Goal: Transaction & Acquisition: Book appointment/travel/reservation

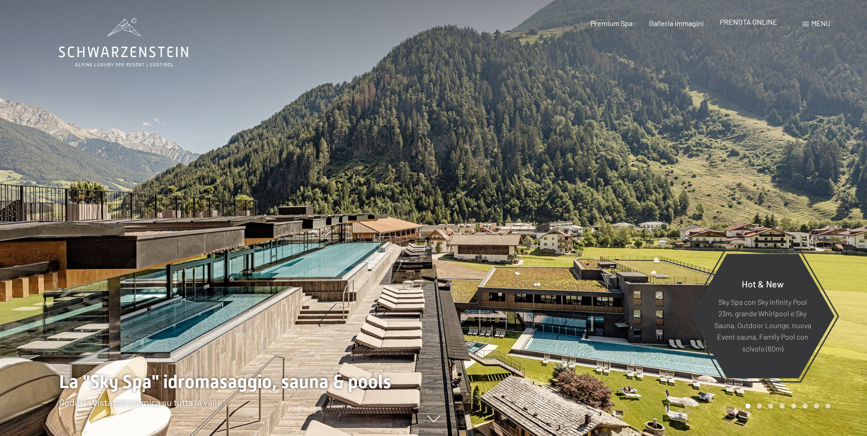
click at [754, 24] on span "PRENOTA ONLINE" at bounding box center [749, 21] width 58 height 9
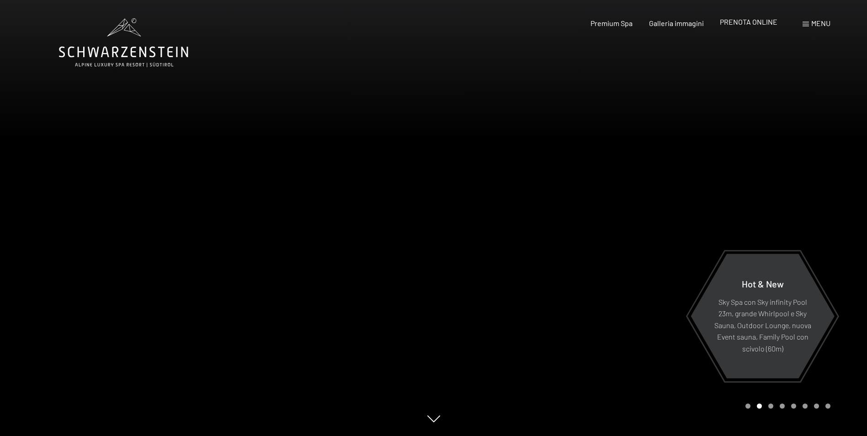
click at [754, 24] on span "PRENOTA ONLINE" at bounding box center [749, 21] width 58 height 9
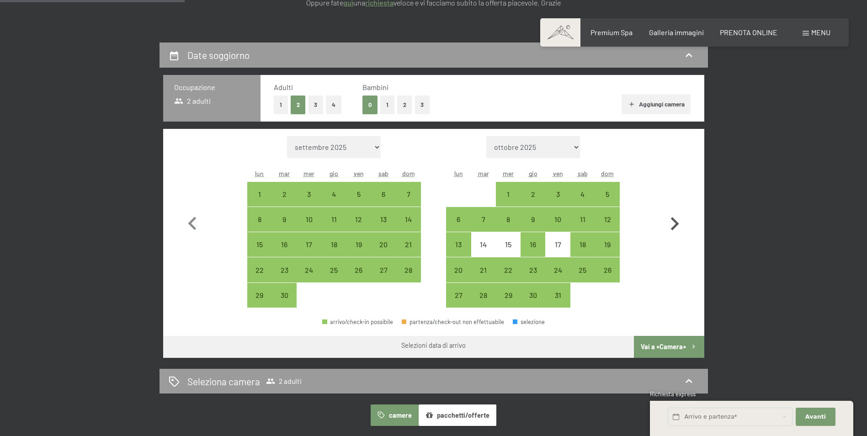
click at [677, 226] on icon "button" at bounding box center [674, 224] width 26 height 26
select select "[DATE]"
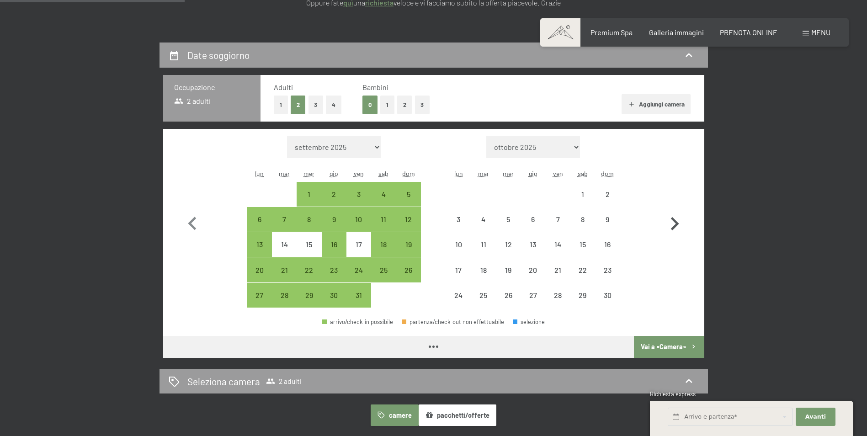
select select "[DATE]"
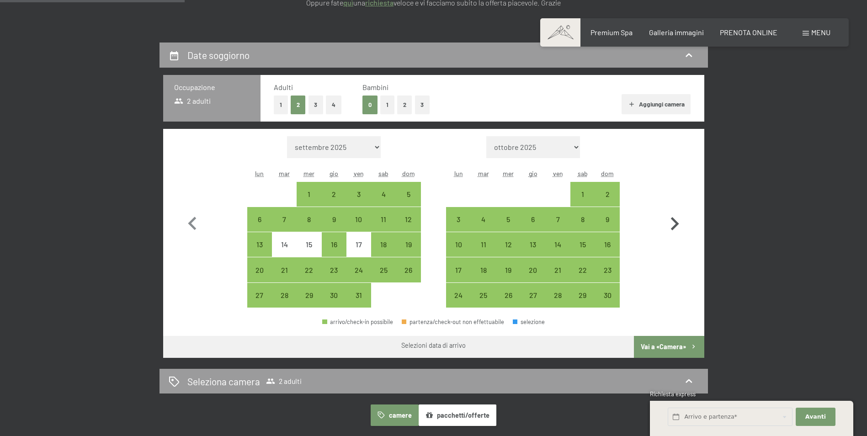
click at [677, 226] on icon "button" at bounding box center [674, 224] width 26 height 26
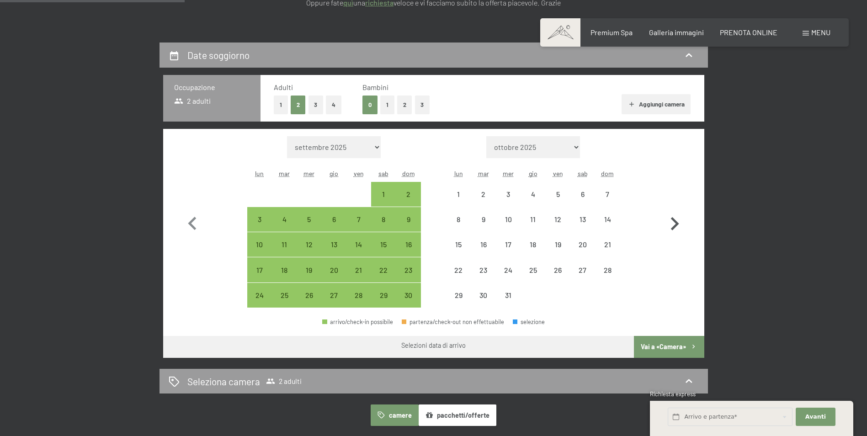
select select "2025-11-01"
select select "2025-12-01"
select select "2025-11-01"
select select "2025-12-01"
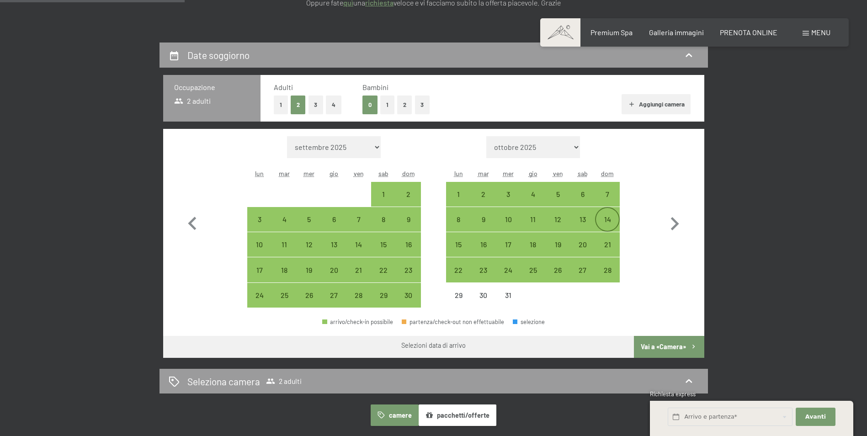
click at [610, 218] on div "14" at bounding box center [607, 227] width 23 height 23
select select "2025-11-01"
select select "2025-12-01"
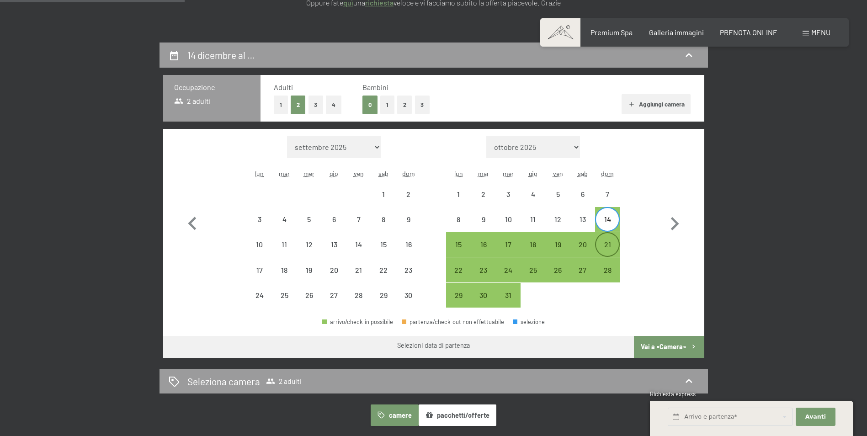
click at [606, 243] on div "21" at bounding box center [607, 252] width 23 height 23
select select "2025-11-01"
select select "2025-12-01"
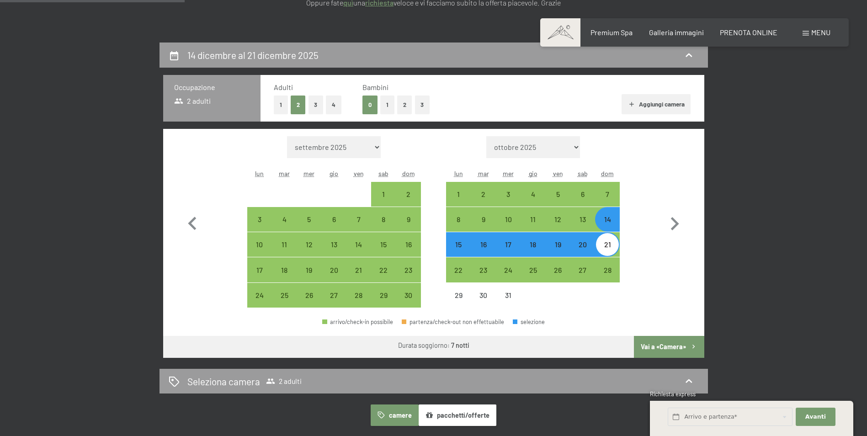
click at [659, 344] on button "Vai a «Camera»" at bounding box center [669, 347] width 70 height 22
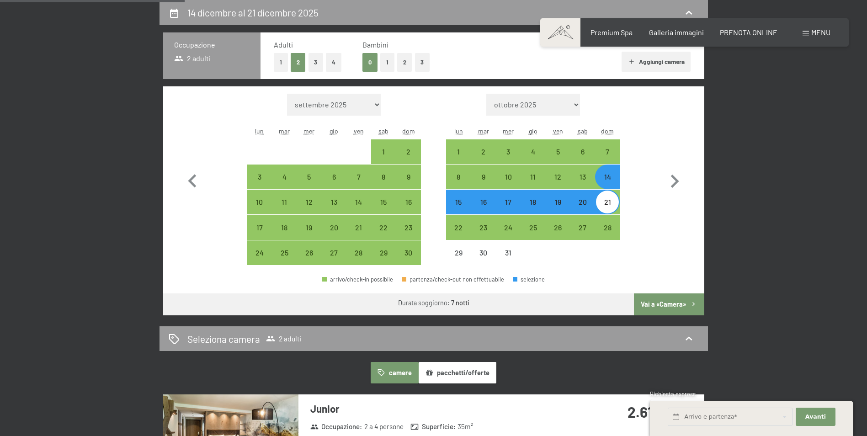
select select "2025-11-01"
select select "2025-12-01"
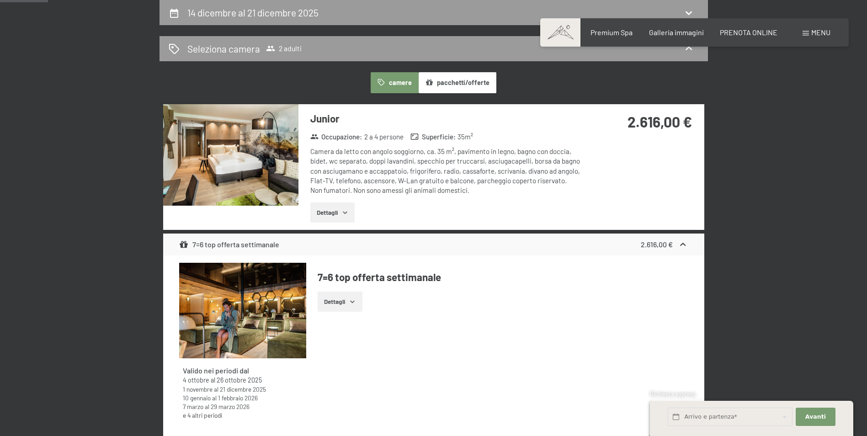
click at [344, 211] on icon "button" at bounding box center [344, 212] width 7 height 7
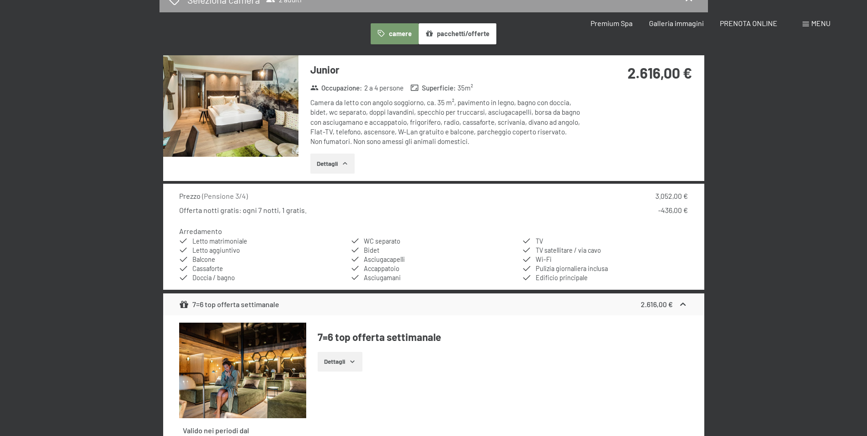
scroll to position [0, 0]
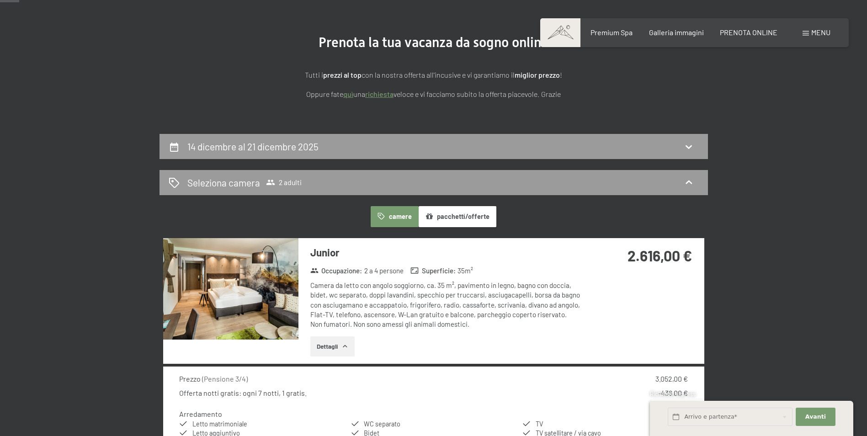
click at [291, 133] on section "Prenota la tua vacanza da sogno online Tutti i prezzi al top con la nostra offe…" at bounding box center [433, 67] width 867 height 134
click at [288, 144] on h2 "14 dicembre al 21 dicembre 2025" at bounding box center [252, 146] width 131 height 11
select select "2025-11-01"
select select "2025-12-01"
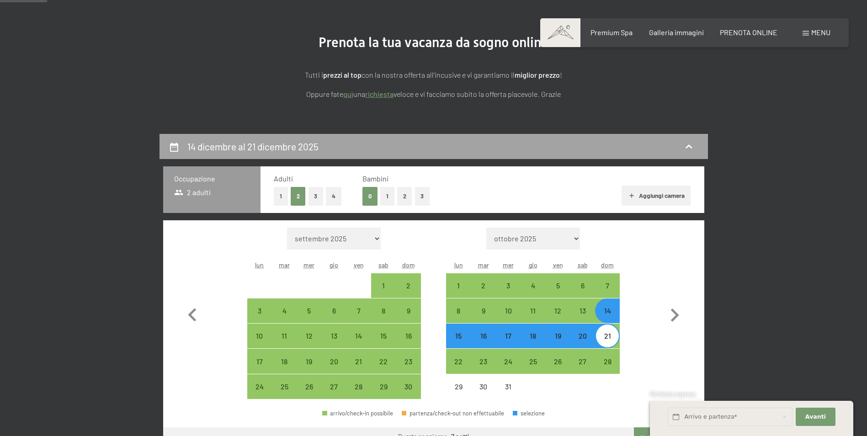
scroll to position [225, 0]
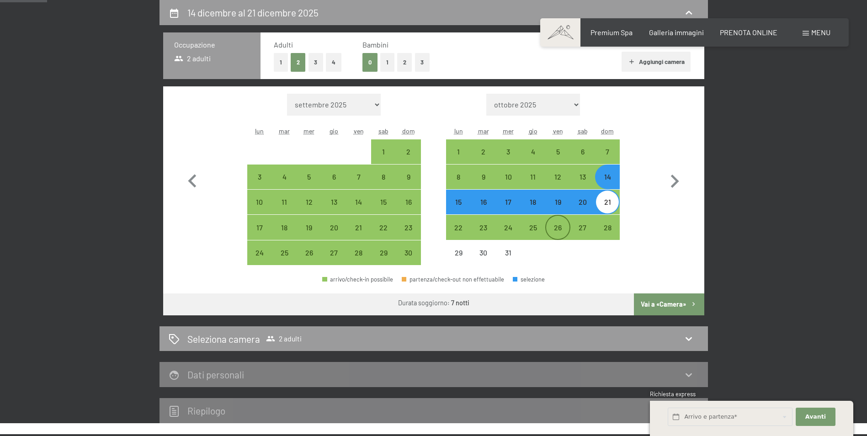
click at [562, 225] on div "26" at bounding box center [557, 235] width 23 height 23
select select "2025-11-01"
select select "2025-12-01"
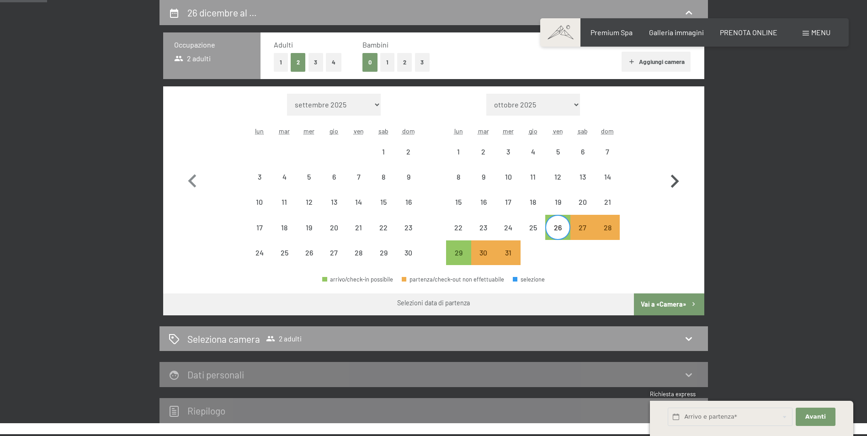
click at [677, 182] on icon "button" at bounding box center [675, 181] width 8 height 13
select select "2025-12-01"
select select "2026-01-01"
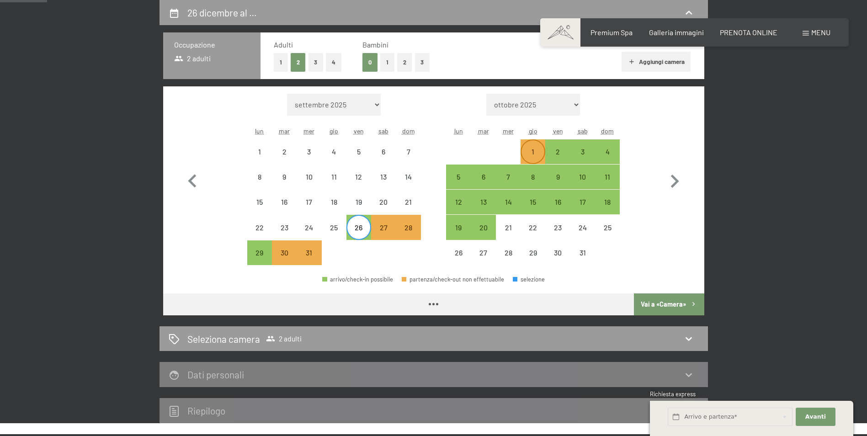
select select "2025-12-01"
select select "2026-01-01"
click at [537, 150] on div "1" at bounding box center [532, 159] width 23 height 23
select select "2025-12-01"
select select "2026-01-01"
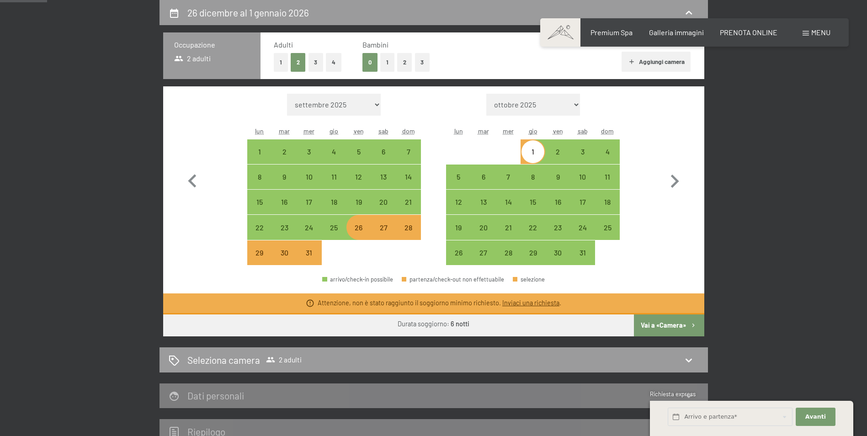
click at [658, 330] on button "Vai a «Camera»" at bounding box center [669, 325] width 70 height 22
select select "2025-12-01"
select select "2026-01-01"
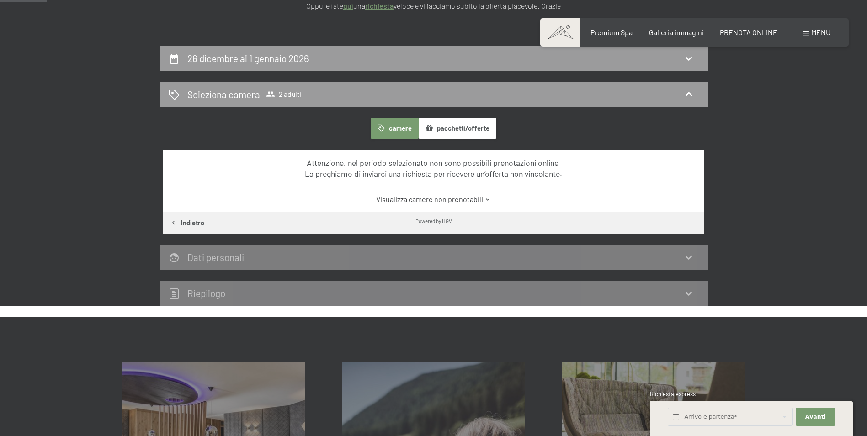
scroll to position [42, 0]
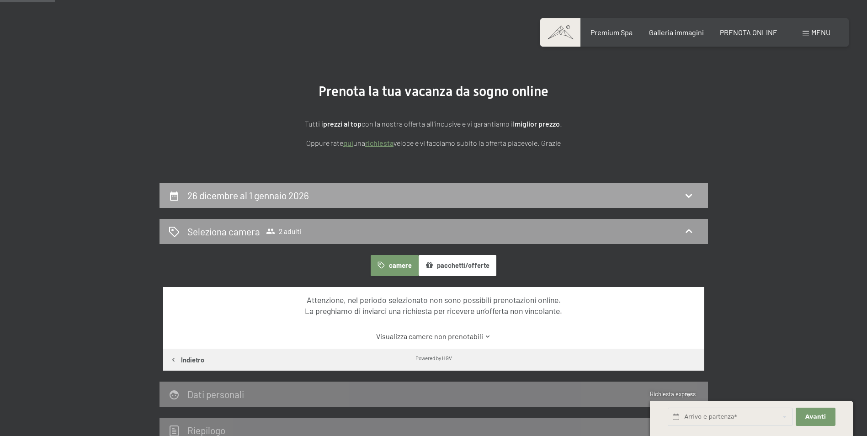
click at [556, 197] on div "26 dicembre al 1 gennaio 2026" at bounding box center [434, 195] width 530 height 13
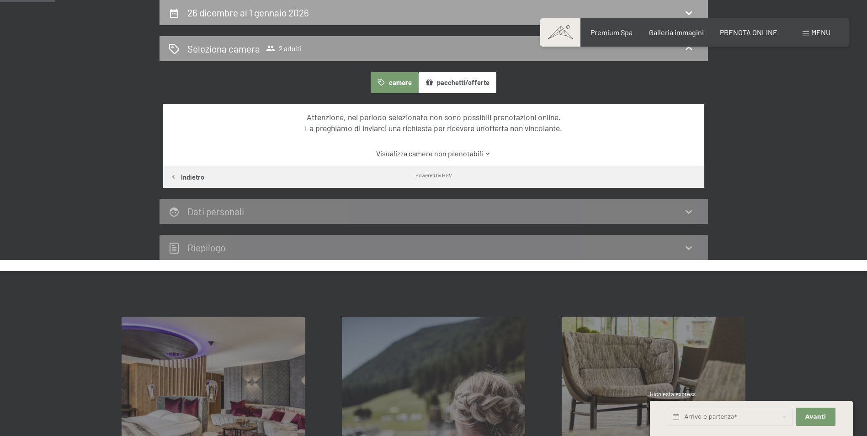
select select "2025-12-01"
select select "2026-01-01"
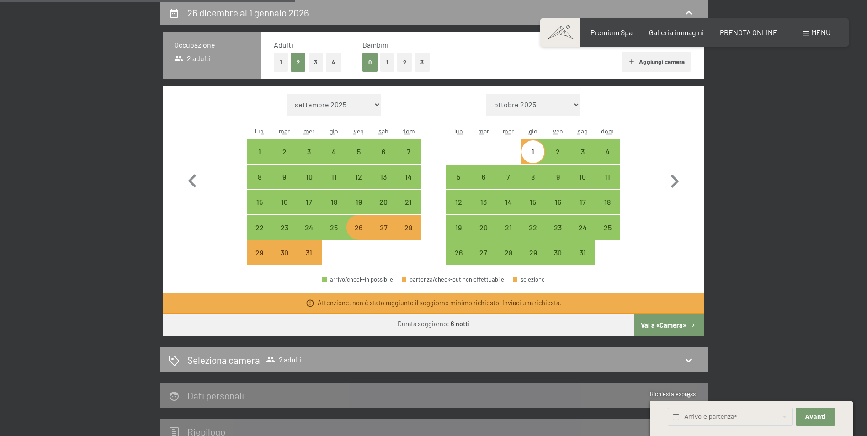
click at [352, 227] on div "26" at bounding box center [358, 235] width 23 height 23
select select "2025-12-01"
select select "2026-01-01"
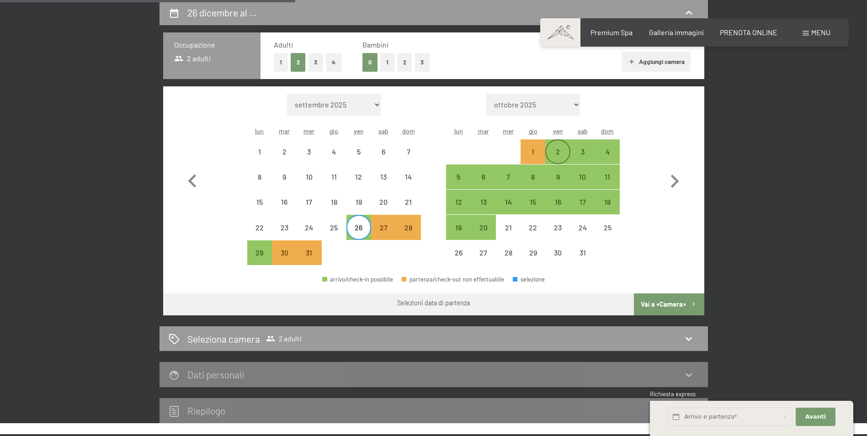
click at [553, 153] on div "2" at bounding box center [557, 159] width 23 height 23
select select "2025-12-01"
select select "2026-01-01"
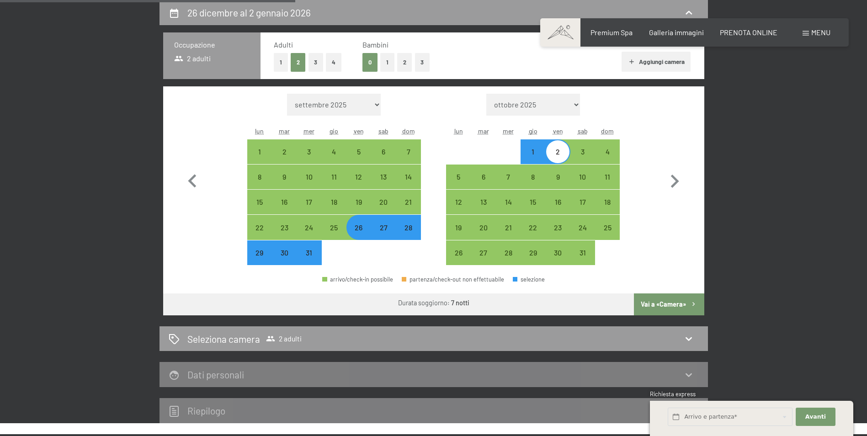
click at [658, 303] on button "Vai a «Camera»" at bounding box center [669, 304] width 70 height 22
select select "2025-12-01"
select select "2026-01-01"
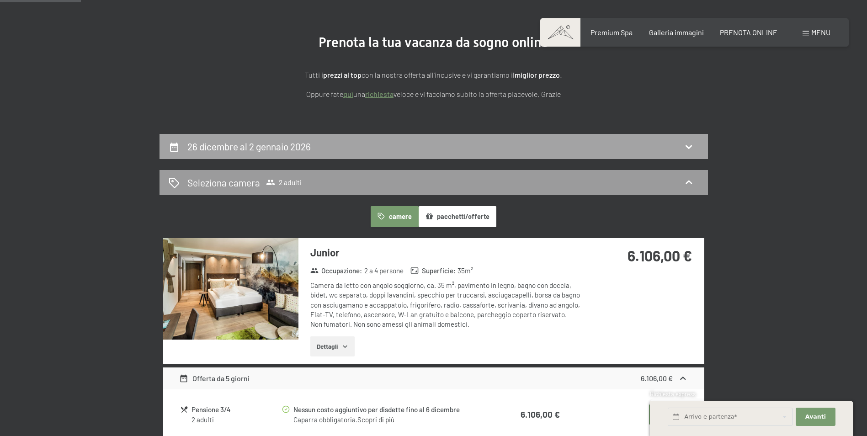
scroll to position [0, 0]
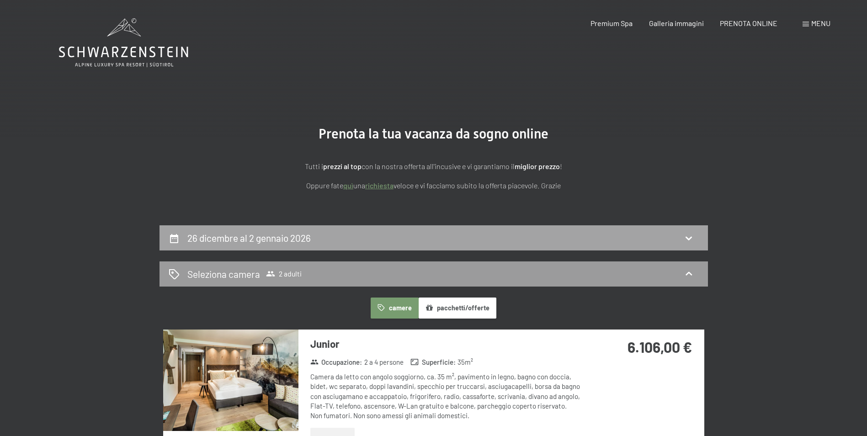
click at [317, 243] on div "26 dicembre al 2 gennaio 2026" at bounding box center [434, 237] width 530 height 13
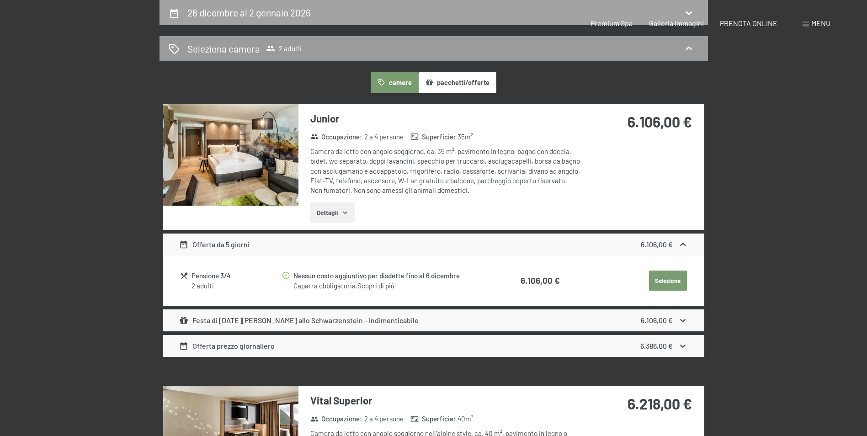
select select "2025-12-01"
select select "2026-01-01"
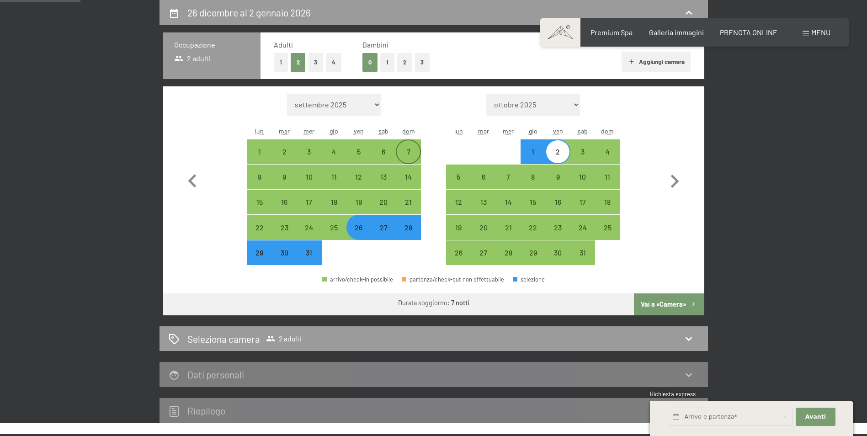
click at [410, 152] on div "7" at bounding box center [408, 159] width 23 height 23
select select "2025-12-01"
select select "2026-01-01"
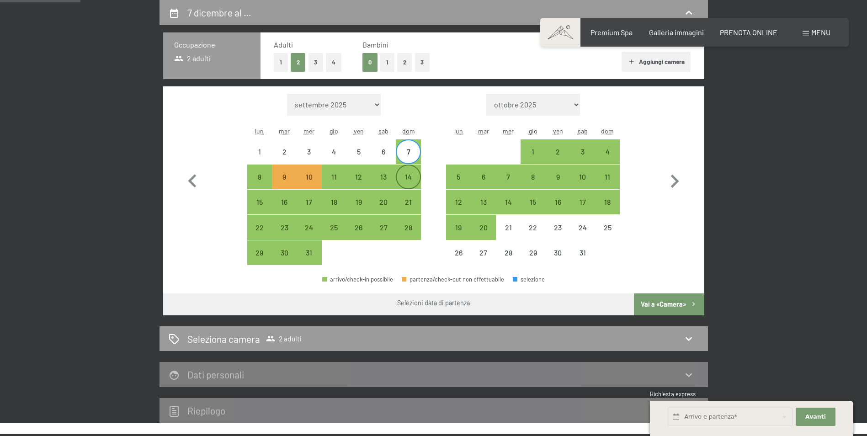
click at [408, 177] on div "14" at bounding box center [408, 184] width 23 height 23
select select "2025-12-01"
select select "2026-01-01"
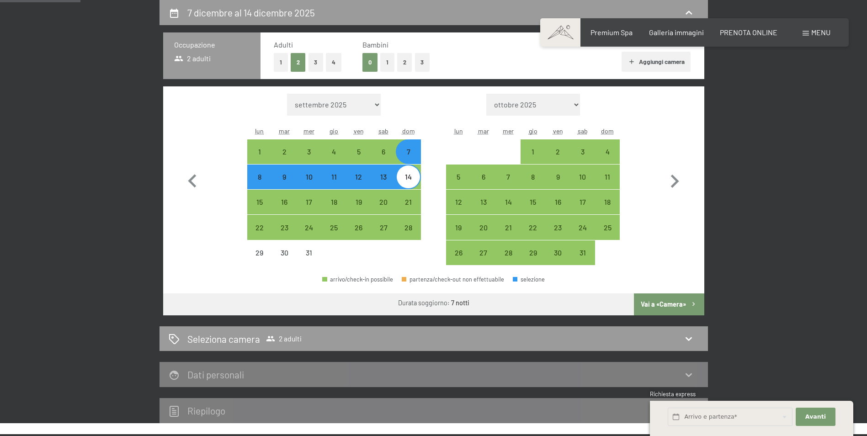
click at [688, 306] on button "Vai a «Camera»" at bounding box center [669, 304] width 70 height 22
select select "2025-12-01"
select select "2026-01-01"
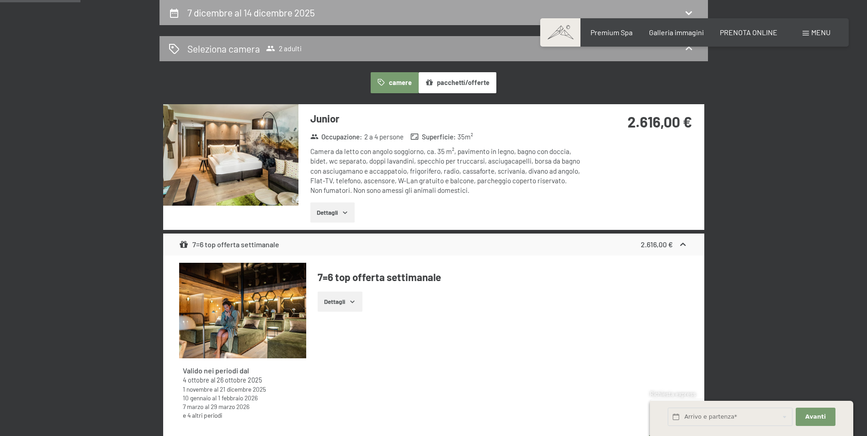
click at [339, 11] on div "7 dicembre al 14 dicembre 2025" at bounding box center [434, 12] width 530 height 13
select select "2025-12-01"
select select "2026-01-01"
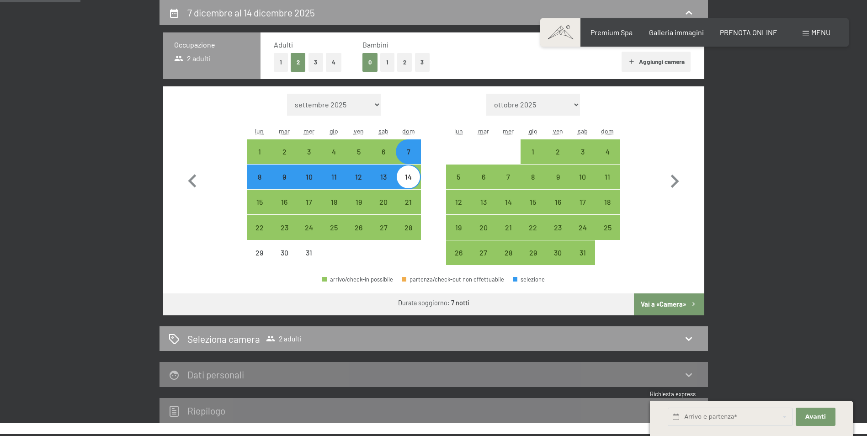
click at [332, 182] on div "11" at bounding box center [334, 184] width 23 height 23
select select "2025-12-01"
select select "2026-01-01"
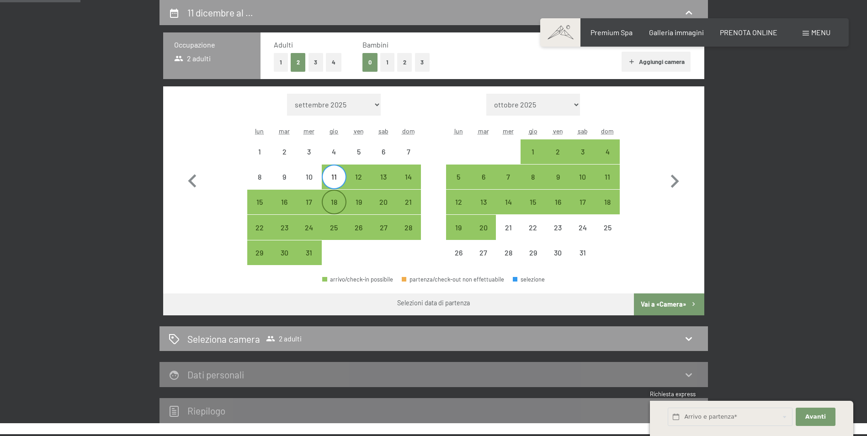
click at [333, 205] on div "18" at bounding box center [334, 209] width 23 height 23
select select "2025-12-01"
select select "2026-01-01"
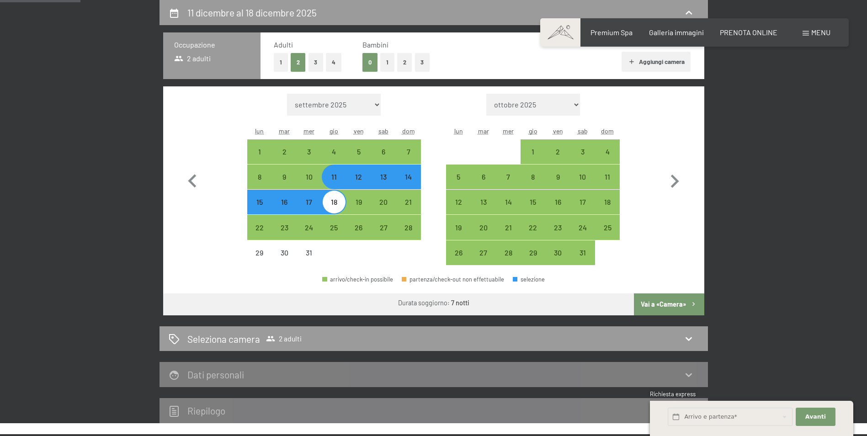
click at [683, 310] on button "Vai a «Camera»" at bounding box center [669, 304] width 70 height 22
select select "2025-12-01"
select select "2026-01-01"
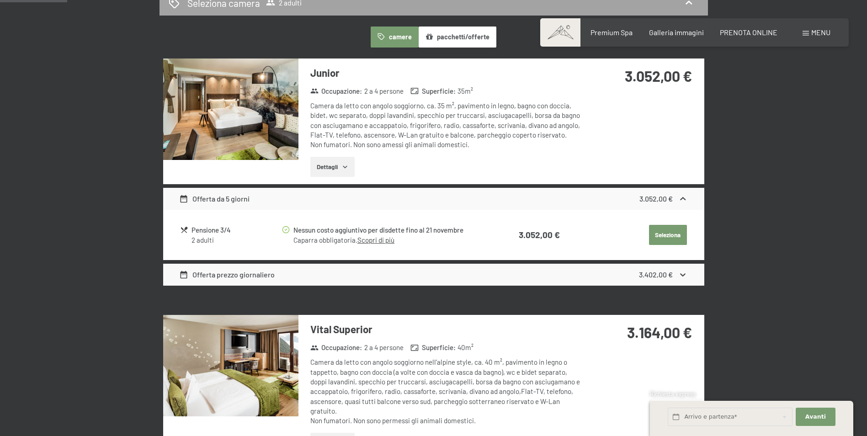
scroll to position [0, 0]
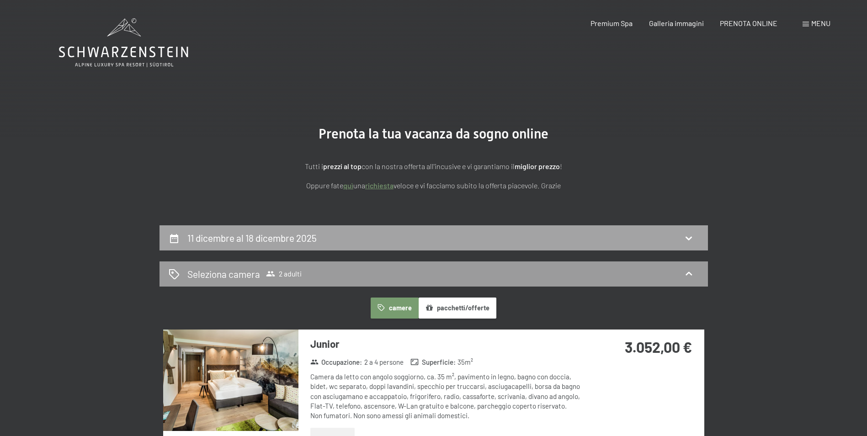
click at [312, 239] on h2 "11 dicembre al 18 dicembre 2025" at bounding box center [251, 237] width 129 height 11
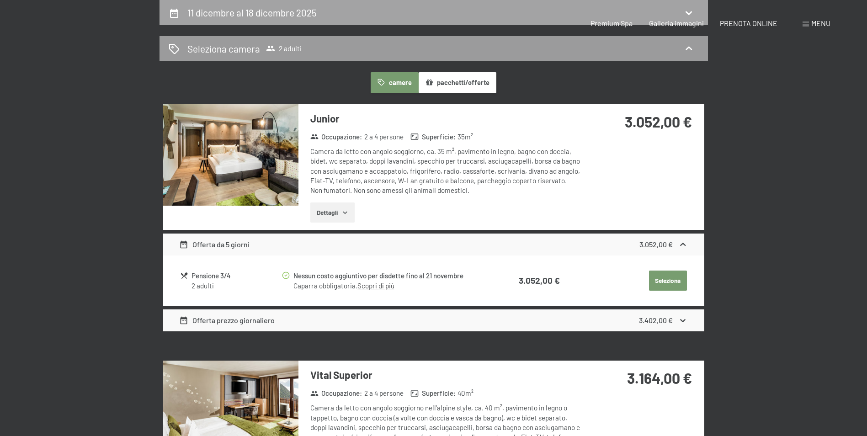
select select "2025-12-01"
select select "2026-01-01"
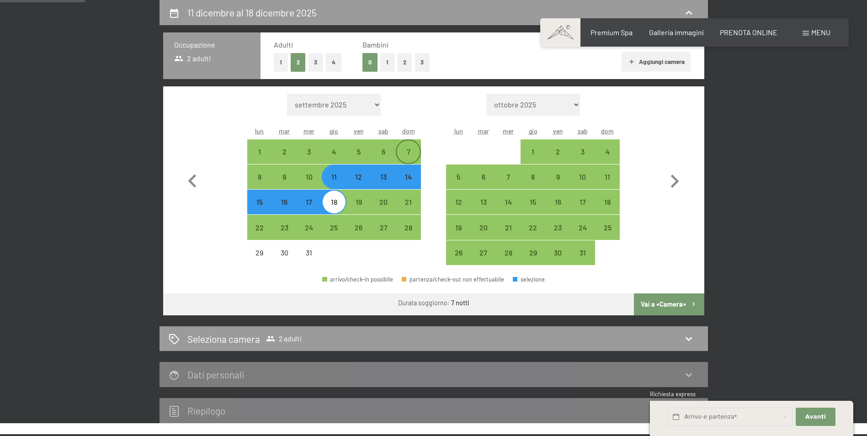
click at [411, 149] on div "7" at bounding box center [408, 159] width 23 height 23
select select "2025-12-01"
select select "2026-01-01"
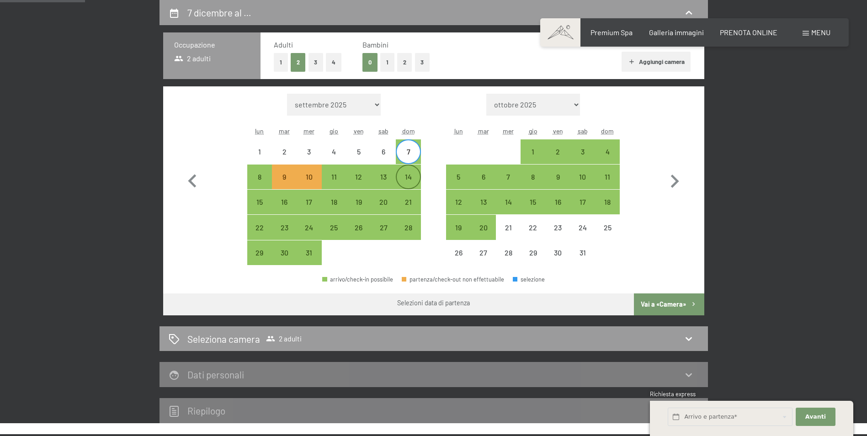
click at [412, 178] on div "14" at bounding box center [408, 184] width 23 height 23
select select "2025-12-01"
select select "2026-01-01"
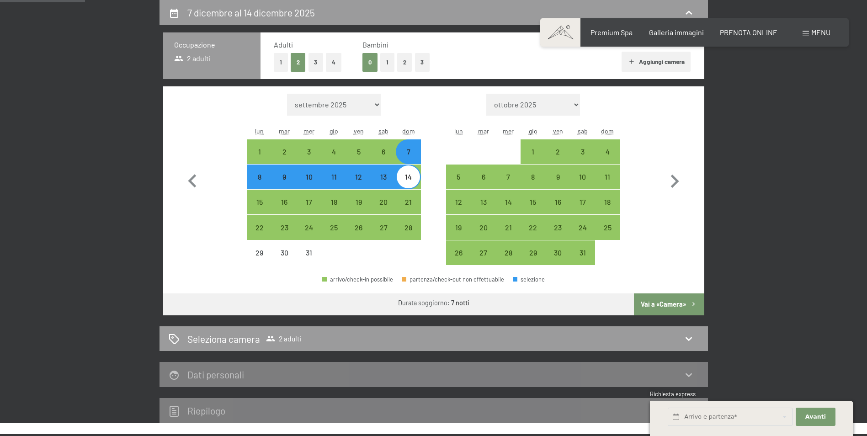
click at [653, 308] on button "Vai a «Camera»" at bounding box center [669, 304] width 70 height 22
select select "2025-12-01"
select select "2026-01-01"
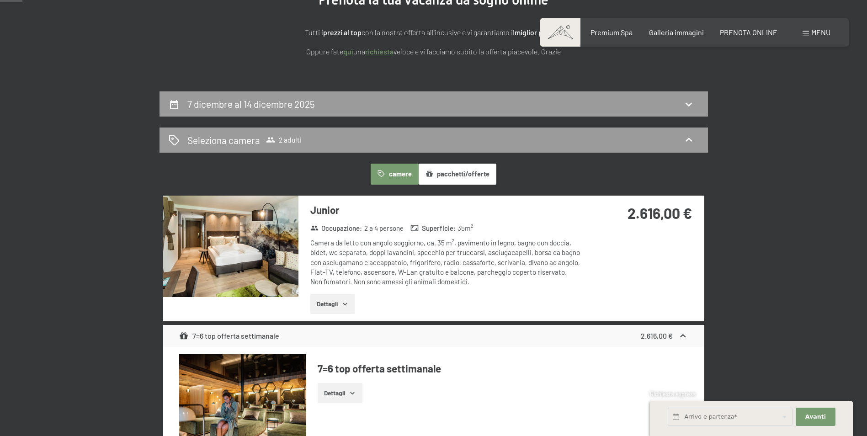
scroll to position [0, 0]
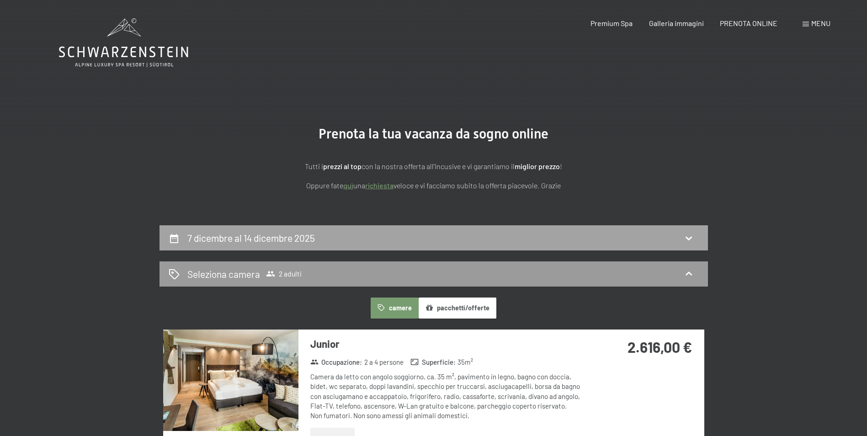
click at [332, 227] on div "7 dicembre al 14 dicembre 2025" at bounding box center [433, 237] width 548 height 25
select select "2025-12-01"
select select "2026-01-01"
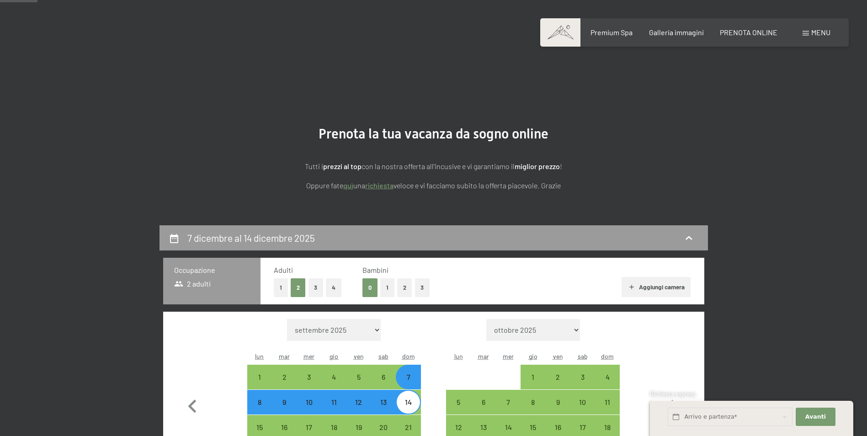
scroll to position [225, 0]
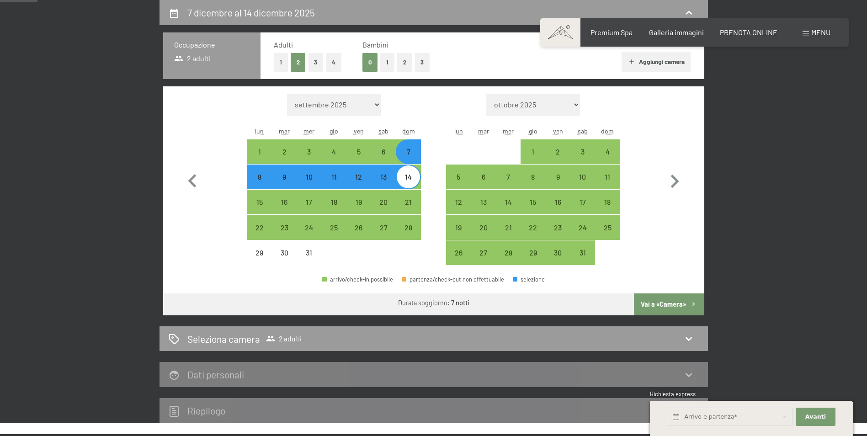
click at [407, 182] on div "14" at bounding box center [408, 184] width 23 height 23
select select "2025-12-01"
select select "2026-01-01"
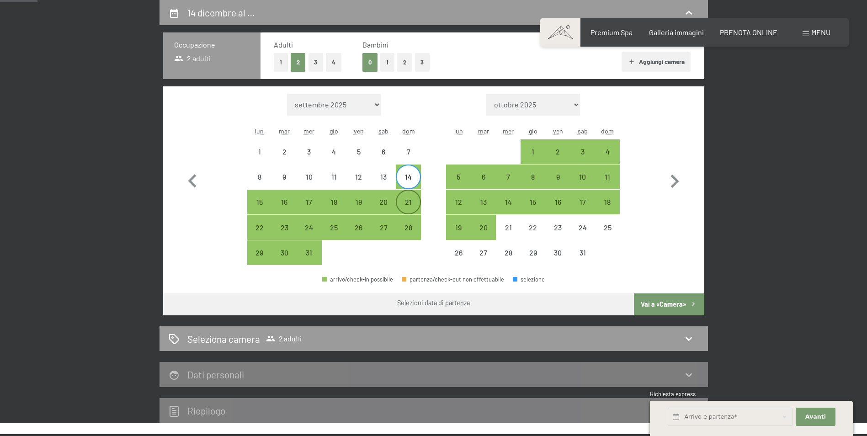
click at [412, 200] on div "21" at bounding box center [408, 209] width 23 height 23
select select "2025-12-01"
select select "2026-01-01"
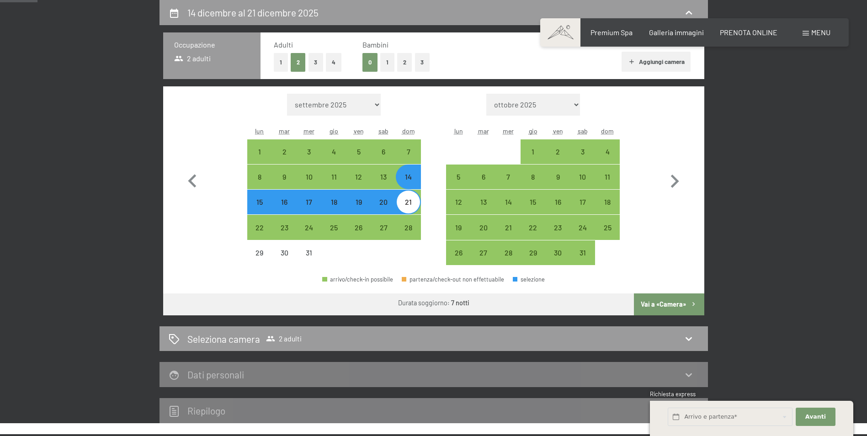
click at [671, 308] on button "Vai a «Camera»" at bounding box center [669, 304] width 70 height 22
select select "2025-12-01"
select select "2026-01-01"
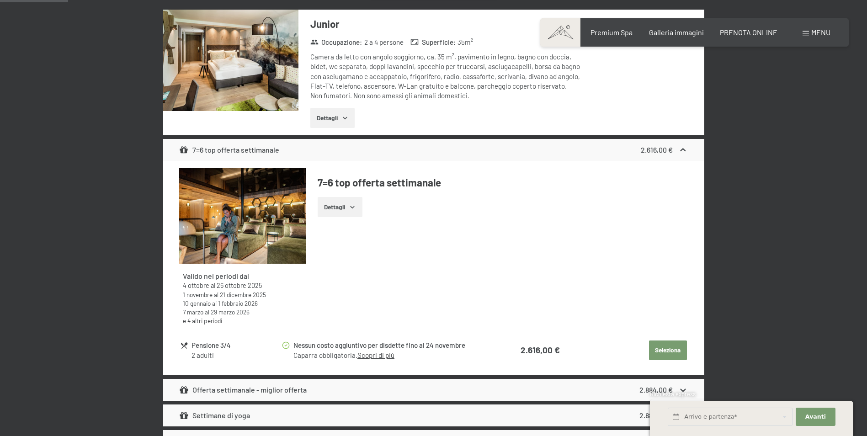
scroll to position [137, 0]
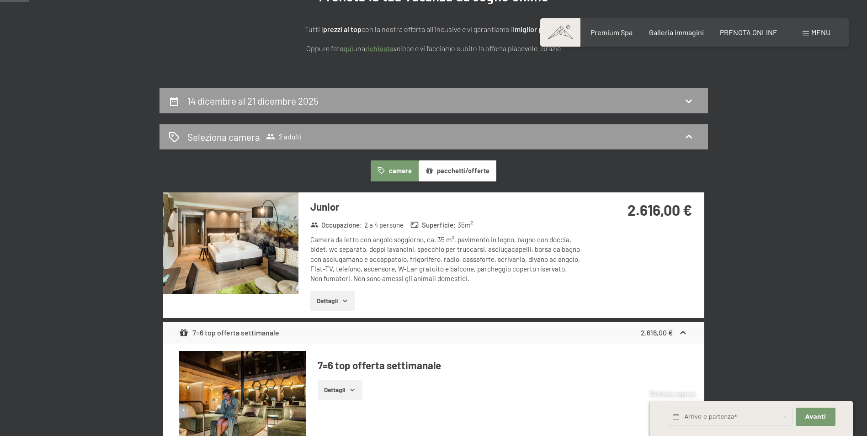
click at [402, 173] on button "camere" at bounding box center [394, 170] width 48 height 21
click at [438, 133] on div "Seleziona camera 2 adulti" at bounding box center [434, 136] width 530 height 13
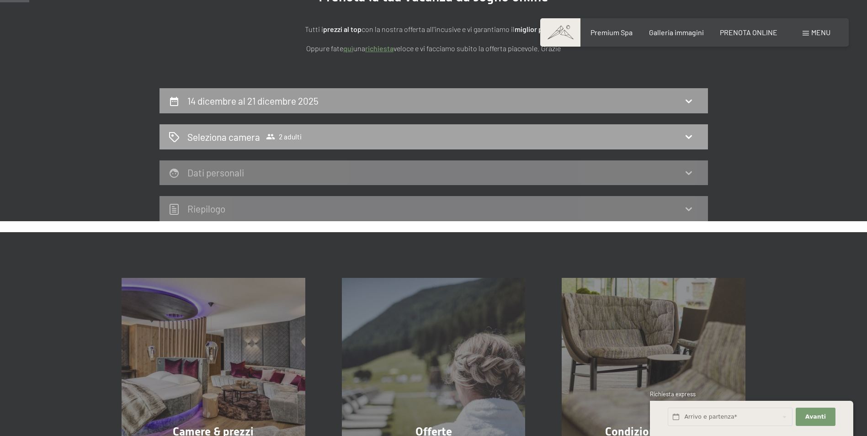
click at [420, 140] on div "Seleziona camera 2 adulti" at bounding box center [434, 136] width 530 height 13
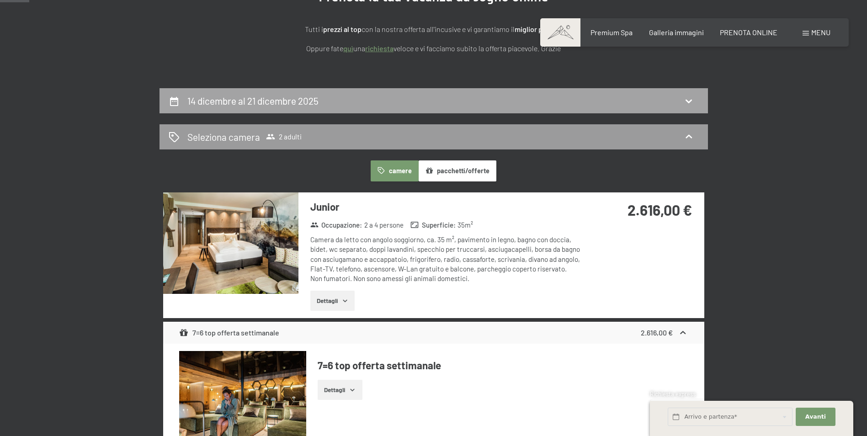
click at [398, 103] on div "14 dicembre al 21 dicembre 2025" at bounding box center [434, 100] width 530 height 13
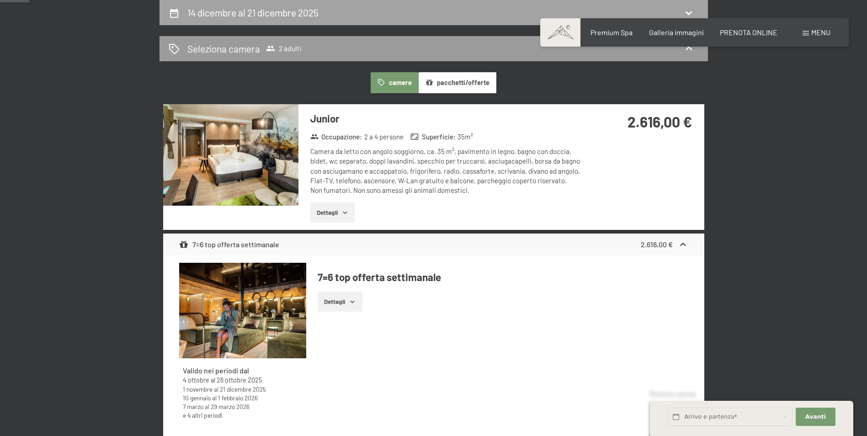
select select "2025-12-01"
select select "2026-01-01"
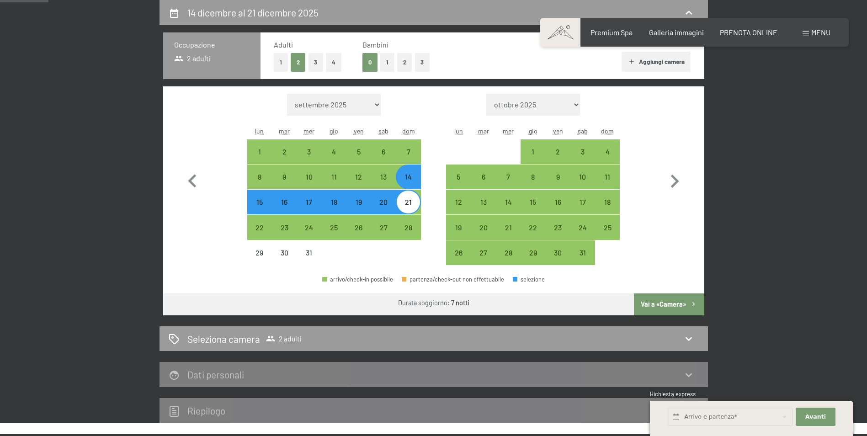
click at [407, 188] on div "14" at bounding box center [408, 184] width 23 height 23
select select "2025-12-01"
select select "2026-01-01"
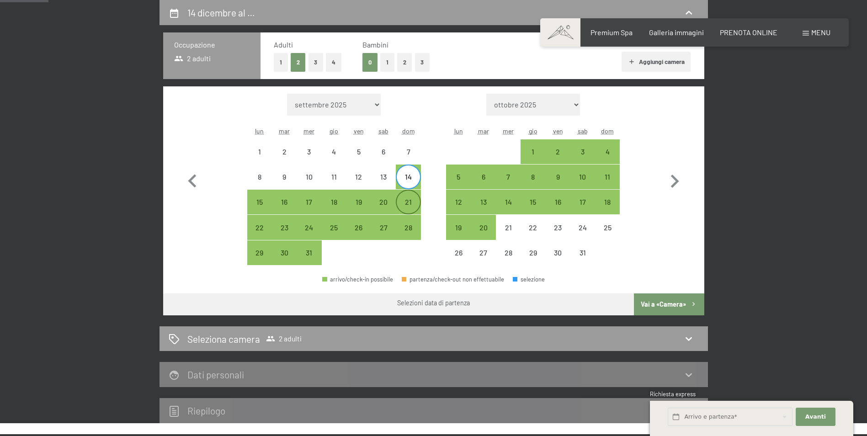
click at [410, 202] on div "21" at bounding box center [408, 209] width 23 height 23
select select "2025-12-01"
select select "2026-01-01"
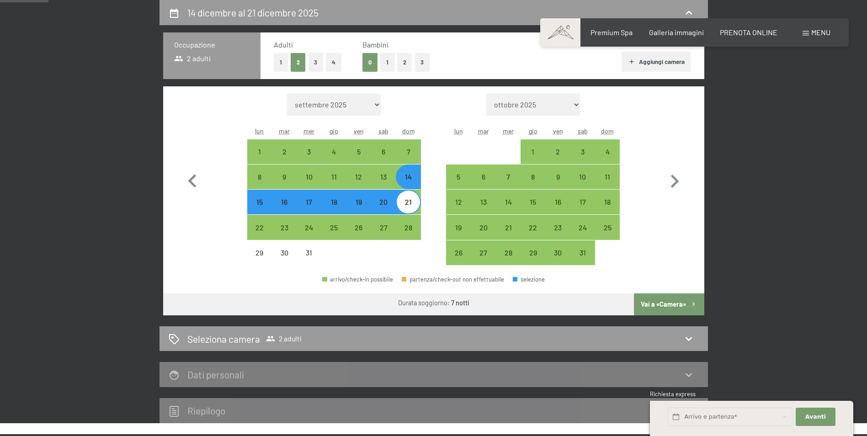
click at [674, 301] on button "Vai a «Camera»" at bounding box center [669, 304] width 70 height 22
select select "2025-12-01"
select select "2026-01-01"
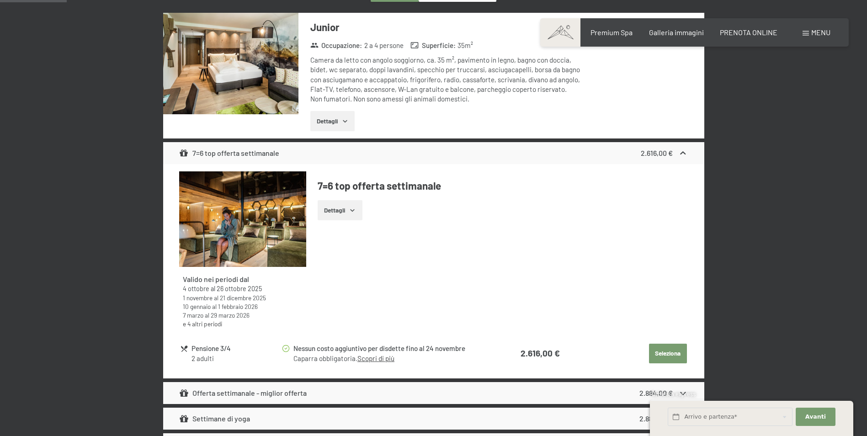
scroll to position [0, 0]
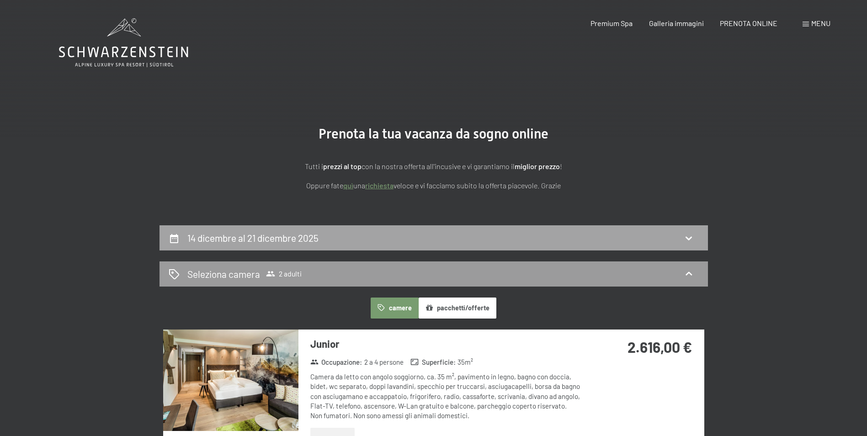
click at [322, 243] on div "14 dicembre al 21 dicembre 2025" at bounding box center [254, 237] width 135 height 13
select select "2025-12-01"
select select "2026-01-01"
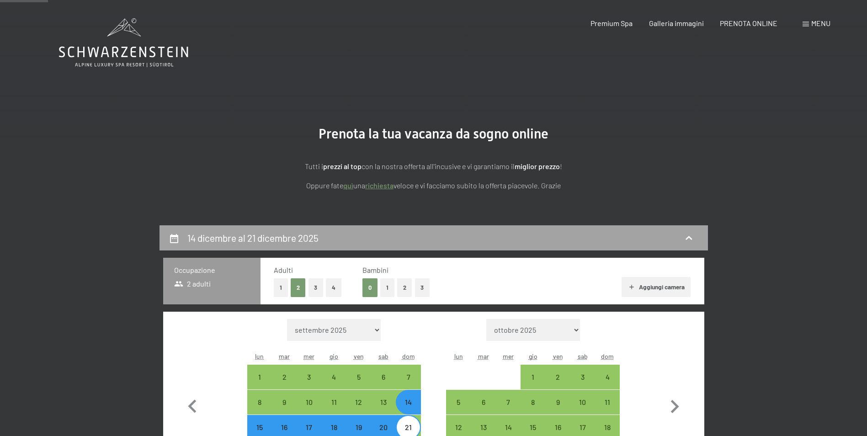
scroll to position [225, 0]
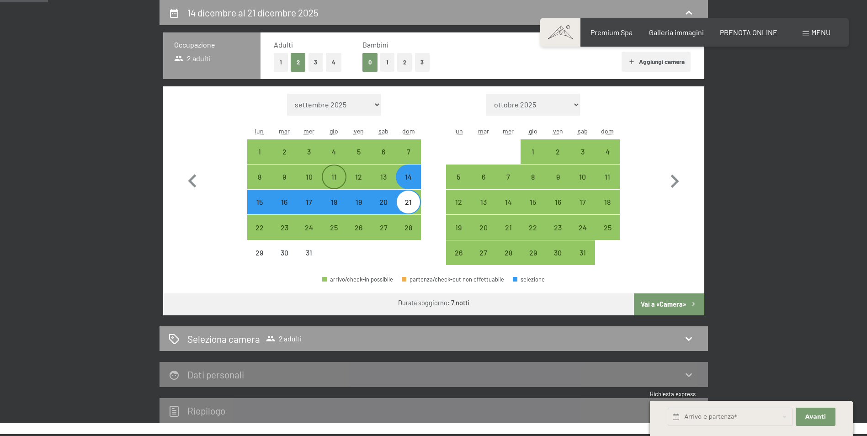
click at [329, 177] on div "11" at bounding box center [334, 184] width 23 height 23
select select "2025-12-01"
select select "2026-01-01"
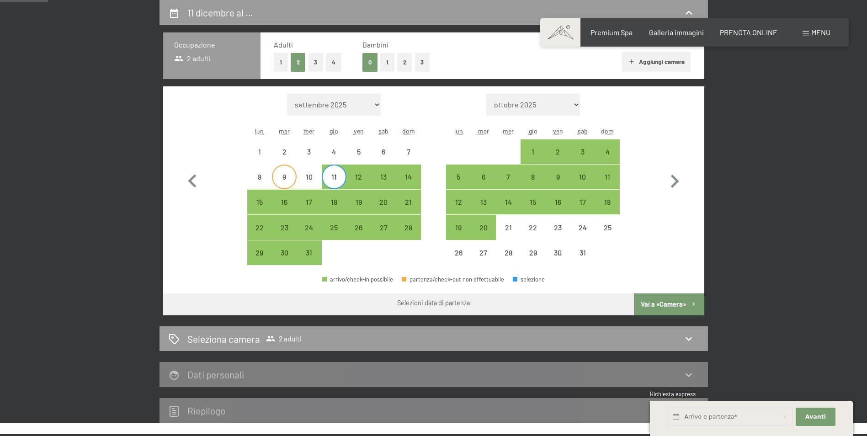
click at [280, 178] on div "9" at bounding box center [284, 184] width 23 height 23
select select "2025-12-01"
select select "2026-01-01"
click at [283, 199] on div "16" at bounding box center [284, 209] width 23 height 23
select select "2025-12-01"
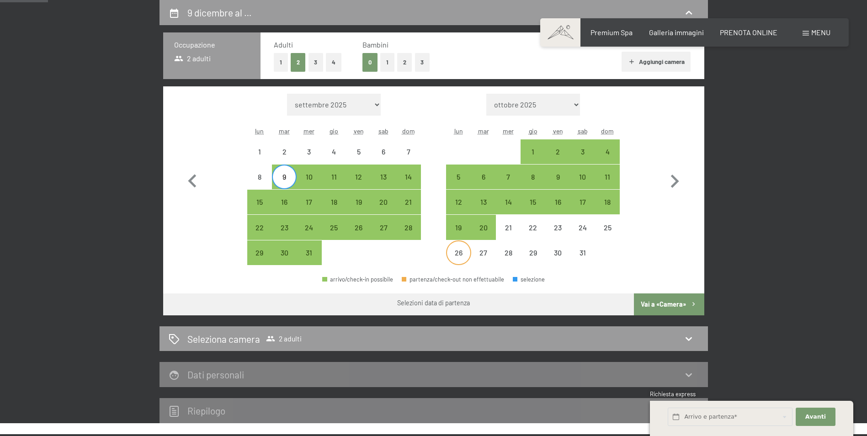
select select "2026-01-01"
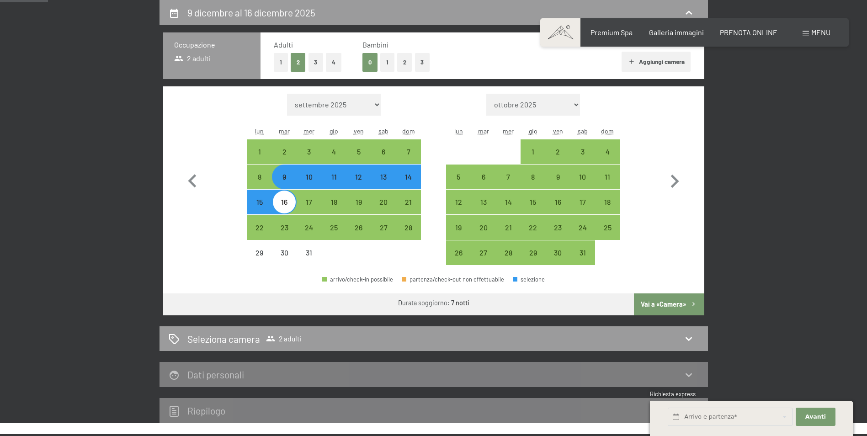
click at [707, 307] on div "Occupazione 2 adulti Adulti 1 2 3 4 Bambini 0 1 2 3 Aggiungi camera Mese/anno s…" at bounding box center [433, 173] width 548 height 283
click at [694, 304] on icon "button" at bounding box center [693, 304] width 2 height 4
select select "2025-12-01"
select select "2026-01-01"
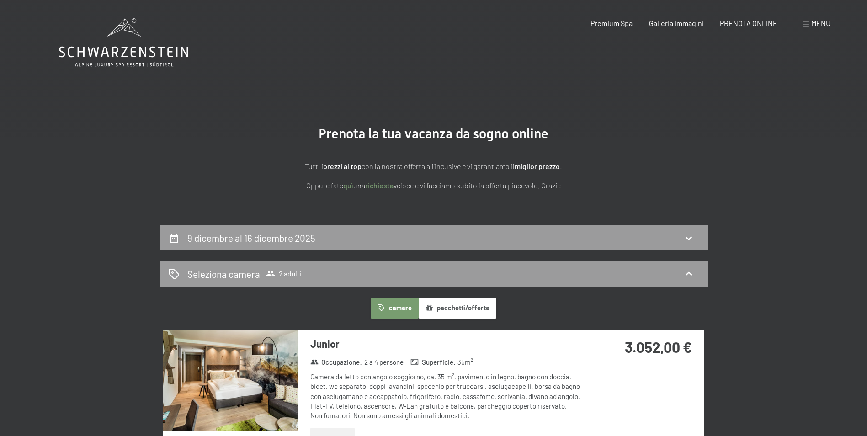
scroll to position [137, 0]
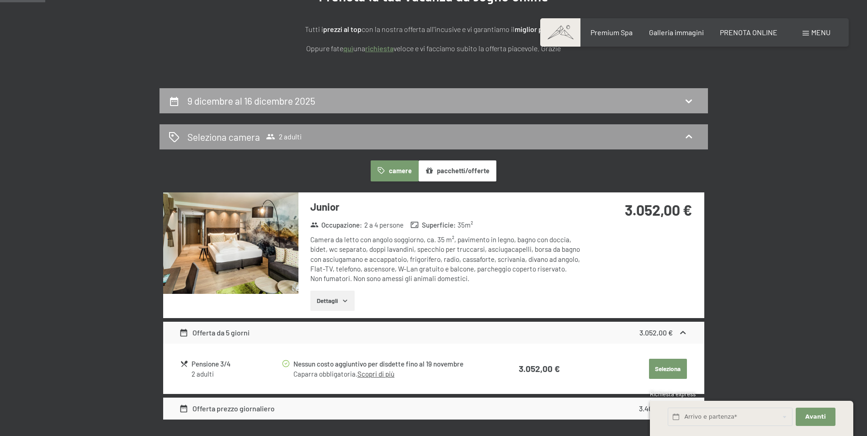
click at [355, 102] on div "9 dicembre al 16 dicembre 2025" at bounding box center [434, 100] width 530 height 13
select select "2025-12-01"
select select "2026-01-01"
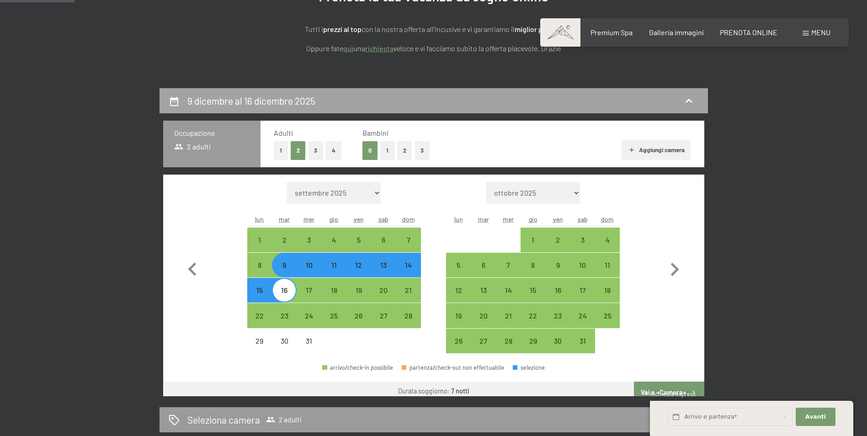
scroll to position [225, 0]
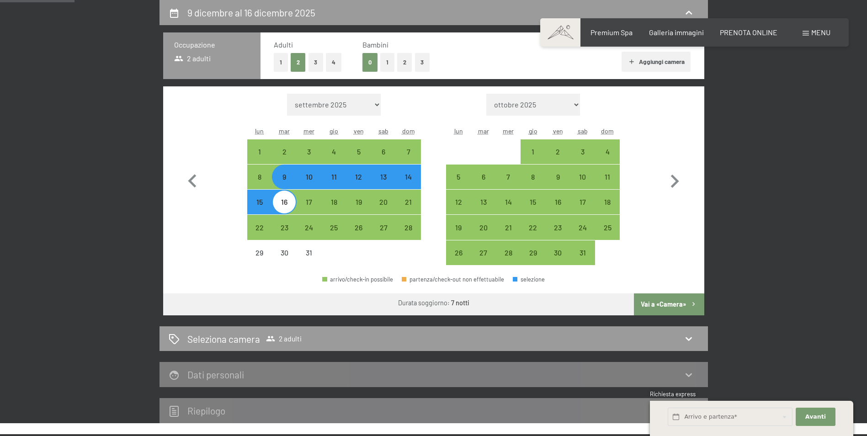
click at [340, 182] on div "11" at bounding box center [334, 184] width 23 height 23
select select "2025-12-01"
select select "2026-01-01"
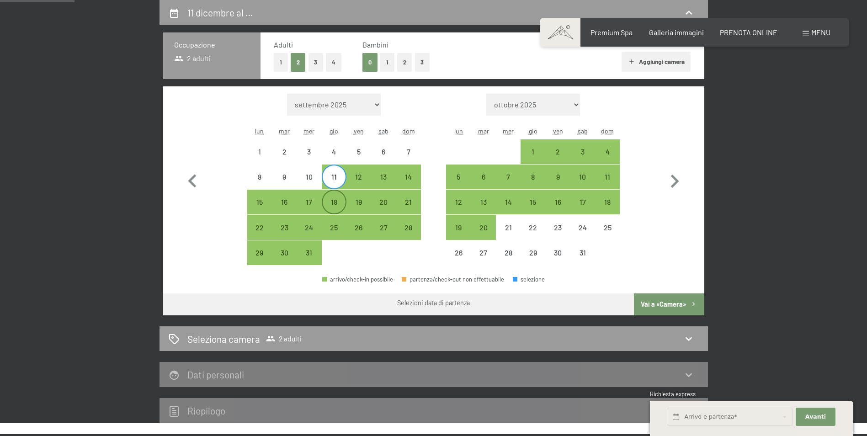
click at [337, 201] on div "18" at bounding box center [334, 209] width 23 height 23
select select "2025-12-01"
select select "2026-01-01"
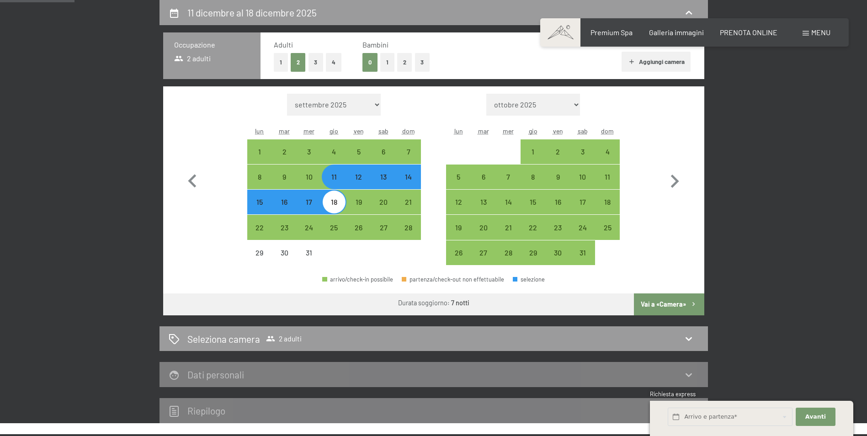
click at [679, 299] on button "Vai a «Camera»" at bounding box center [669, 304] width 70 height 22
select select "2025-12-01"
select select "2026-01-01"
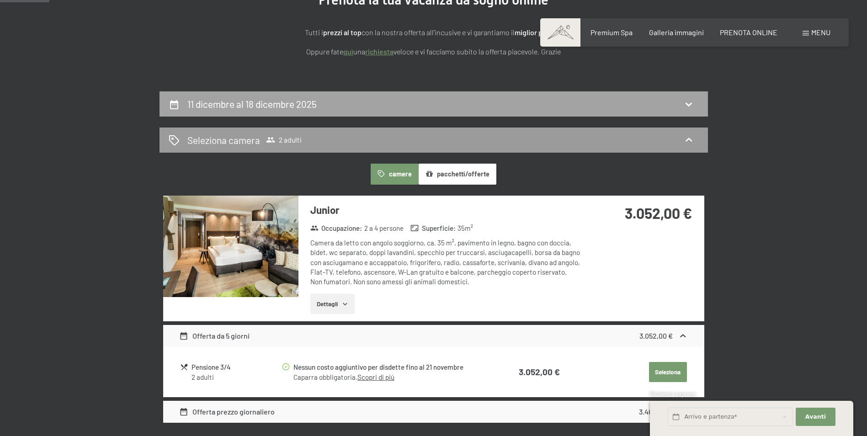
click at [273, 107] on h2 "11 dicembre al 18 dicembre 2025" at bounding box center [251, 103] width 129 height 11
select select "2025-12-01"
select select "2026-01-01"
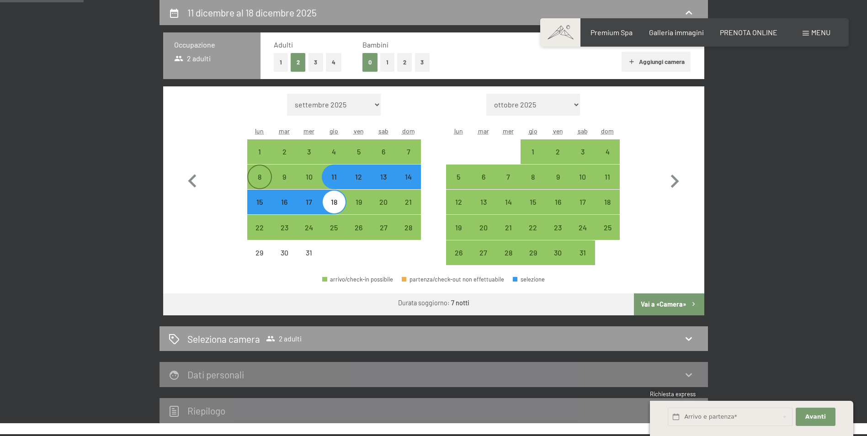
click at [256, 174] on div "8" at bounding box center [259, 184] width 23 height 23
select select "2025-12-01"
select select "2026-01-01"
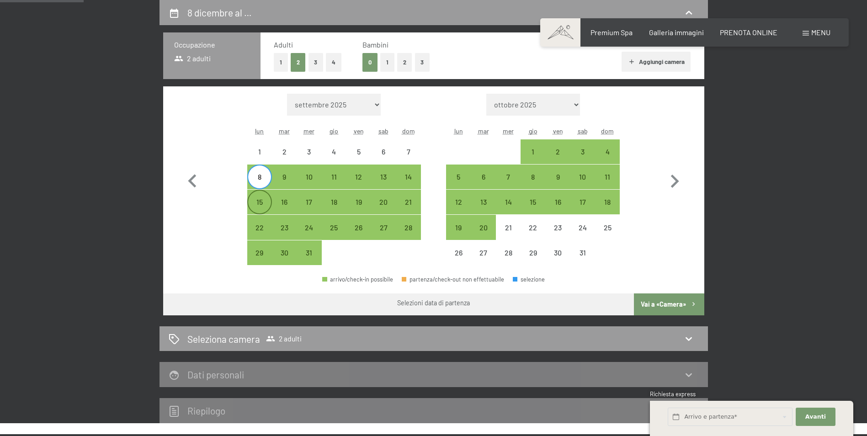
click at [258, 203] on div "15" at bounding box center [259, 209] width 23 height 23
select select "2025-12-01"
select select "2026-01-01"
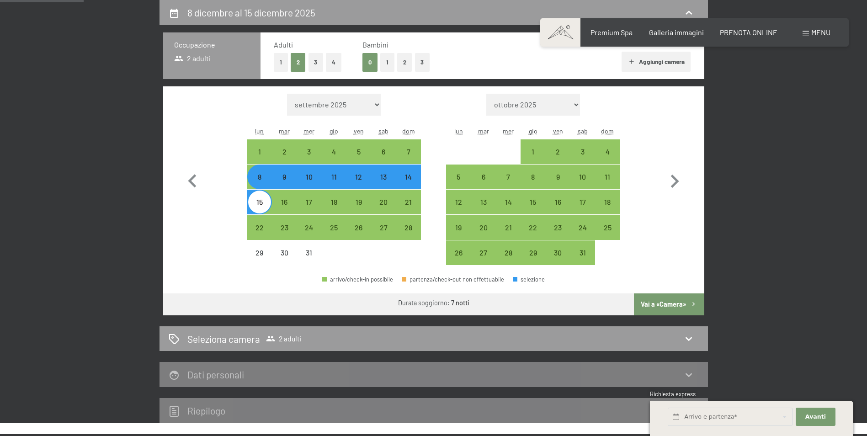
click at [672, 301] on button "Vai a «Camera»" at bounding box center [669, 304] width 70 height 22
select select "2025-12-01"
select select "2026-01-01"
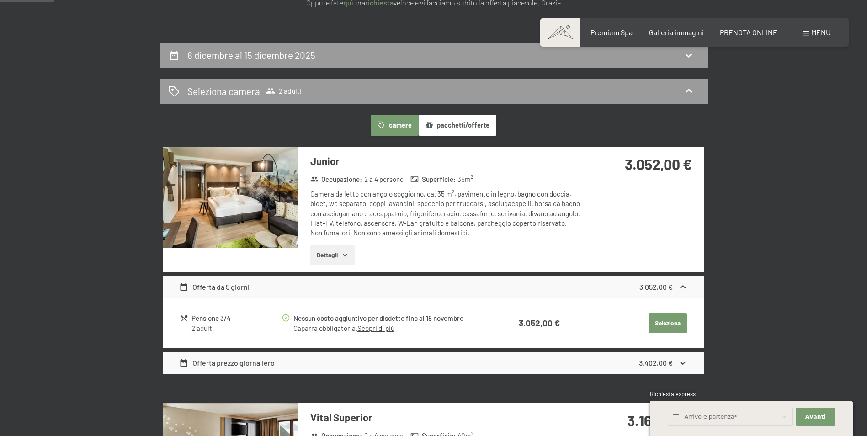
scroll to position [137, 0]
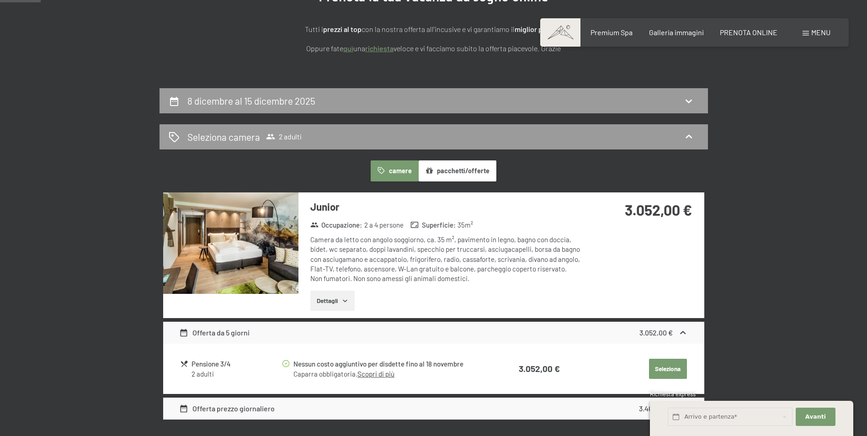
click at [275, 85] on section "Prenota la tua vacanza da sogno online Tutti i prezzi al top con la nostra offe…" at bounding box center [433, 21] width 867 height 134
click at [272, 91] on div "8 dicembre al 15 dicembre 2025" at bounding box center [433, 100] width 548 height 25
select select "2025-12-01"
select select "2026-01-01"
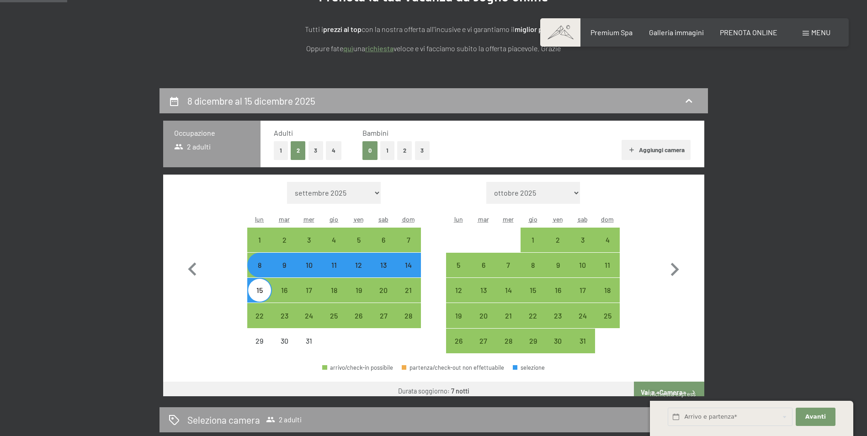
scroll to position [225, 0]
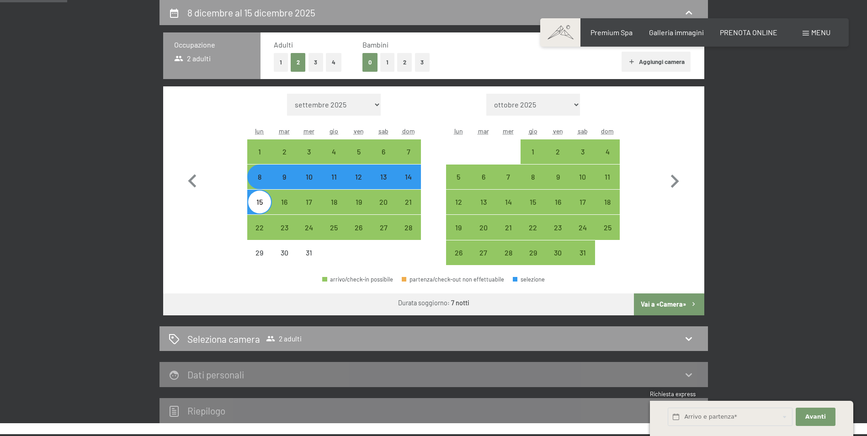
click at [285, 184] on div "9" at bounding box center [284, 184] width 23 height 23
select select "2025-12-01"
select select "2026-01-01"
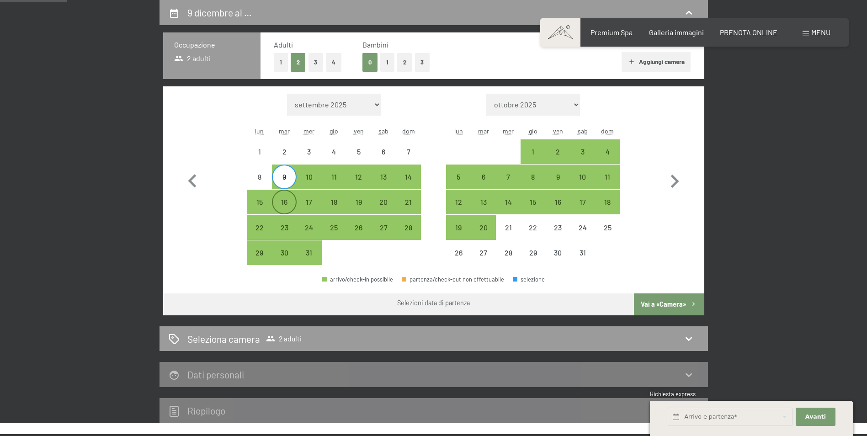
click at [288, 201] on div "16" at bounding box center [284, 209] width 23 height 23
select select "2025-12-01"
select select "2026-01-01"
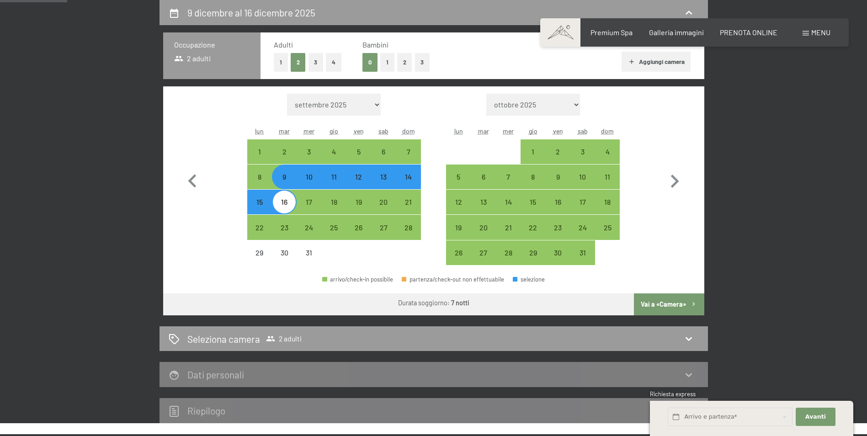
click at [664, 305] on button "Vai a «Camera»" at bounding box center [669, 304] width 70 height 22
select select "2025-12-01"
select select "2026-01-01"
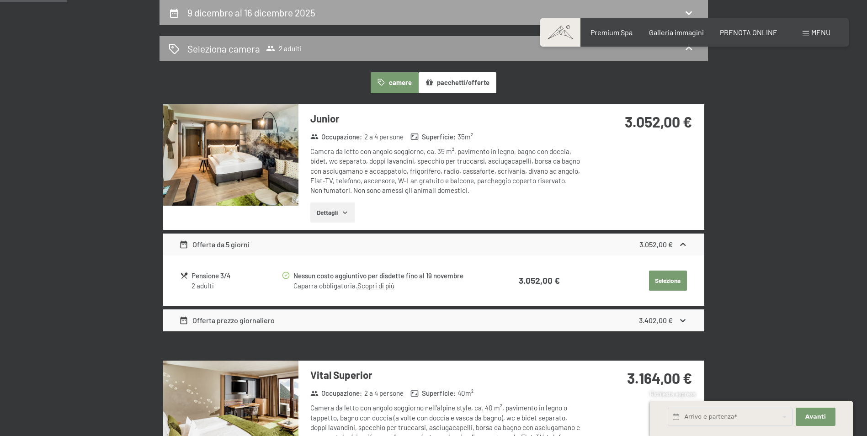
scroll to position [0, 0]
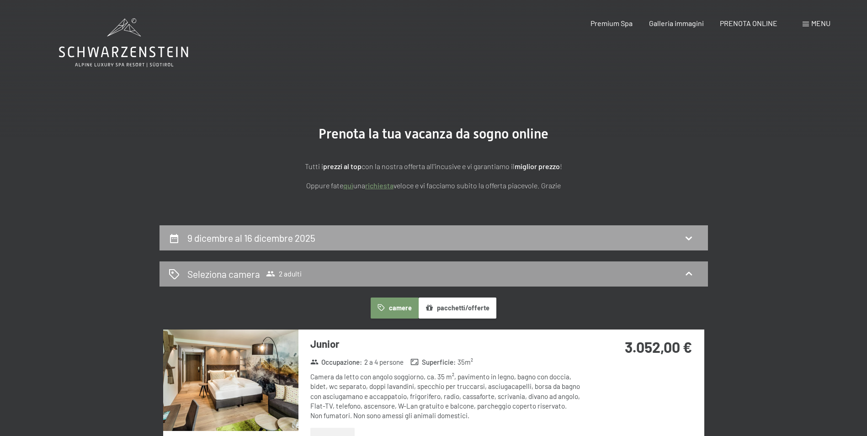
click at [224, 231] on div "9 dicembre al 16 dicembre 2025" at bounding box center [253, 237] width 132 height 13
select select "2025-12-01"
select select "2026-01-01"
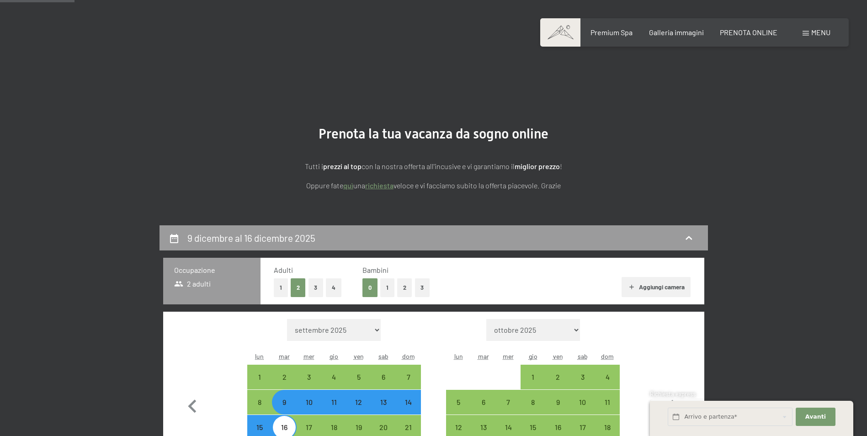
scroll to position [225, 0]
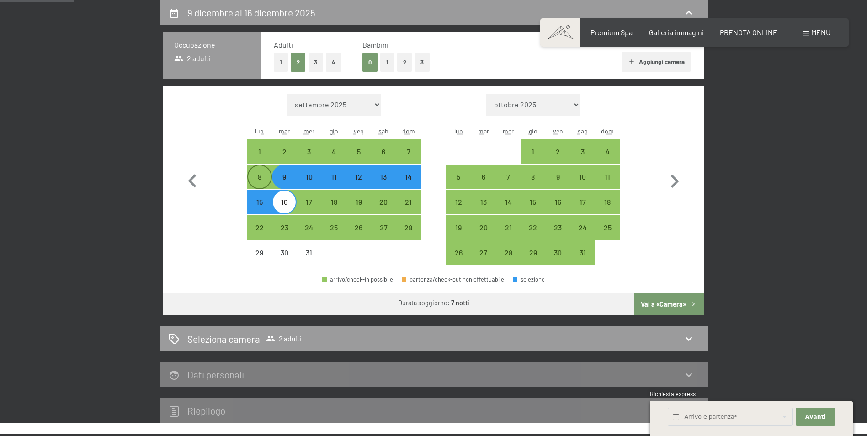
drag, startPoint x: 262, startPoint y: 175, endPoint x: 257, endPoint y: 207, distance: 32.8
click at [262, 175] on div "8" at bounding box center [259, 184] width 23 height 23
select select "2025-12-01"
select select "2026-01-01"
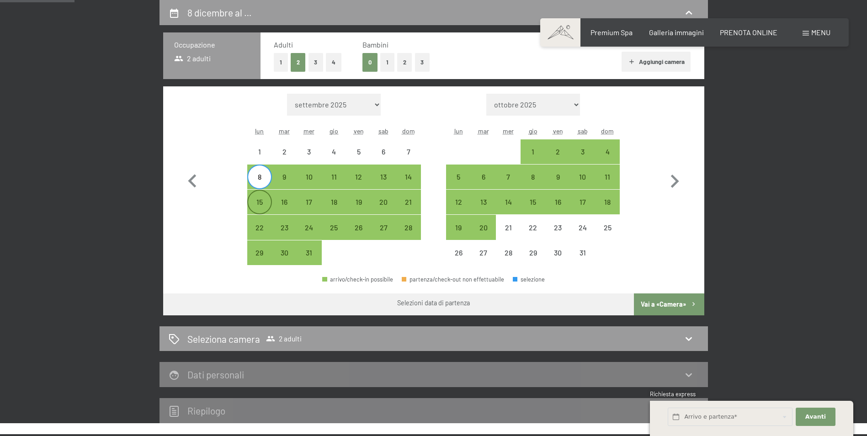
click at [257, 208] on div "15" at bounding box center [259, 209] width 23 height 23
select select "2025-12-01"
select select "2026-01-01"
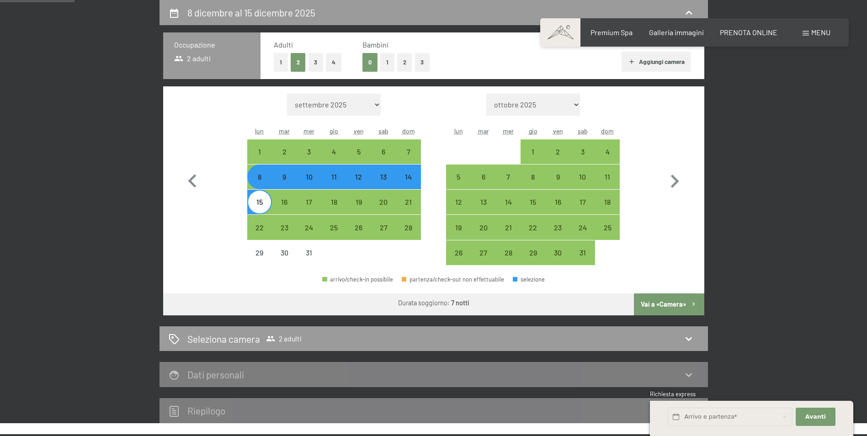
click at [668, 303] on button "Vai a «Camera»" at bounding box center [669, 304] width 70 height 22
select select "2025-12-01"
select select "2026-01-01"
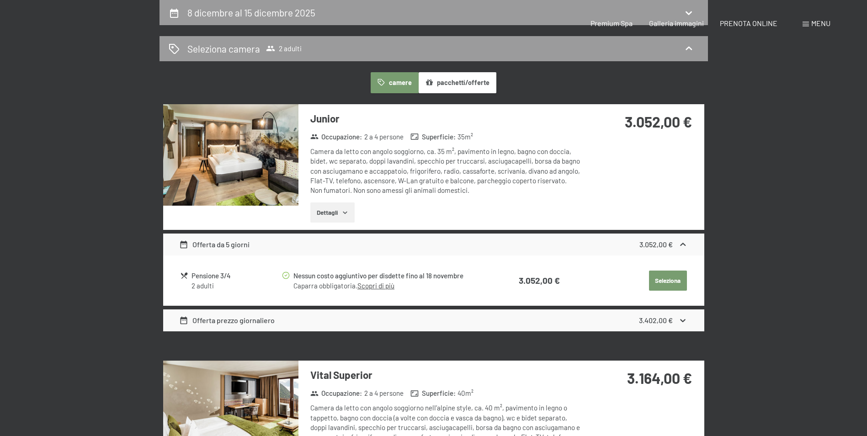
scroll to position [0, 0]
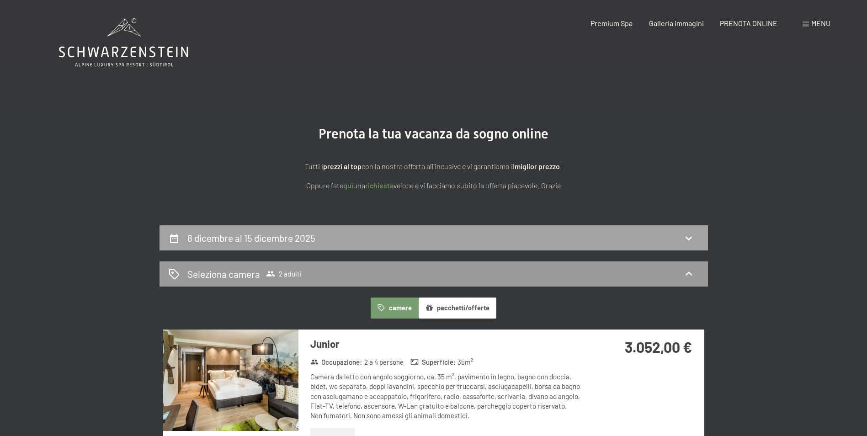
click at [288, 236] on h2 "8 dicembre al 15 dicembre 2025" at bounding box center [251, 237] width 128 height 11
select select "2025-12-01"
select select "2026-01-01"
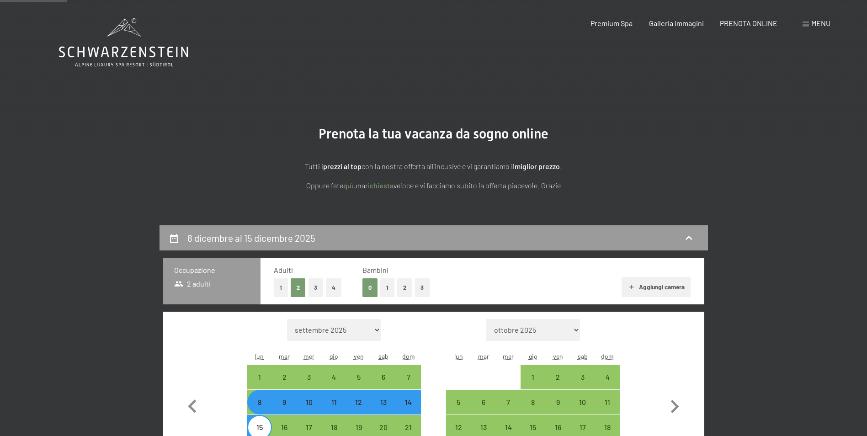
scroll to position [225, 0]
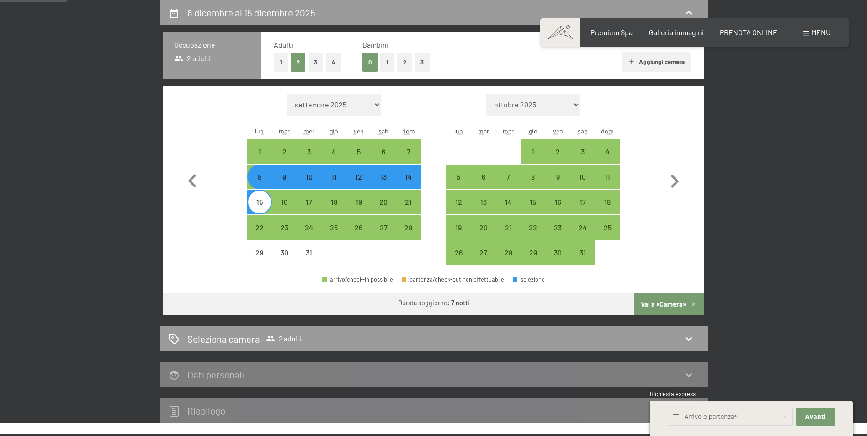
click at [333, 180] on div "11" at bounding box center [334, 184] width 23 height 23
select select "2025-12-01"
select select "2026-01-01"
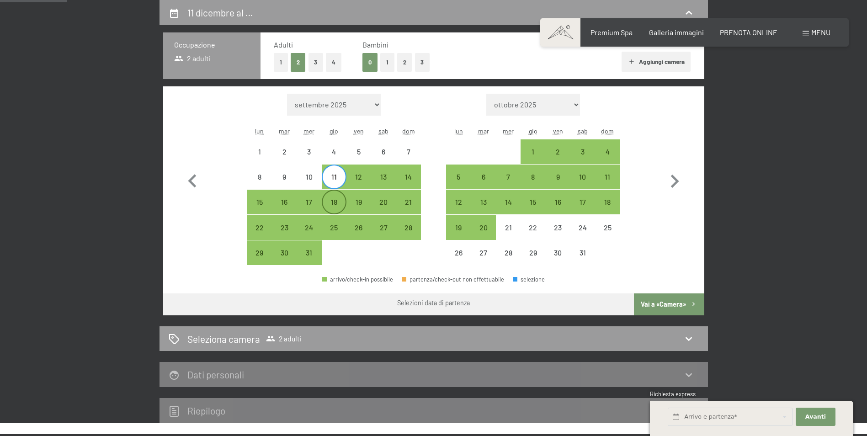
click at [334, 201] on div "18" at bounding box center [334, 209] width 23 height 23
select select "2025-12-01"
select select "2026-01-01"
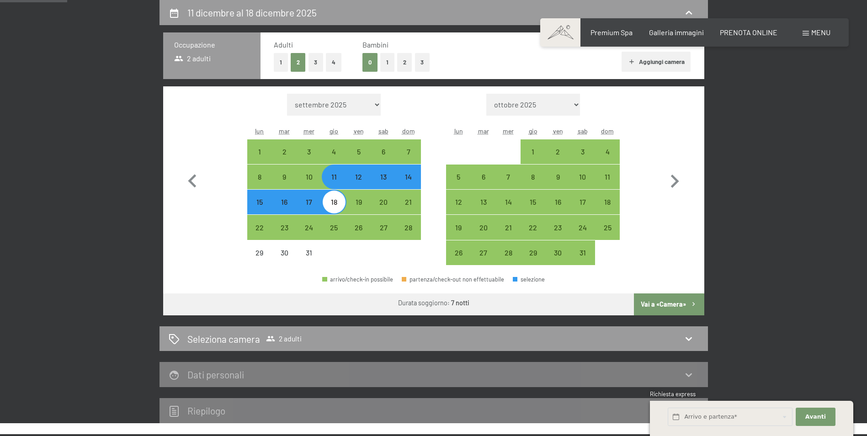
click at [653, 306] on button "Vai a «Camera»" at bounding box center [669, 304] width 70 height 22
select select "2025-12-01"
select select "2026-01-01"
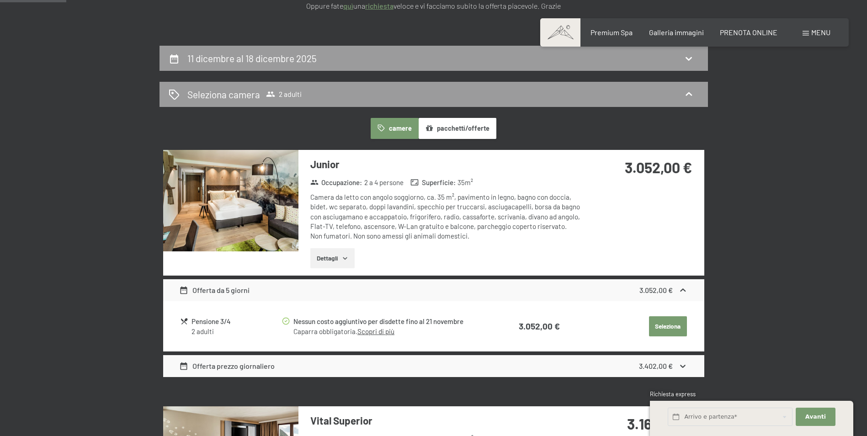
scroll to position [0, 0]
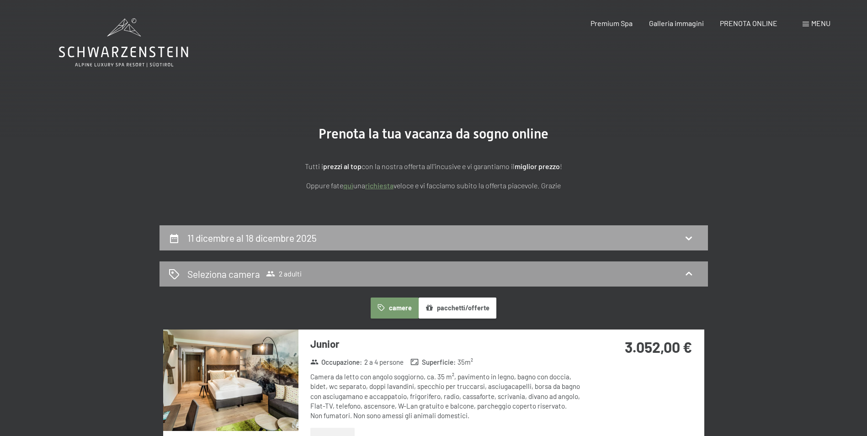
click at [329, 227] on div "11 dicembre al 18 dicembre 2025" at bounding box center [433, 237] width 548 height 25
select select "2025-12-01"
select select "2026-01-01"
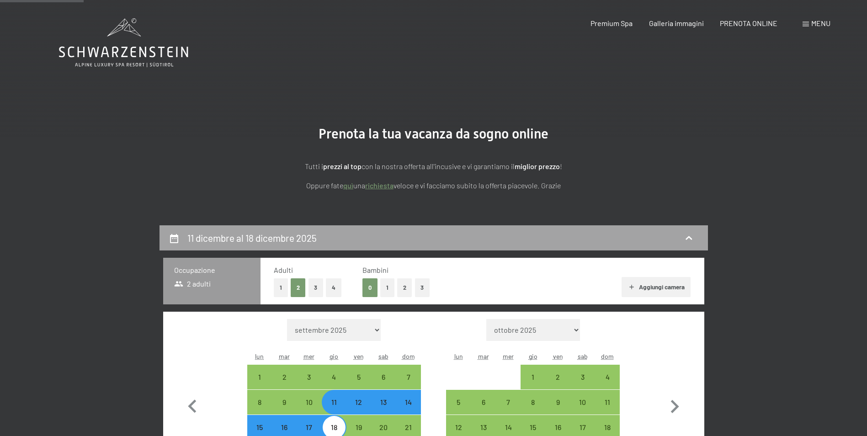
scroll to position [225, 0]
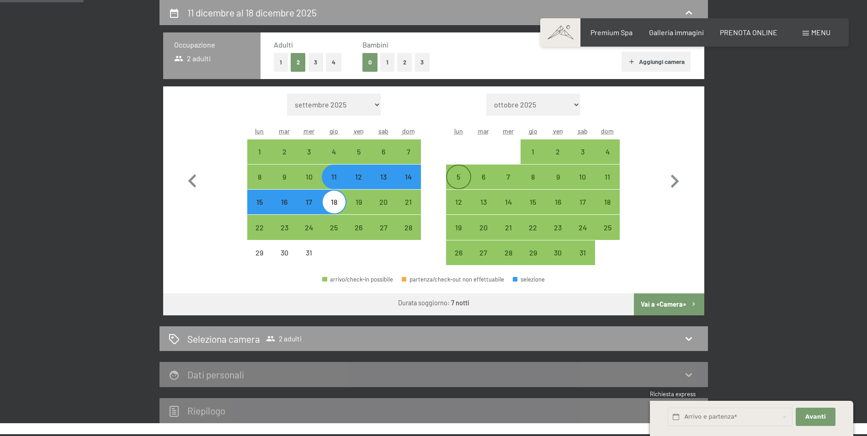
click at [451, 181] on div "5" at bounding box center [458, 184] width 23 height 23
select select "2025-12-01"
select select "2026-01-01"
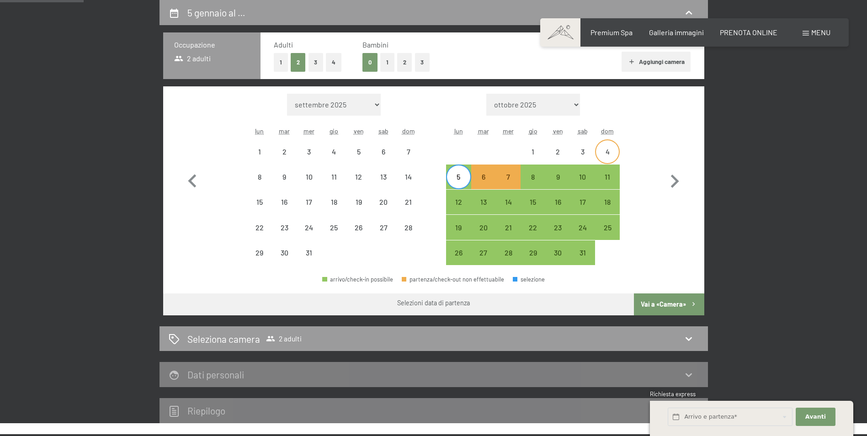
click at [607, 147] on div "4" at bounding box center [607, 151] width 23 height 23
select select "2025-12-01"
select select "2026-01-01"
click at [606, 157] on div "4" at bounding box center [607, 159] width 23 height 23
select select "2025-12-01"
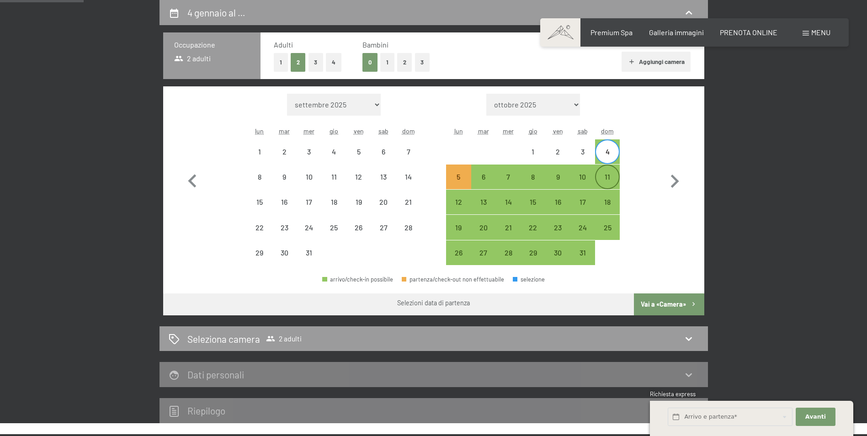
select select "2026-01-01"
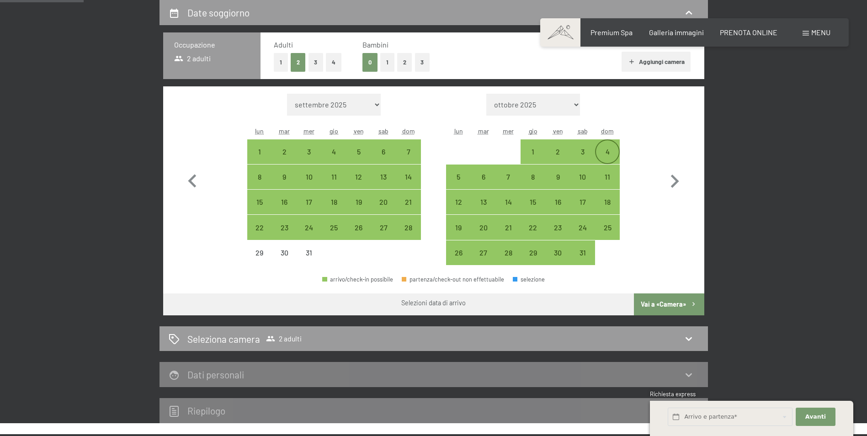
click at [609, 153] on div "4" at bounding box center [607, 159] width 23 height 23
select select "2025-12-01"
select select "2026-01-01"
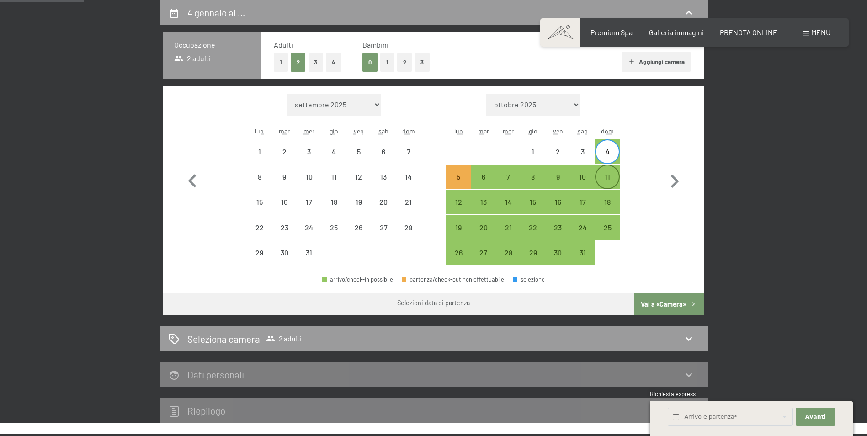
click at [611, 177] on div "11" at bounding box center [607, 184] width 23 height 23
select select "2025-12-01"
select select "2026-01-01"
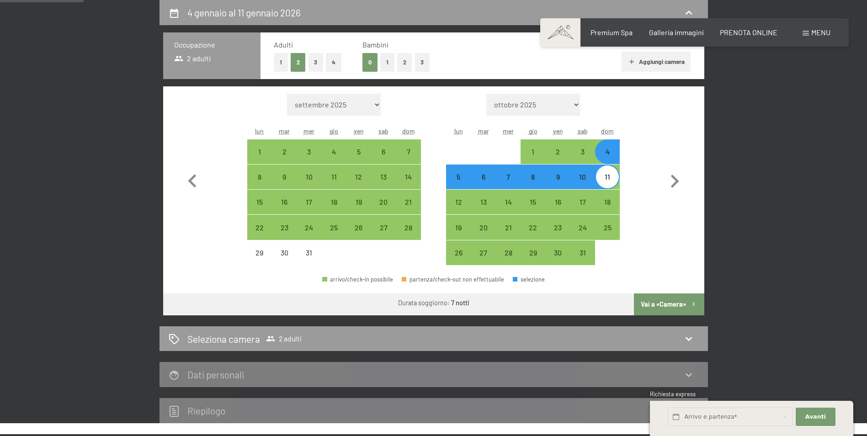
click at [672, 300] on button "Vai a «Camera»" at bounding box center [669, 304] width 70 height 22
select select "2025-12-01"
select select "2026-01-01"
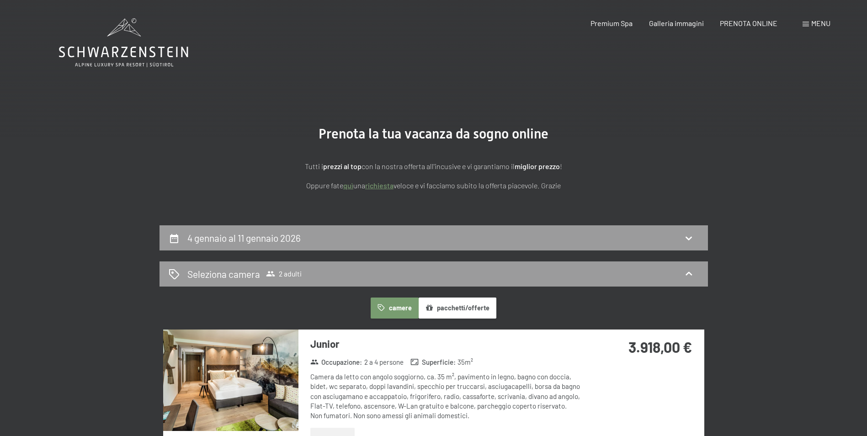
scroll to position [46, 0]
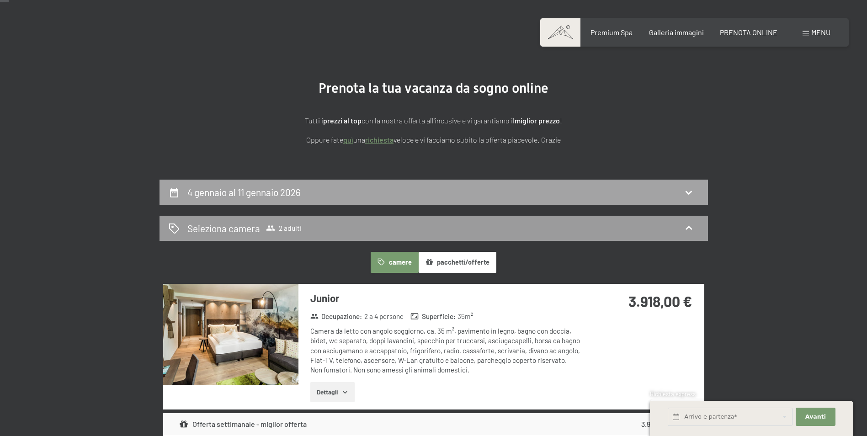
click at [689, 185] on div "4 gennaio al 11 gennaio 2026" at bounding box center [434, 191] width 530 height 13
select select "2025-12-01"
select select "2026-01-01"
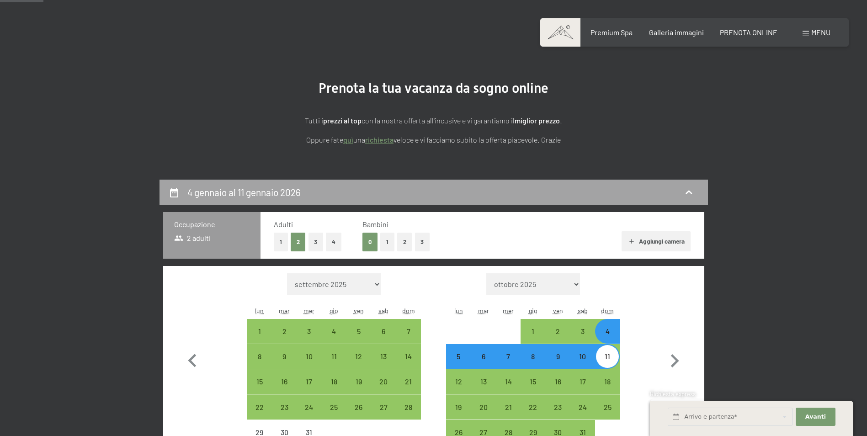
scroll to position [225, 0]
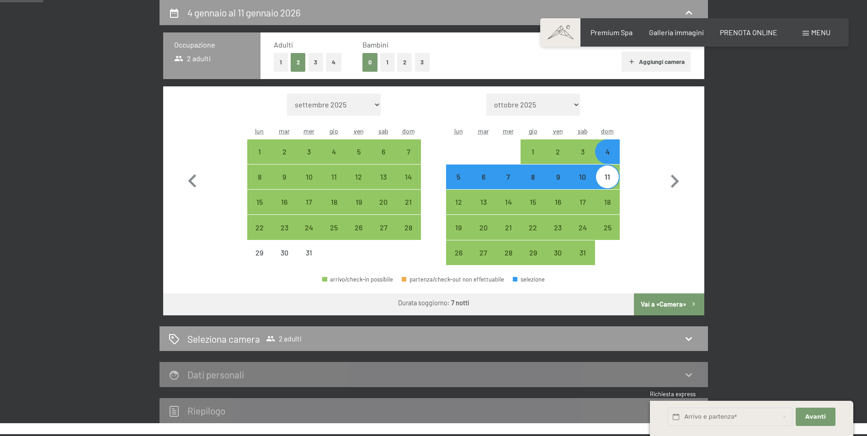
click at [605, 183] on div "11" at bounding box center [607, 184] width 23 height 23
select select "2025-12-01"
select select "2026-01-01"
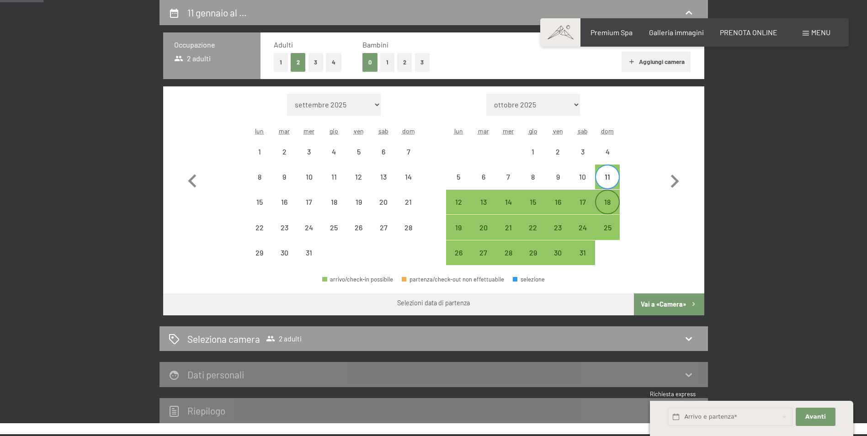
click at [609, 199] on div "18" at bounding box center [607, 209] width 23 height 23
select select "2025-12-01"
select select "2026-01-01"
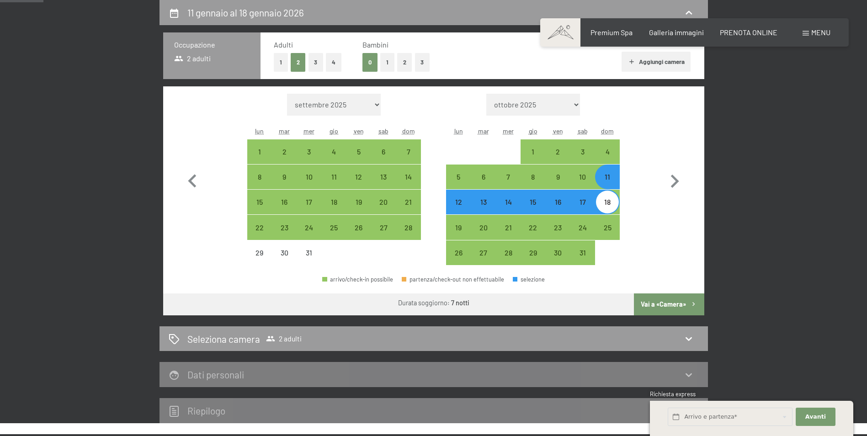
click at [639, 300] on button "Vai a «Camera»" at bounding box center [669, 304] width 70 height 22
select select "2025-12-01"
select select "2026-01-01"
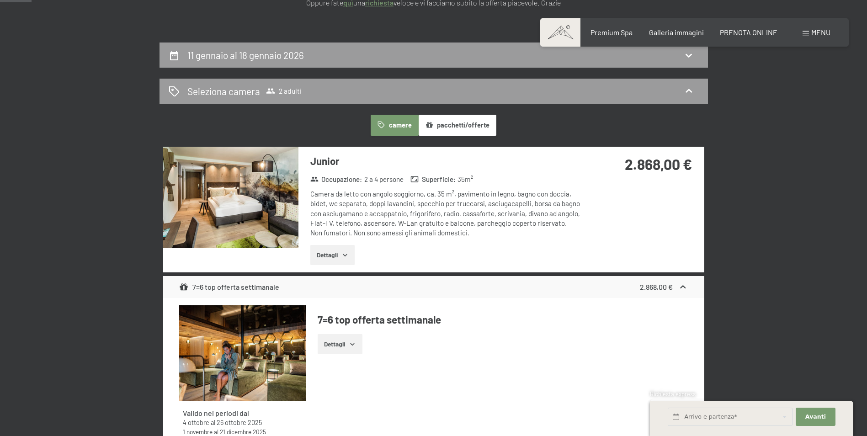
scroll to position [0, 0]
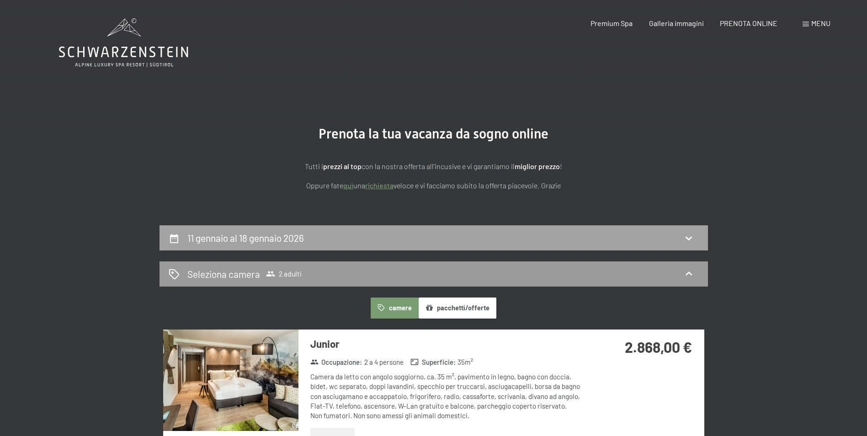
click at [343, 231] on div "11 gennaio al 18 gennaio 2026" at bounding box center [434, 237] width 530 height 13
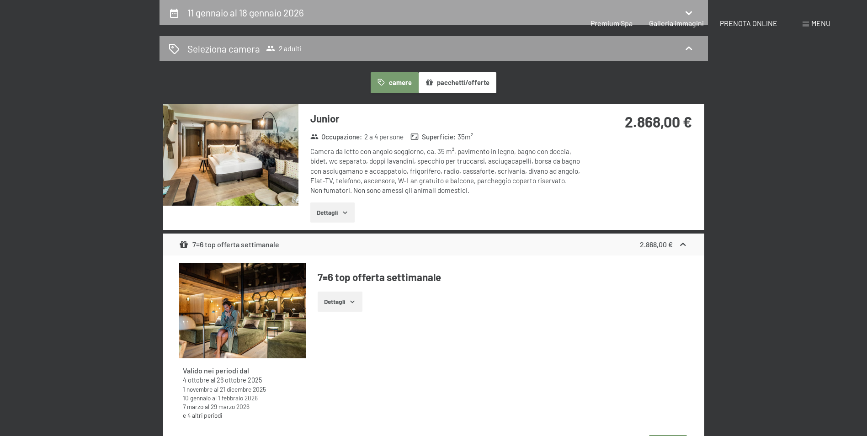
select select "2025-12-01"
select select "2026-01-01"
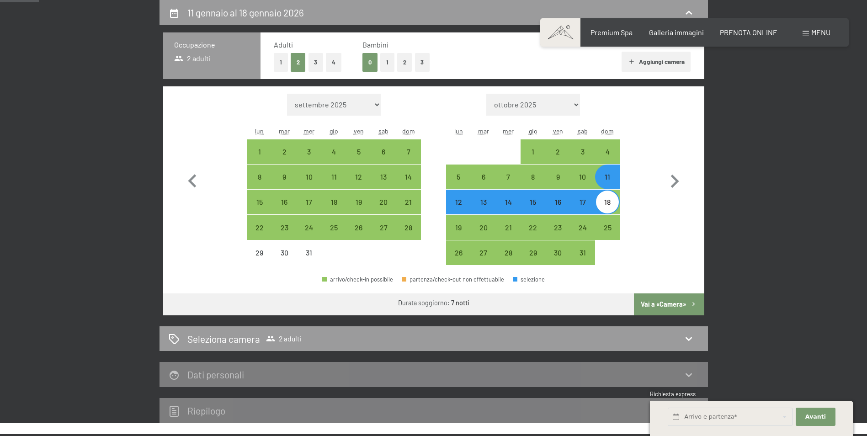
click at [608, 201] on div "18" at bounding box center [607, 209] width 23 height 23
select select "2025-12-01"
select select "2026-01-01"
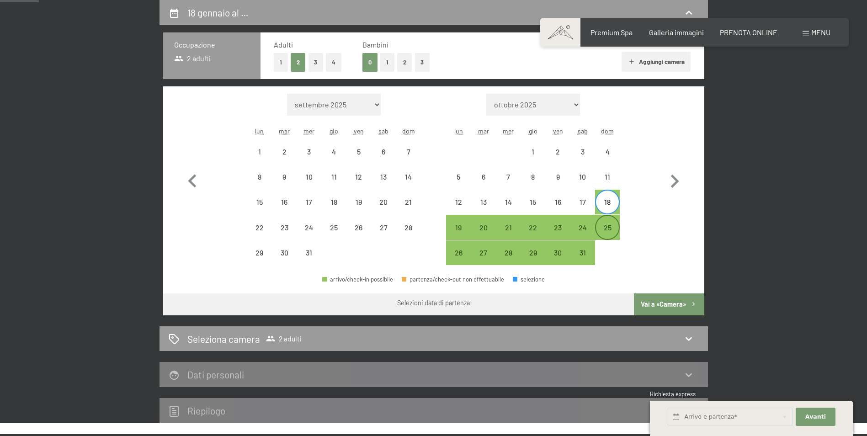
click at [611, 229] on div "25" at bounding box center [607, 235] width 23 height 23
select select "2025-12-01"
select select "2026-01-01"
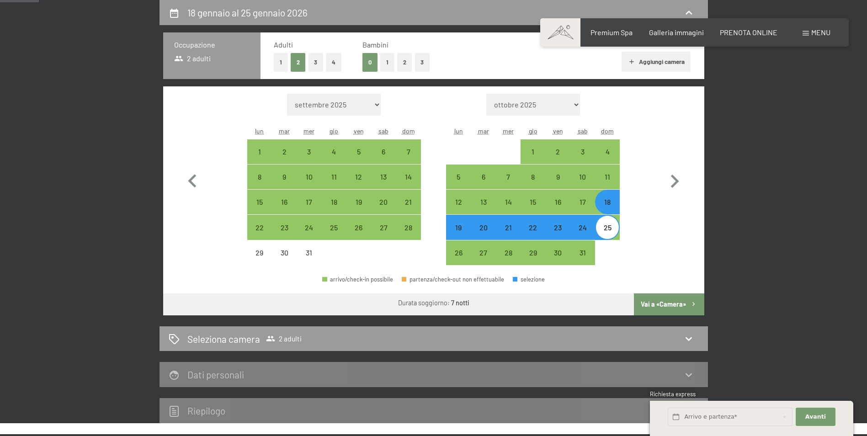
click at [664, 305] on button "Vai a «Camera»" at bounding box center [669, 304] width 70 height 22
select select "2025-12-01"
select select "2026-01-01"
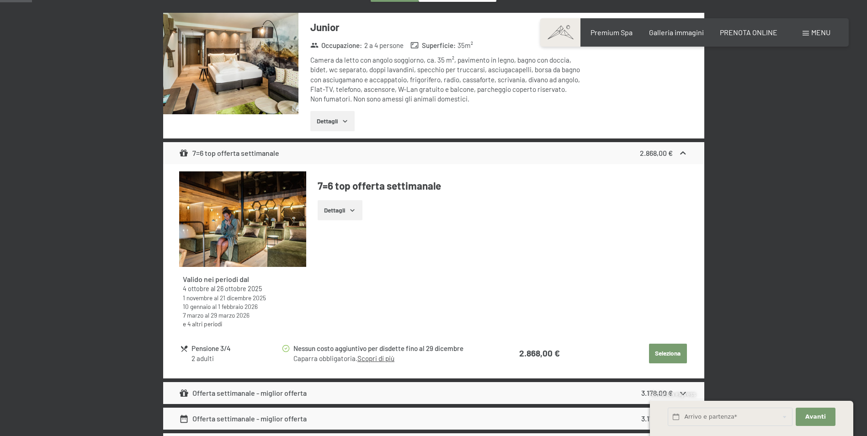
scroll to position [0, 0]
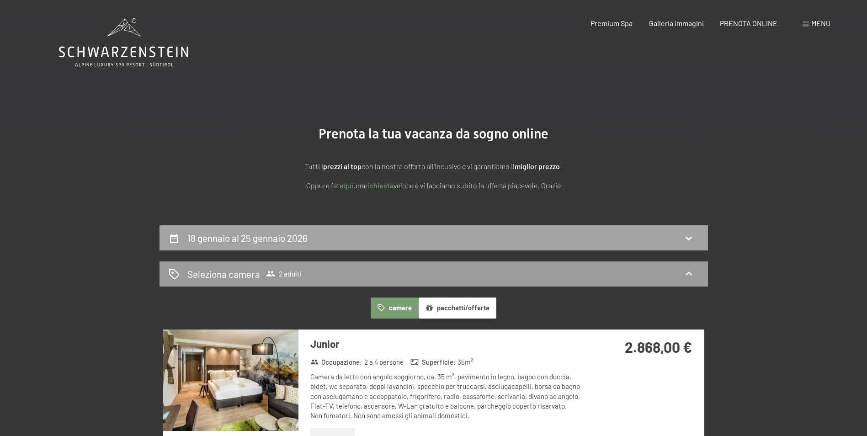
click at [434, 239] on div "18 gennaio al 25 gennaio 2026" at bounding box center [434, 237] width 530 height 13
select select "2025-12-01"
select select "2026-01-01"
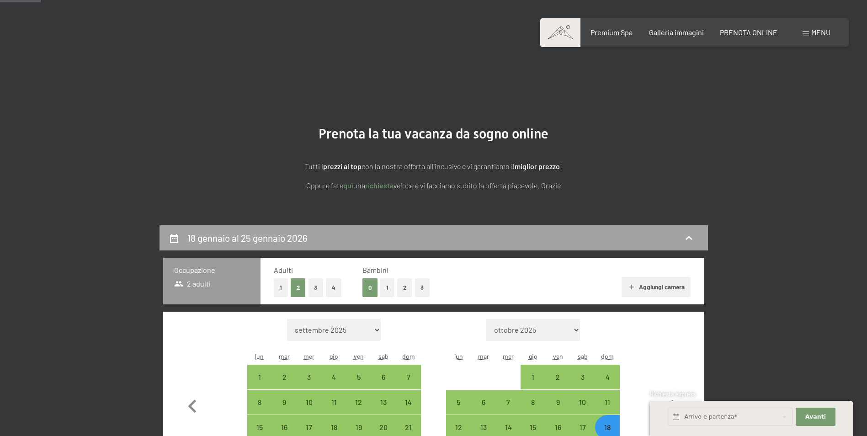
scroll to position [225, 0]
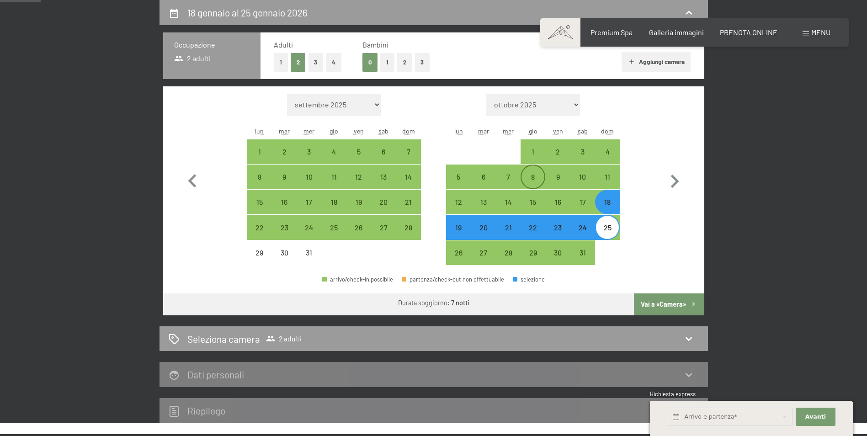
click at [537, 177] on div "8" at bounding box center [532, 184] width 23 height 23
select select "2025-12-01"
select select "2026-01-01"
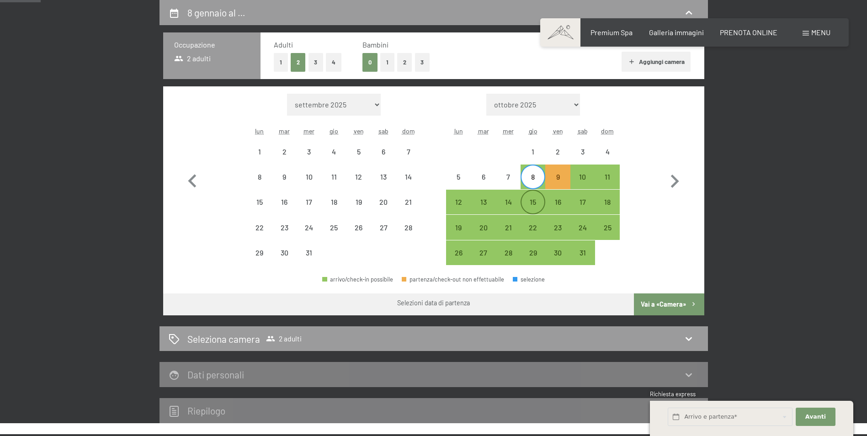
click at [536, 201] on div "15" at bounding box center [532, 209] width 23 height 23
select select "2025-12-01"
select select "2026-01-01"
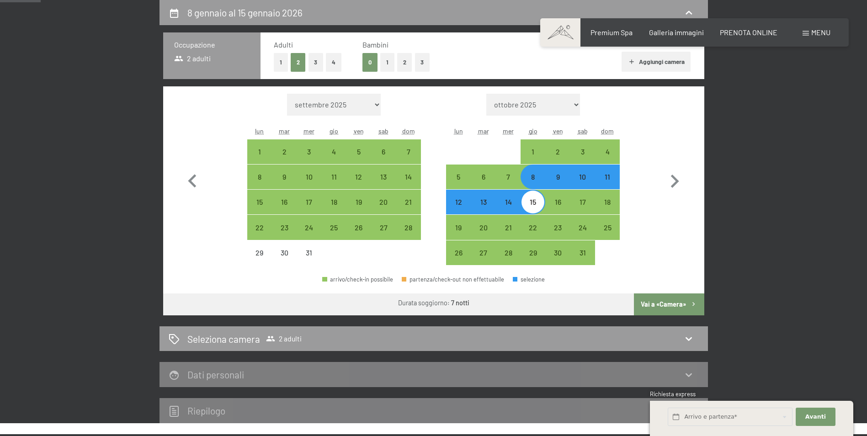
click at [653, 297] on button "Vai a «Camera»" at bounding box center [669, 304] width 70 height 22
select select "2025-12-01"
select select "2026-01-01"
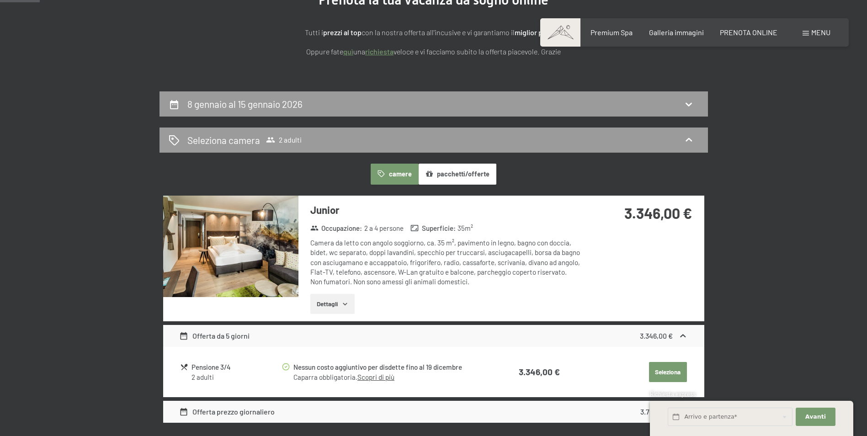
scroll to position [0, 0]
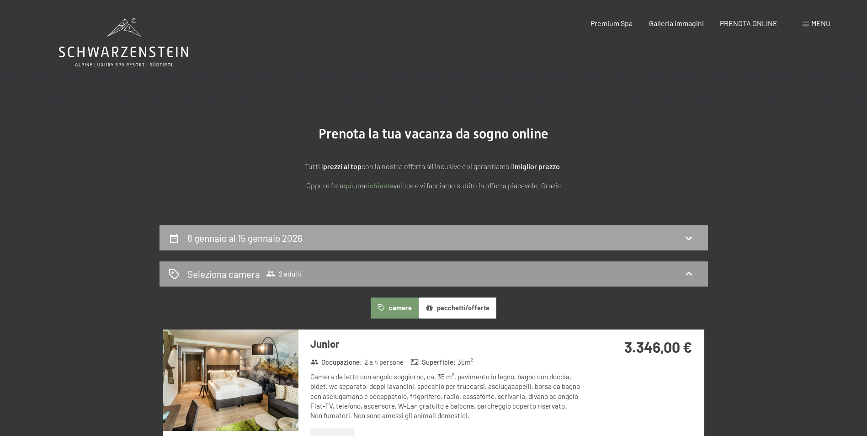
click at [333, 245] on div "8 gennaio al 15 gennaio 2026" at bounding box center [433, 237] width 548 height 25
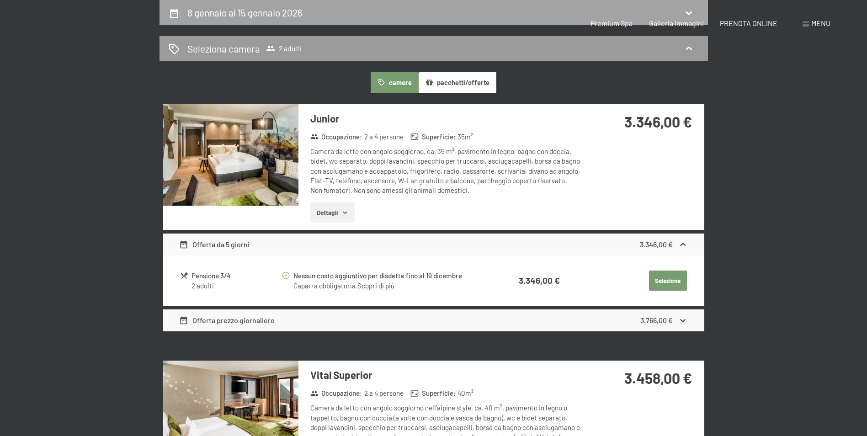
select select "2025-12-01"
select select "2026-01-01"
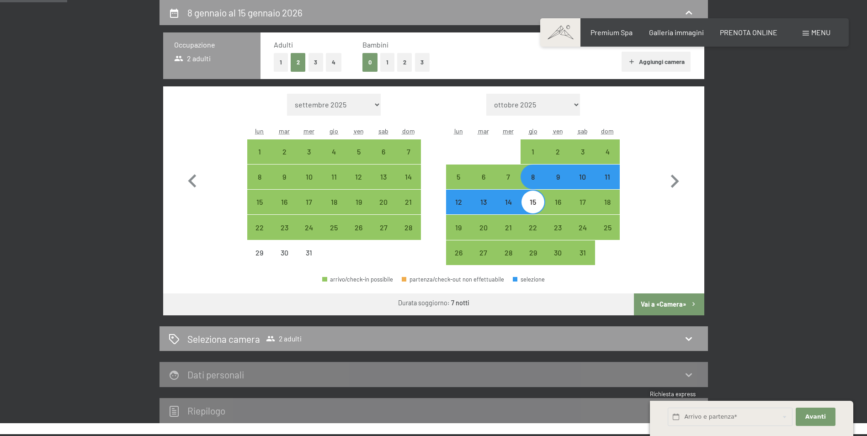
click at [611, 177] on div "11" at bounding box center [607, 184] width 23 height 23
select select "2025-12-01"
select select "2026-01-01"
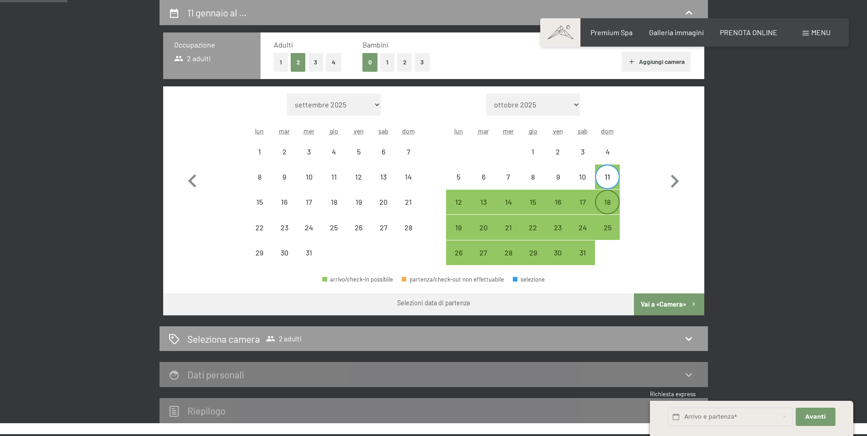
click at [614, 205] on div "18" at bounding box center [607, 209] width 23 height 23
select select "2025-12-01"
select select "2026-01-01"
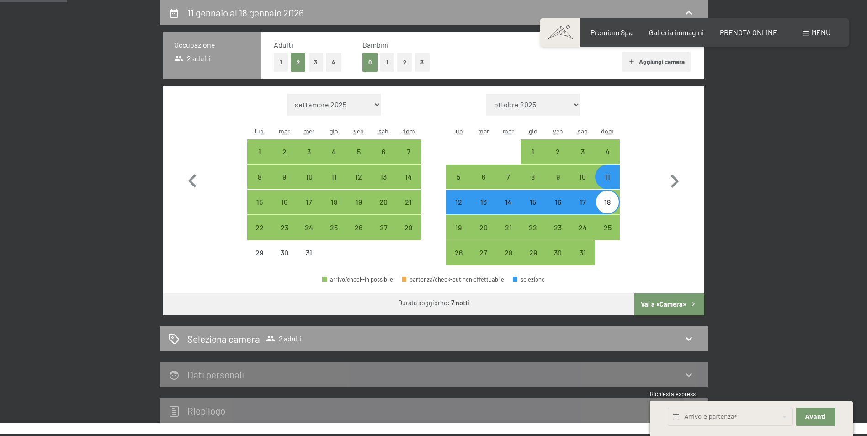
click at [659, 302] on button "Vai a «Camera»" at bounding box center [669, 304] width 70 height 22
select select "2025-12-01"
select select "2026-01-01"
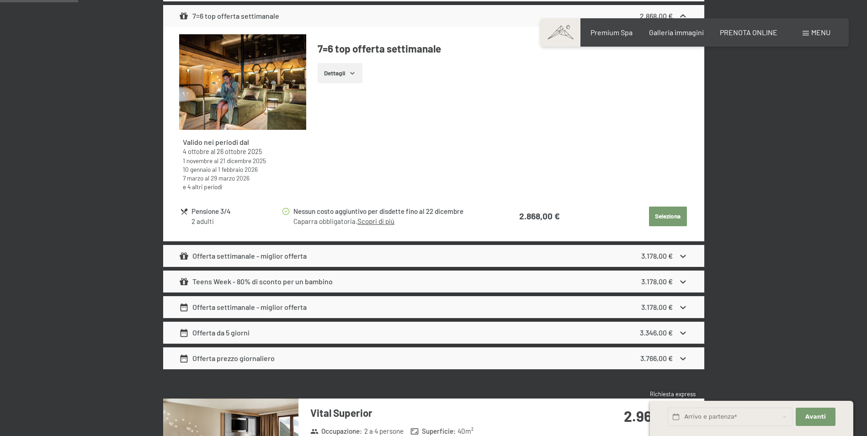
scroll to position [728, 0]
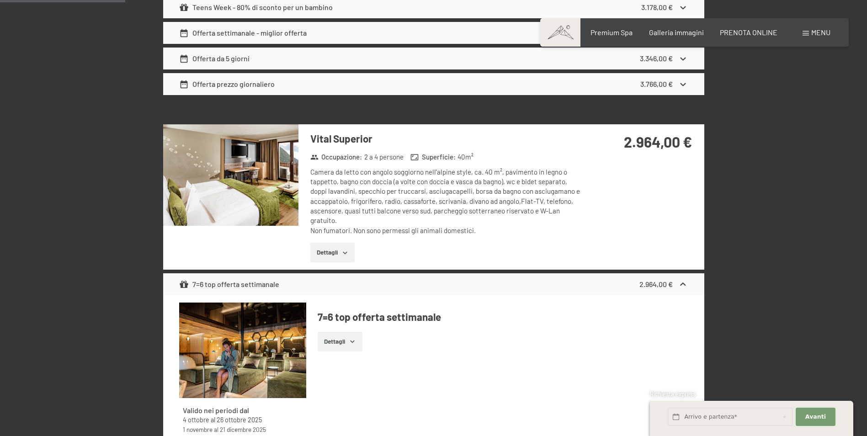
click at [290, 159] on img at bounding box center [230, 174] width 135 height 101
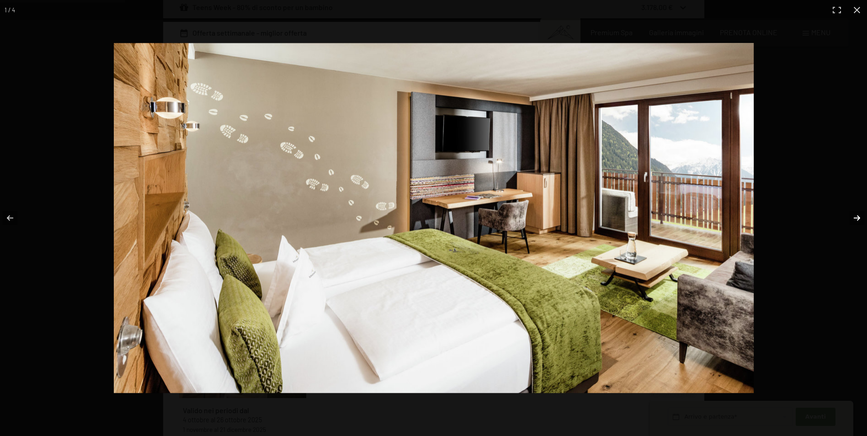
click at [862, 220] on button "button" at bounding box center [851, 218] width 32 height 46
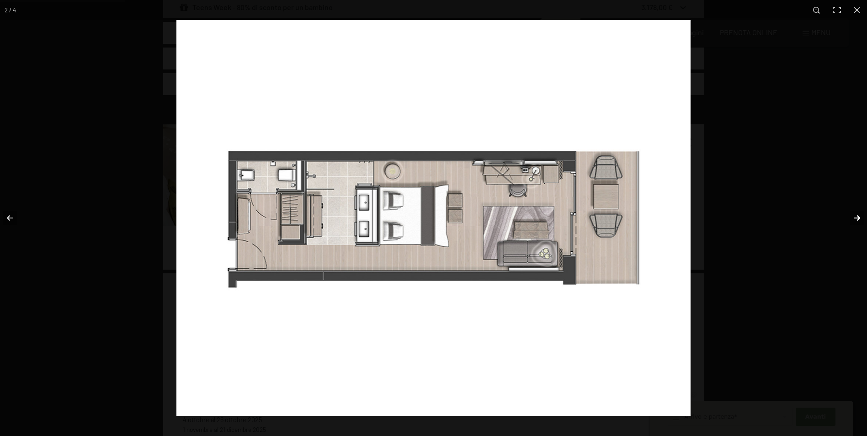
click at [862, 220] on button "button" at bounding box center [851, 218] width 32 height 46
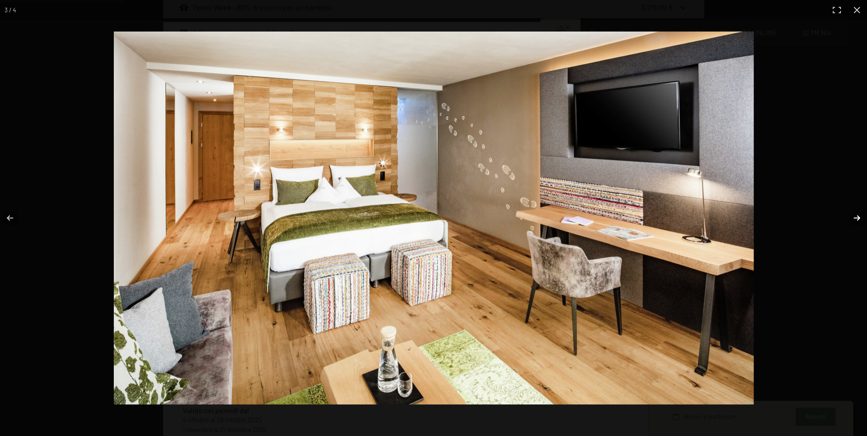
click at [862, 220] on button "button" at bounding box center [851, 218] width 32 height 46
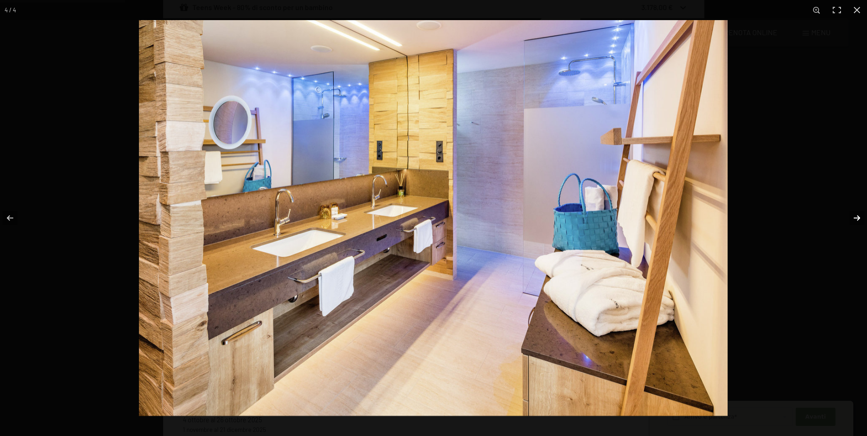
click at [862, 220] on button "button" at bounding box center [851, 218] width 32 height 46
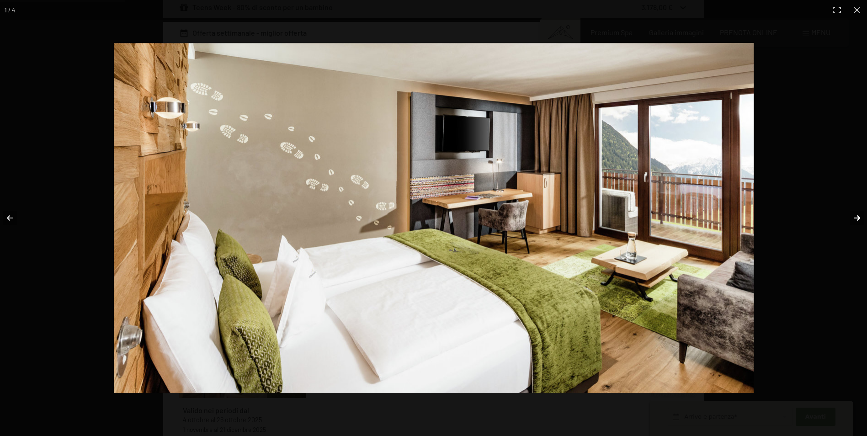
click at [862, 220] on button "button" at bounding box center [851, 218] width 32 height 46
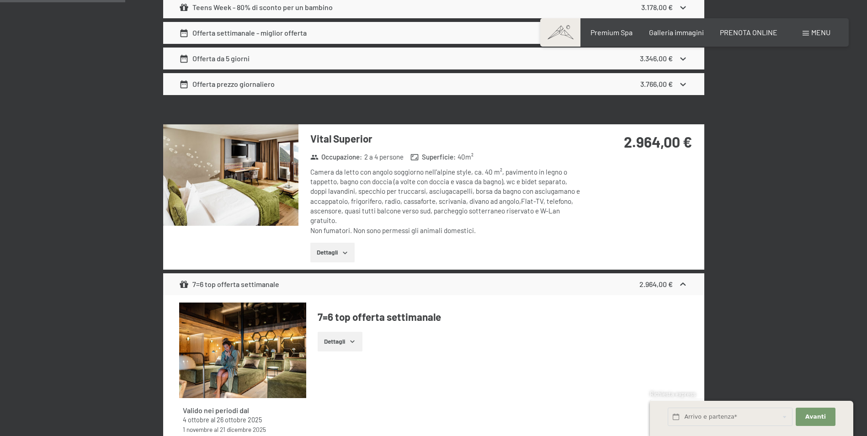
click at [0, 0] on button "button" at bounding box center [0, 0] width 0 height 0
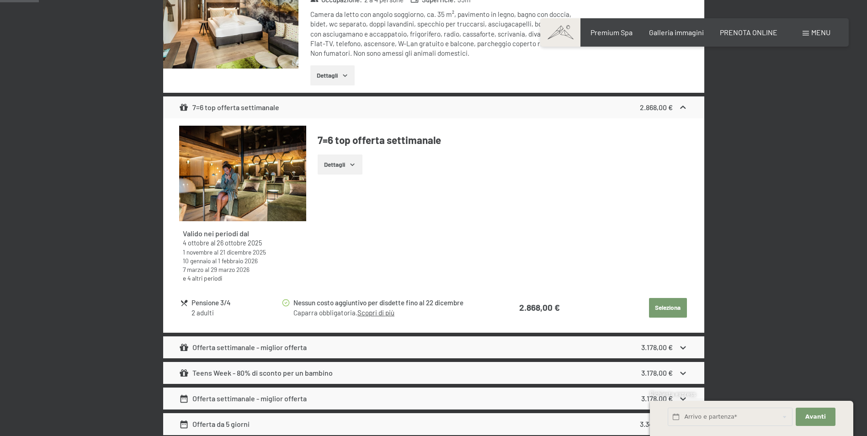
scroll to position [88, 0]
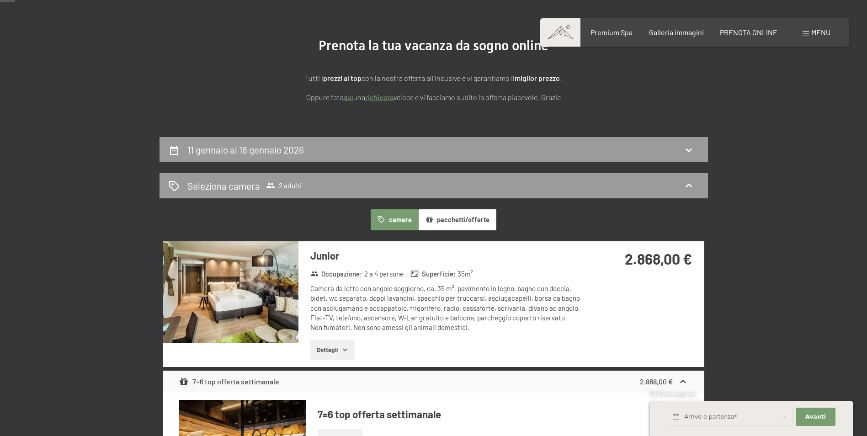
click at [254, 280] on img at bounding box center [230, 291] width 135 height 101
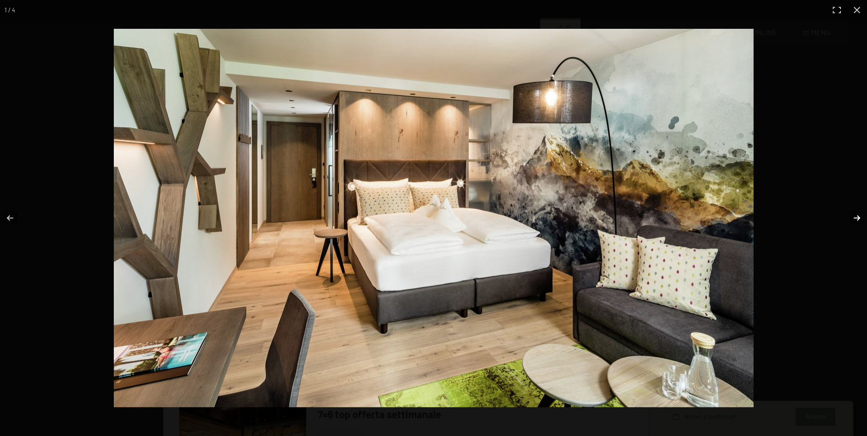
click at [852, 220] on button "button" at bounding box center [851, 218] width 32 height 46
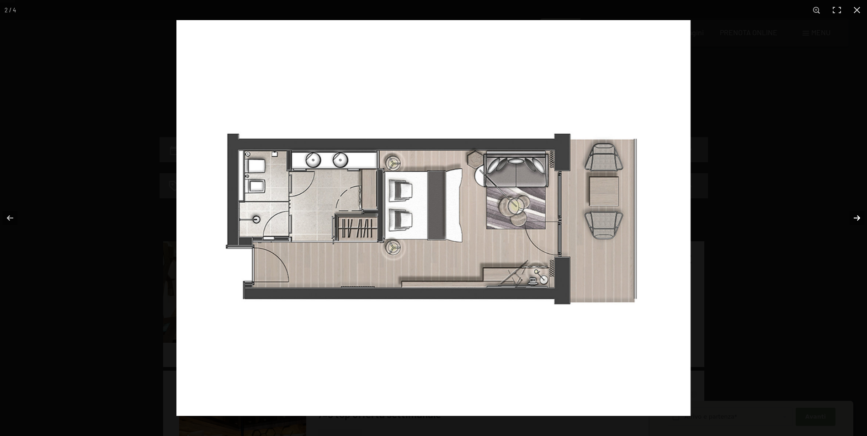
click at [852, 220] on button "button" at bounding box center [851, 218] width 32 height 46
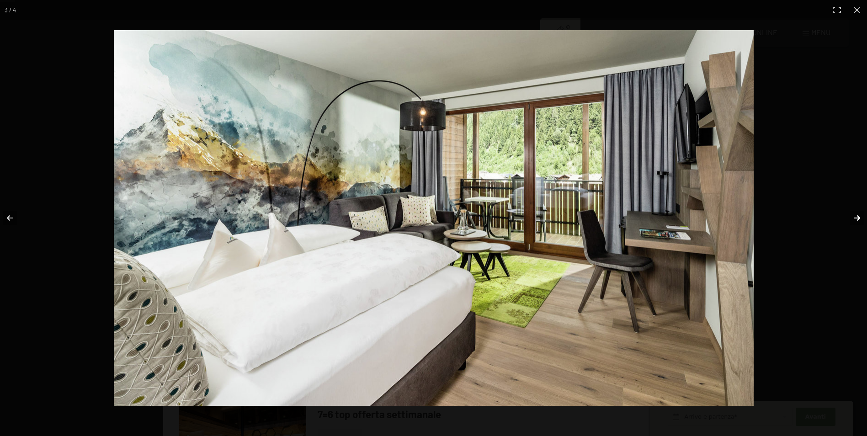
click at [852, 220] on button "button" at bounding box center [851, 218] width 32 height 46
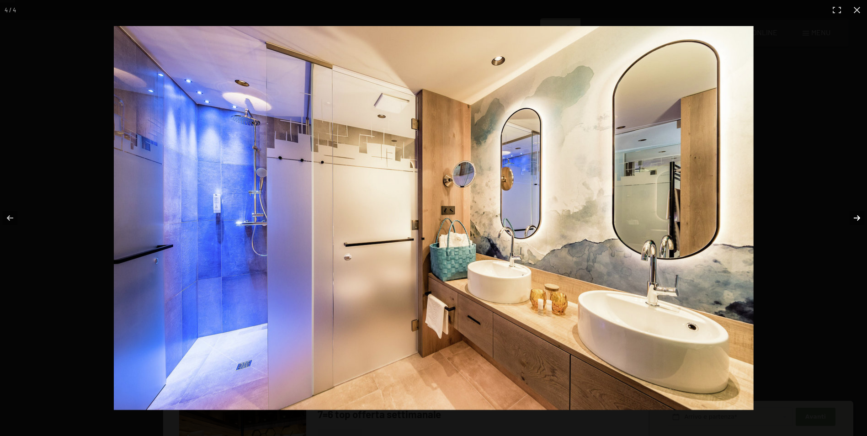
click at [852, 220] on button "button" at bounding box center [851, 218] width 32 height 46
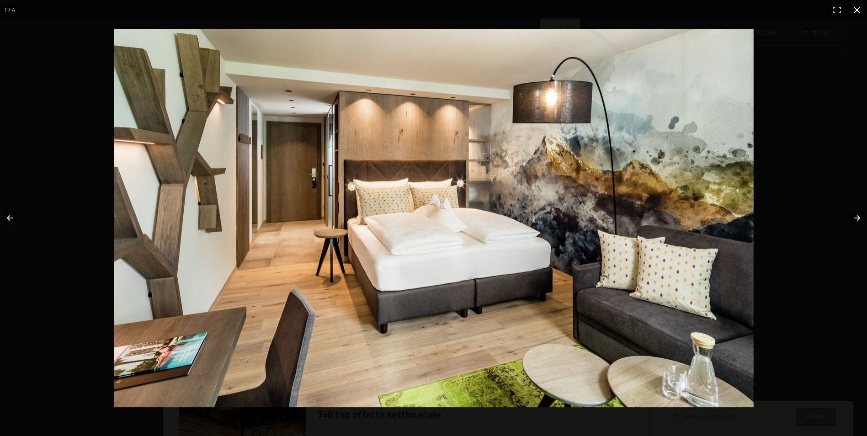
click at [850, 13] on button "button" at bounding box center [857, 10] width 20 height 20
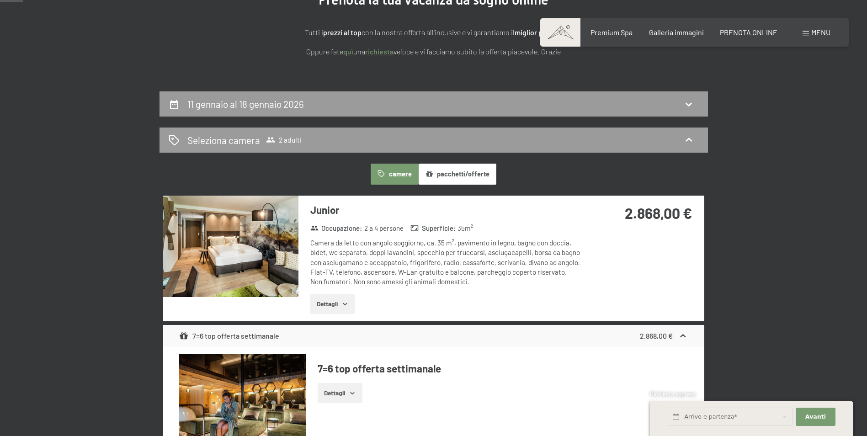
scroll to position [0, 0]
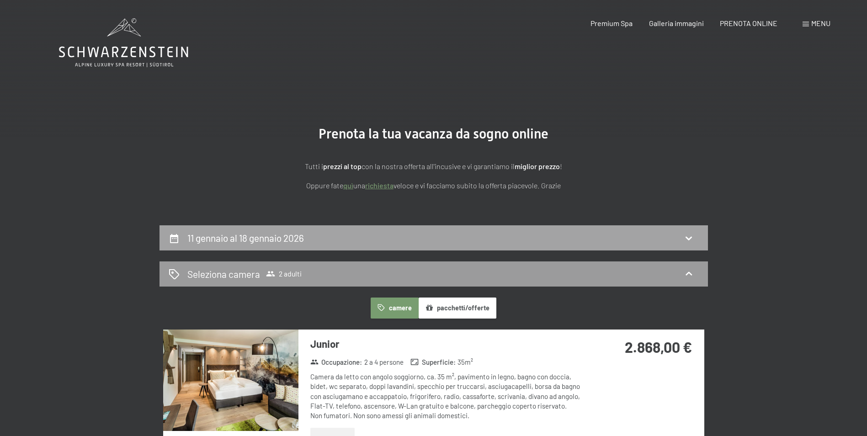
click at [464, 244] on div "11 gennaio al 18 gennaio 2026" at bounding box center [434, 237] width 530 height 13
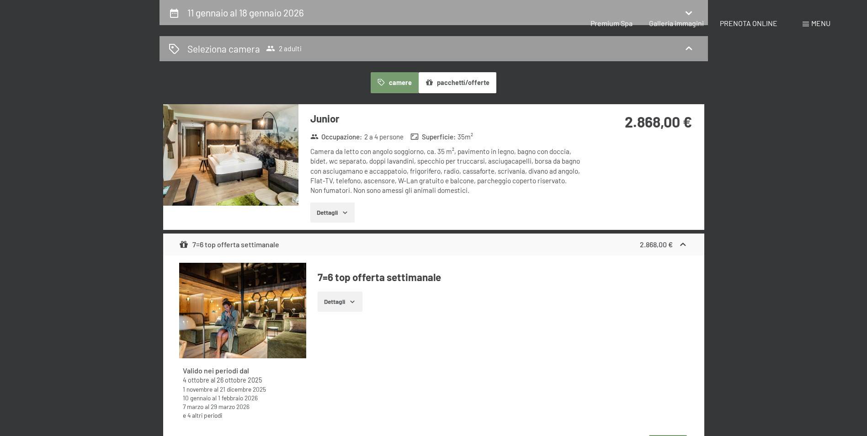
select select "2025-12-01"
select select "2026-01-01"
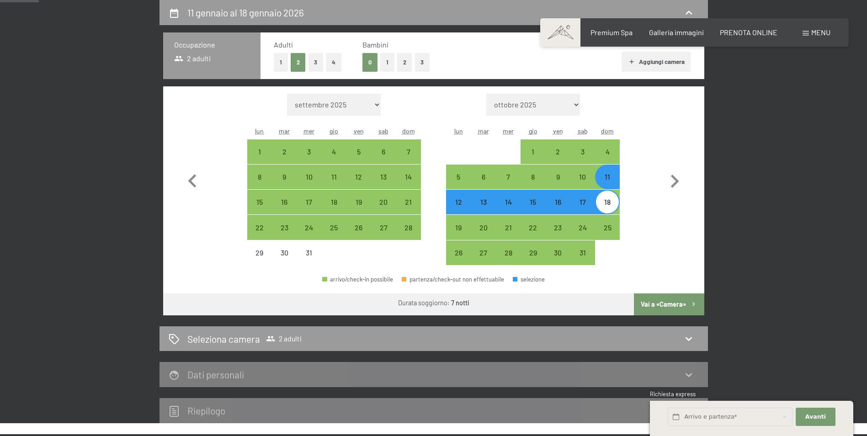
drag, startPoint x: 487, startPoint y: 179, endPoint x: 484, endPoint y: 196, distance: 17.7
click at [487, 179] on div "6" at bounding box center [483, 184] width 23 height 23
select select "2025-12-01"
select select "2026-01-01"
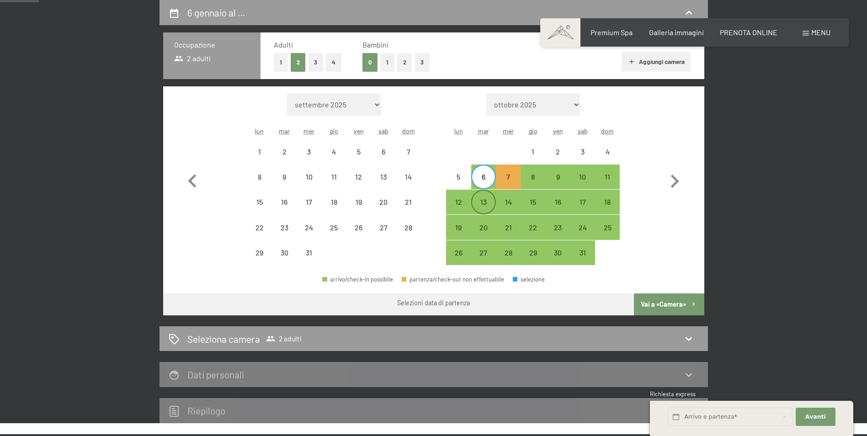
click at [481, 202] on div "13" at bounding box center [483, 209] width 23 height 23
select select "2025-12-01"
select select "2026-01-01"
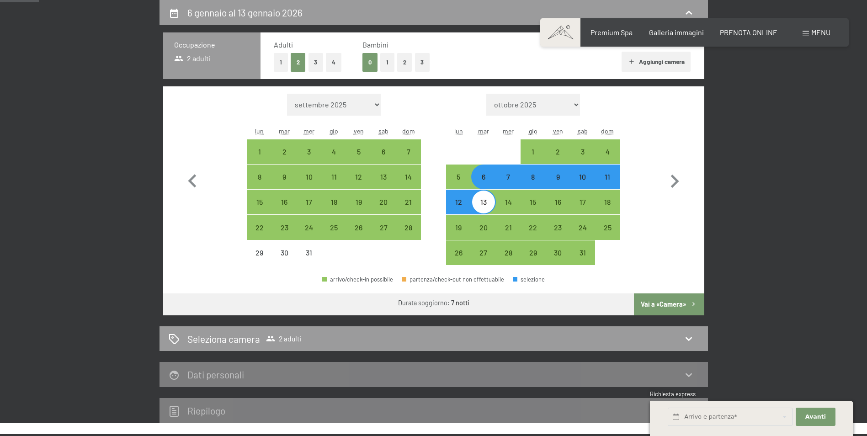
click at [668, 299] on button "Vai a «Camera»" at bounding box center [669, 304] width 70 height 22
select select "2025-12-01"
select select "2026-01-01"
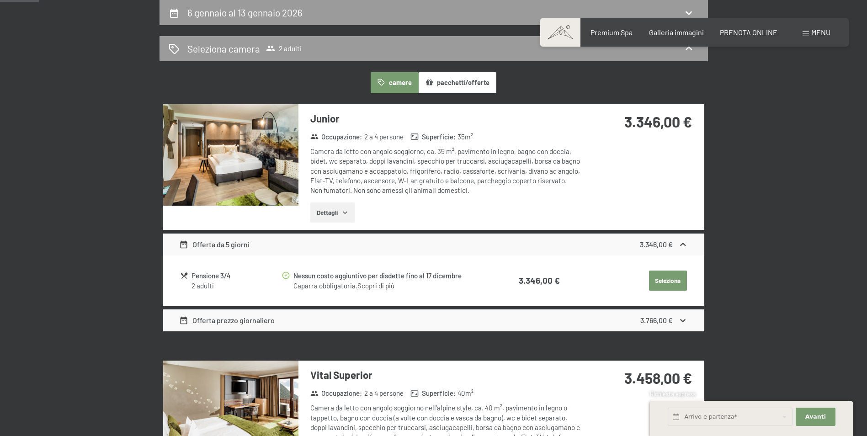
scroll to position [0, 0]
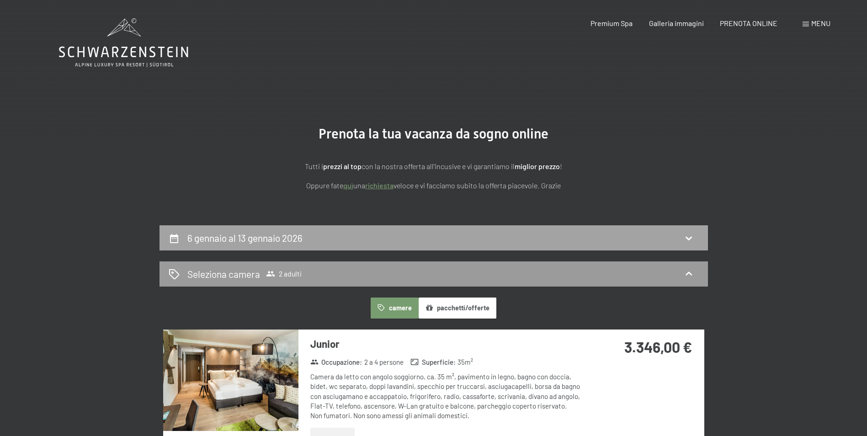
click at [487, 242] on div "6 gennaio al 13 gennaio 2026" at bounding box center [434, 237] width 530 height 13
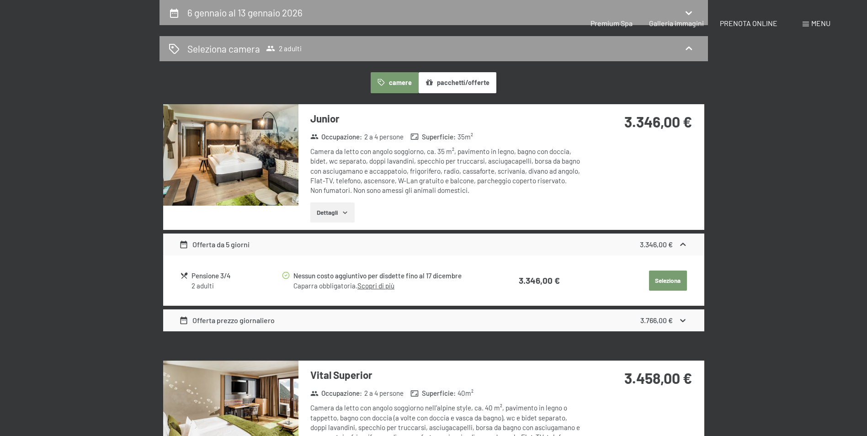
select select "2025-12-01"
select select "2026-01-01"
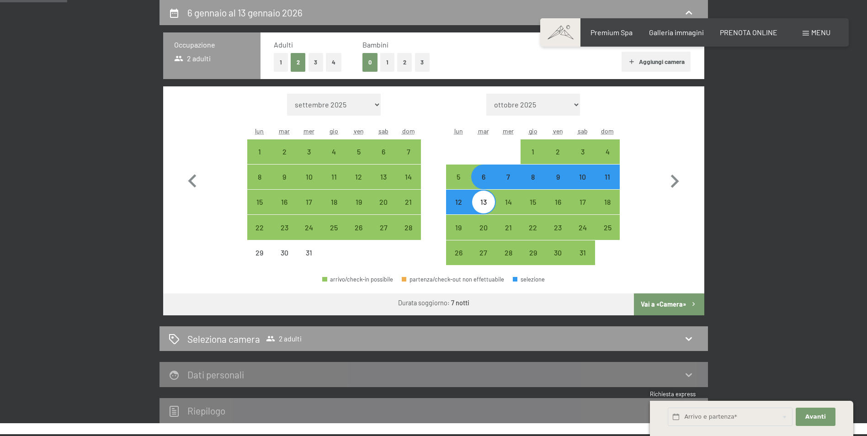
click at [506, 180] on div "7" at bounding box center [508, 184] width 23 height 23
select select "2025-12-01"
select select "2026-01-01"
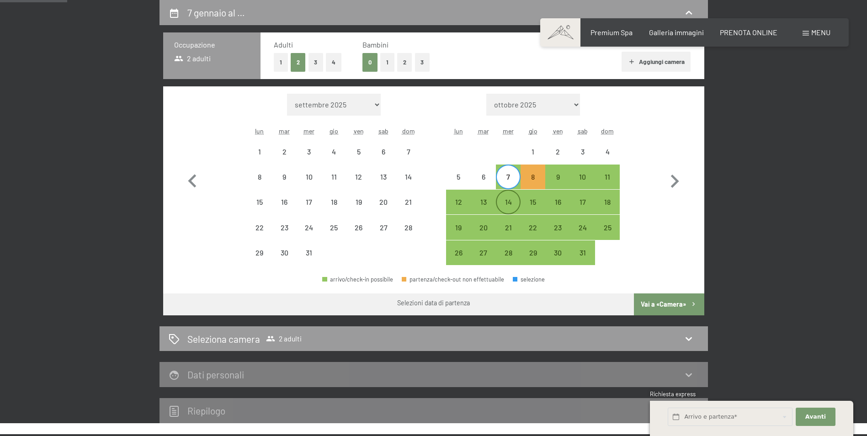
click at [513, 202] on div "14" at bounding box center [508, 209] width 23 height 23
select select "2025-12-01"
select select "2026-01-01"
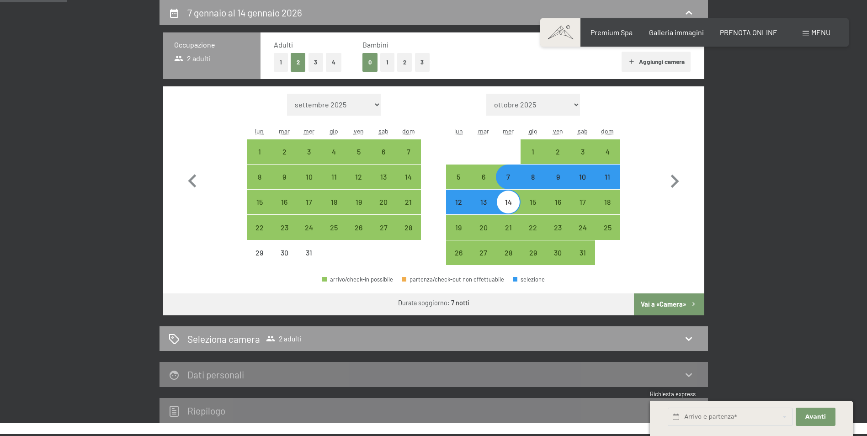
click at [645, 299] on button "Vai a «Camera»" at bounding box center [669, 304] width 70 height 22
select select "2025-12-01"
select select "2026-01-01"
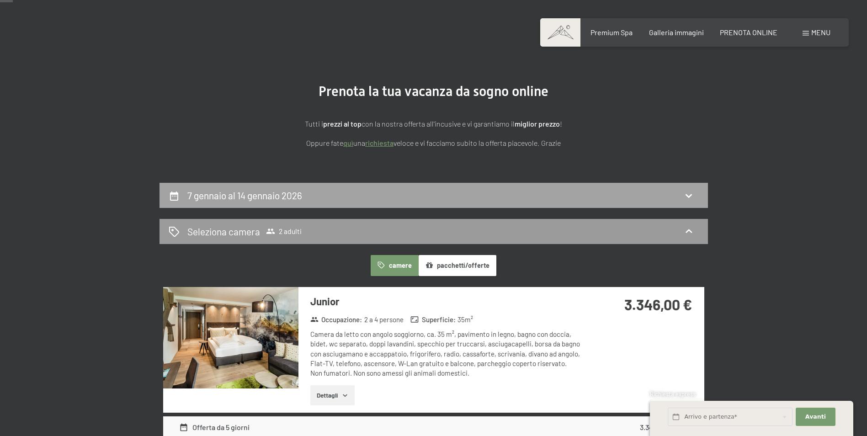
click at [390, 190] on div "7 gennaio al 14 gennaio 2026" at bounding box center [434, 195] width 530 height 13
select select "2025-12-01"
select select "2026-01-01"
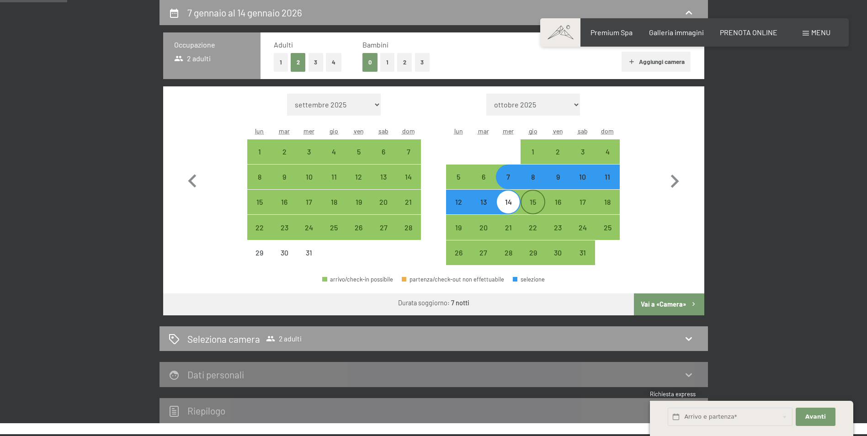
drag, startPoint x: 534, startPoint y: 179, endPoint x: 542, endPoint y: 195, distance: 17.8
click at [534, 179] on div "8" at bounding box center [532, 184] width 23 height 23
select select "2025-12-01"
select select "2026-01-01"
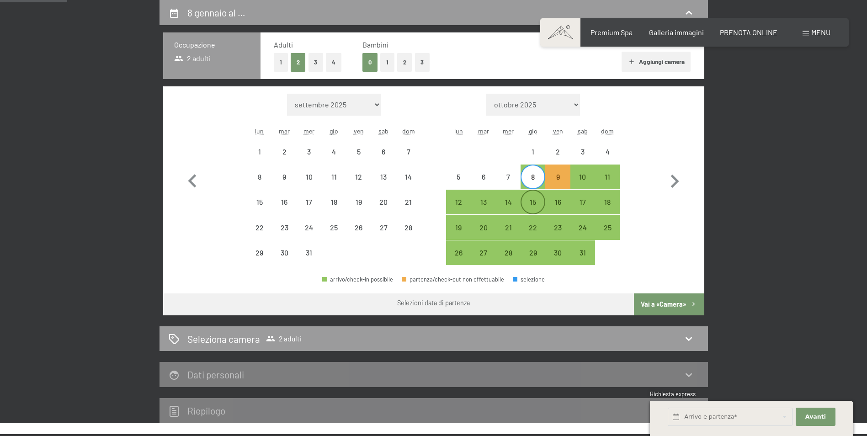
click at [531, 206] on div "15" at bounding box center [532, 209] width 23 height 23
select select "2025-12-01"
select select "2026-01-01"
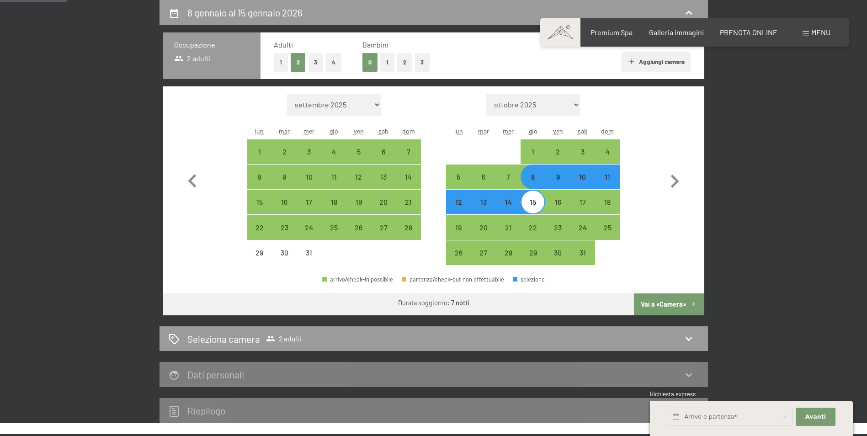
click at [679, 303] on button "Vai a «Camera»" at bounding box center [669, 304] width 70 height 22
select select "2025-12-01"
select select "2026-01-01"
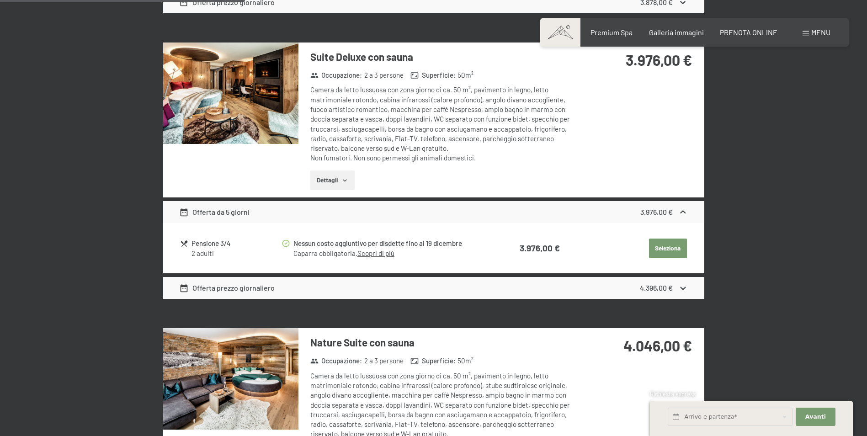
scroll to position [773, 0]
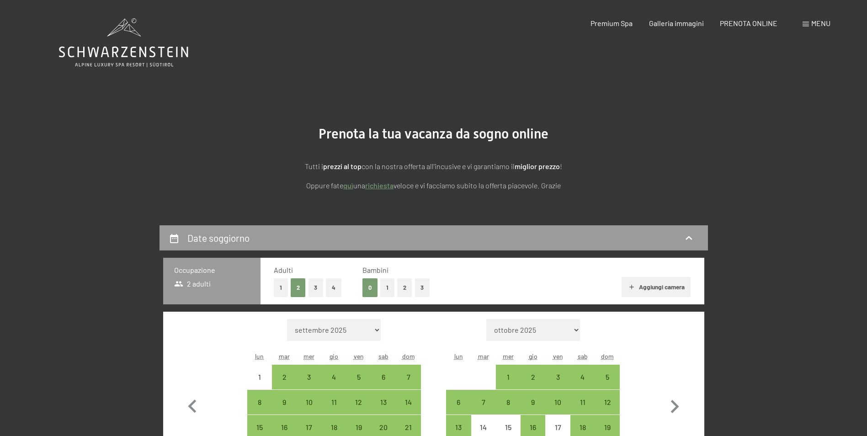
scroll to position [46, 0]
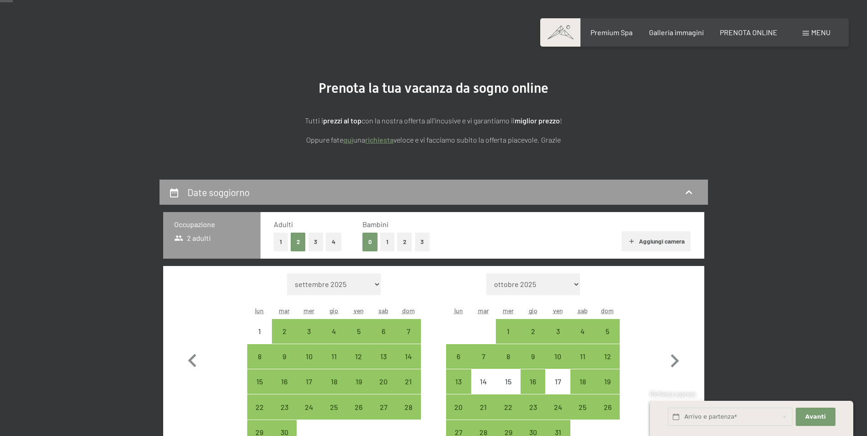
click at [282, 238] on button "1" at bounding box center [281, 242] width 14 height 19
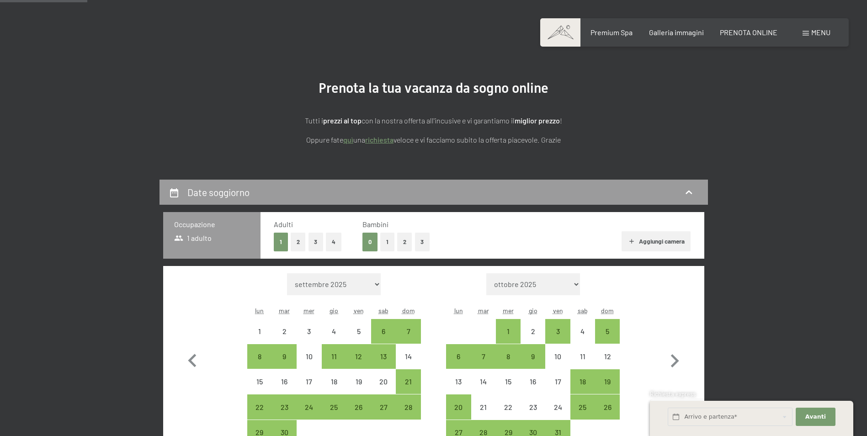
scroll to position [137, 0]
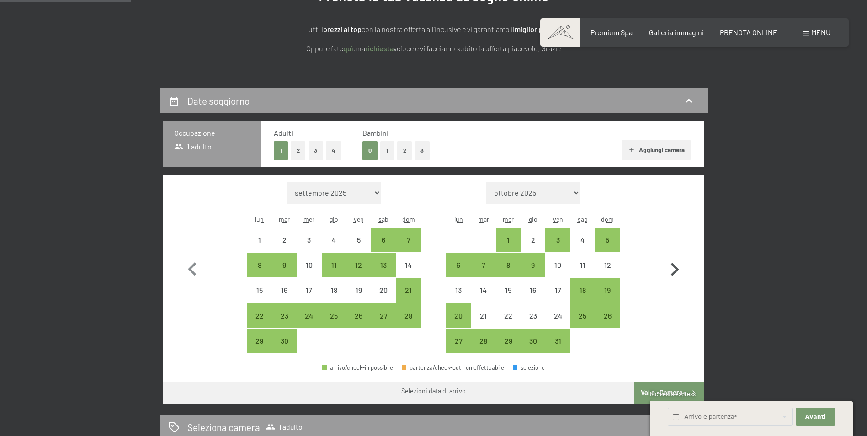
click at [672, 271] on icon "button" at bounding box center [674, 269] width 26 height 26
select select "[DATE]"
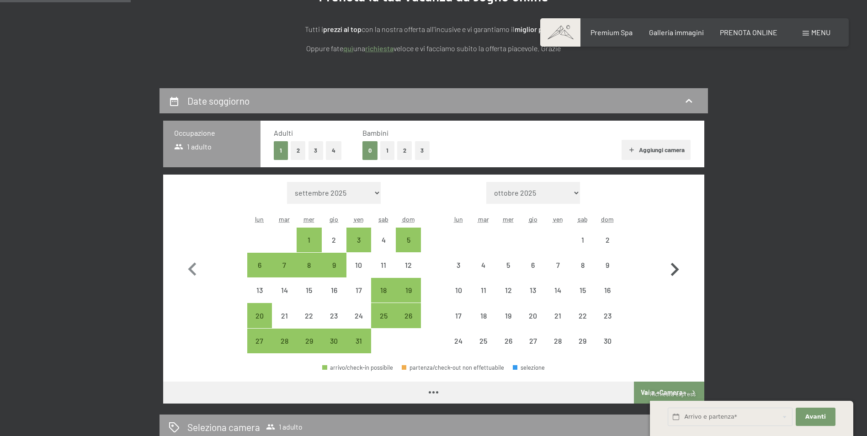
select select "[DATE]"
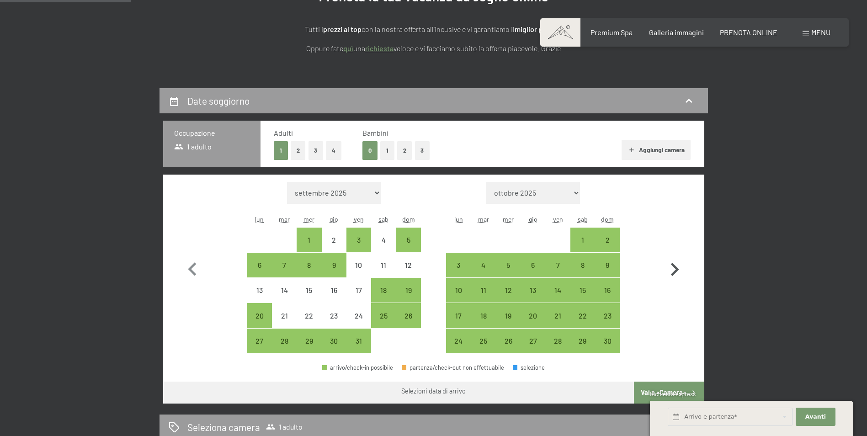
click at [673, 271] on icon "button" at bounding box center [674, 269] width 26 height 26
select select "2025-11-01"
select select "2025-12-01"
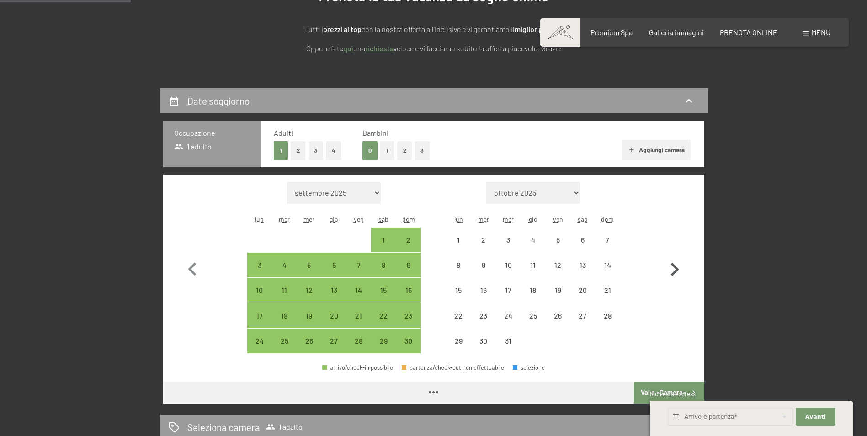
select select "2025-11-01"
select select "2025-12-01"
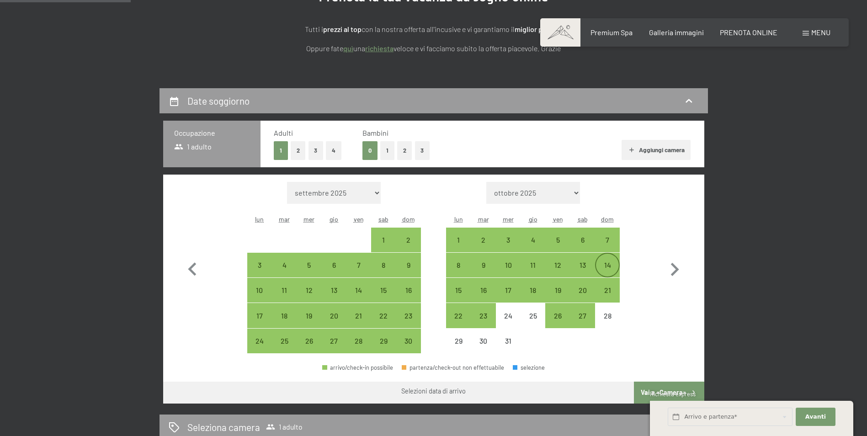
drag, startPoint x: 608, startPoint y: 244, endPoint x: 610, endPoint y: 255, distance: 11.5
click at [609, 244] on div "7" at bounding box center [607, 247] width 23 height 23
select select "2025-11-01"
select select "2025-12-01"
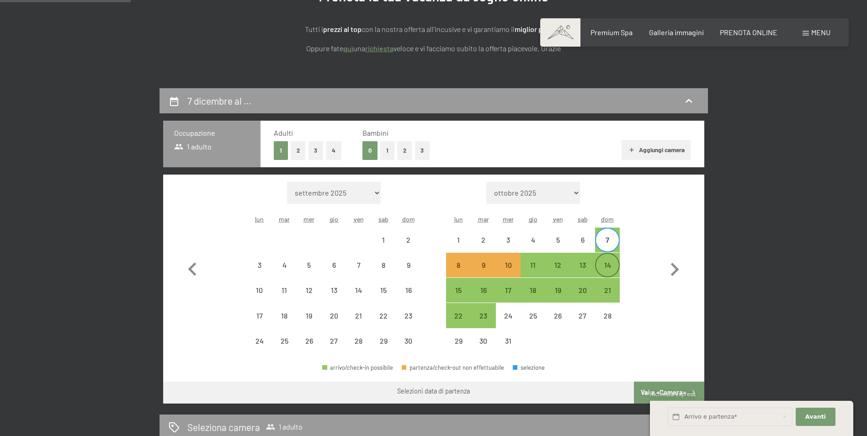
click at [609, 259] on div "14" at bounding box center [607, 265] width 23 height 23
select select "2025-11-01"
select select "2025-12-01"
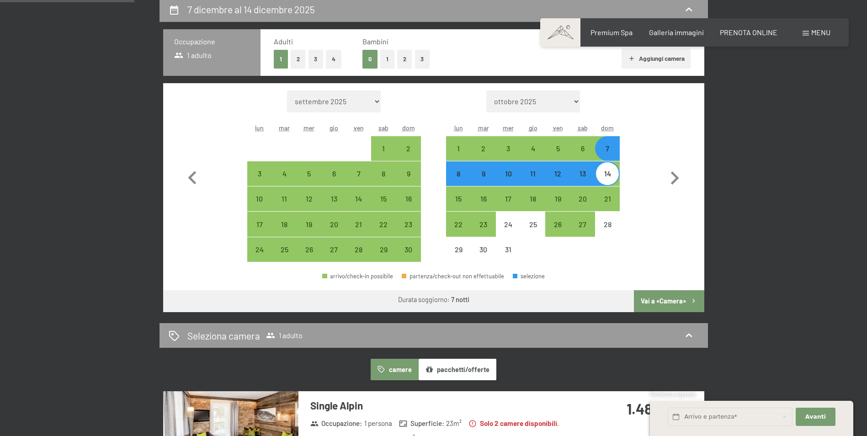
click at [657, 298] on button "Vai a «Camera»" at bounding box center [669, 301] width 70 height 22
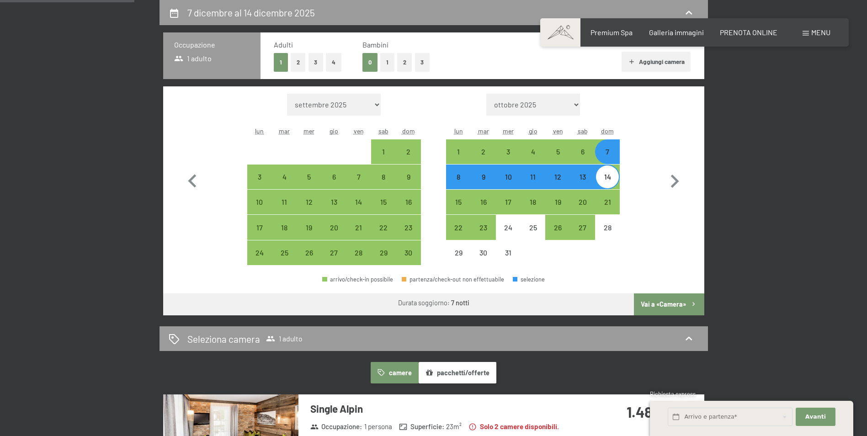
select select "2025-11-01"
select select "2025-12-01"
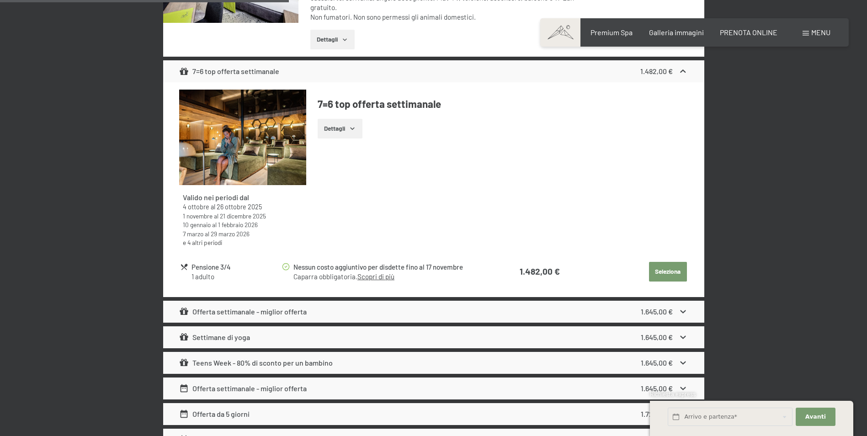
scroll to position [545, 0]
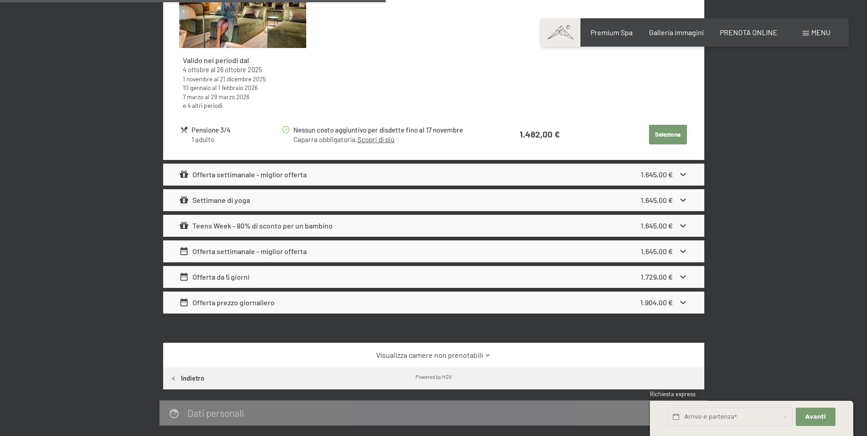
click at [677, 297] on div "1.904,00 €" at bounding box center [664, 302] width 48 height 11
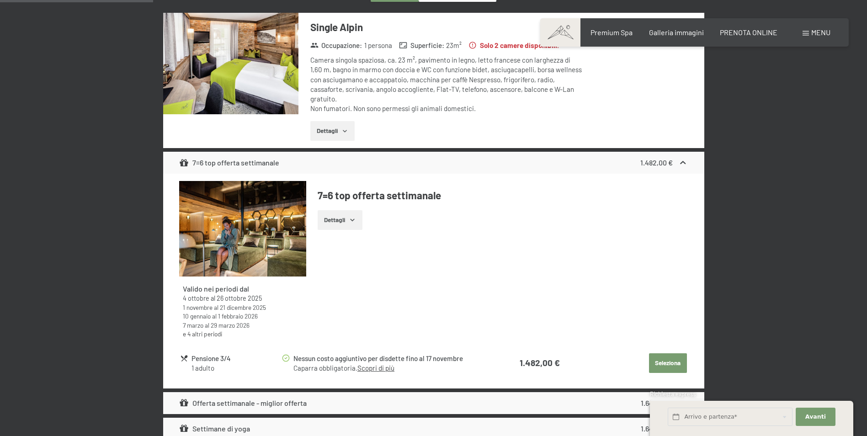
scroll to position [180, 0]
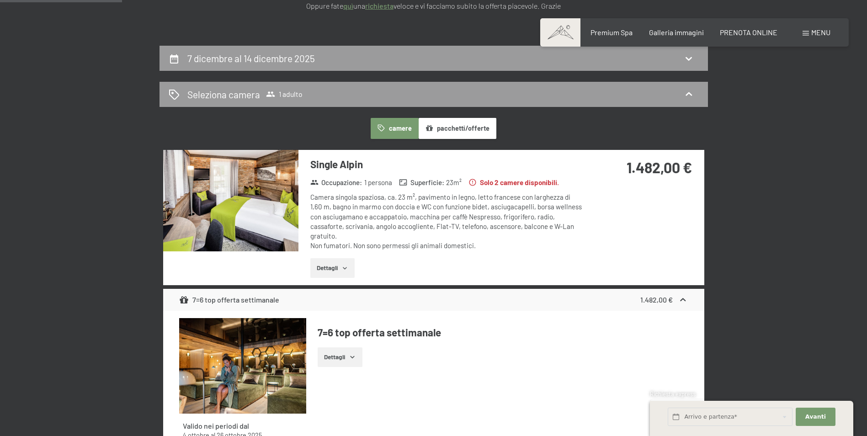
click at [339, 258] on button "Dettagli" at bounding box center [332, 268] width 44 height 20
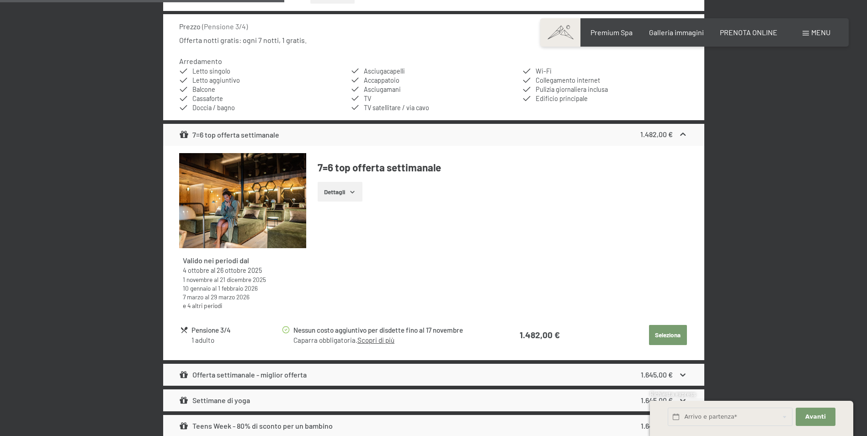
scroll to position [682, 0]
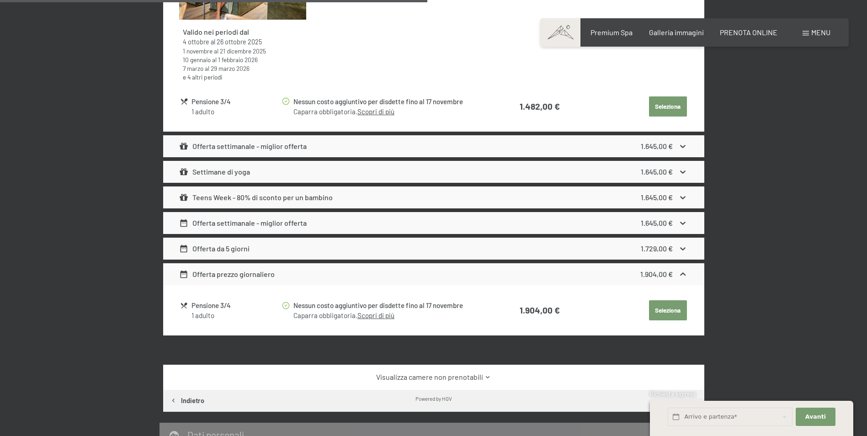
click at [683, 247] on icon at bounding box center [682, 248] width 5 height 3
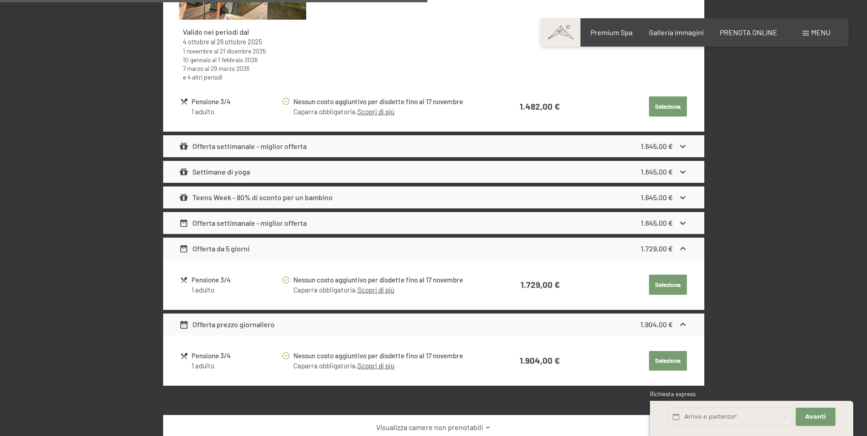
click at [683, 244] on icon at bounding box center [683, 249] width 10 height 10
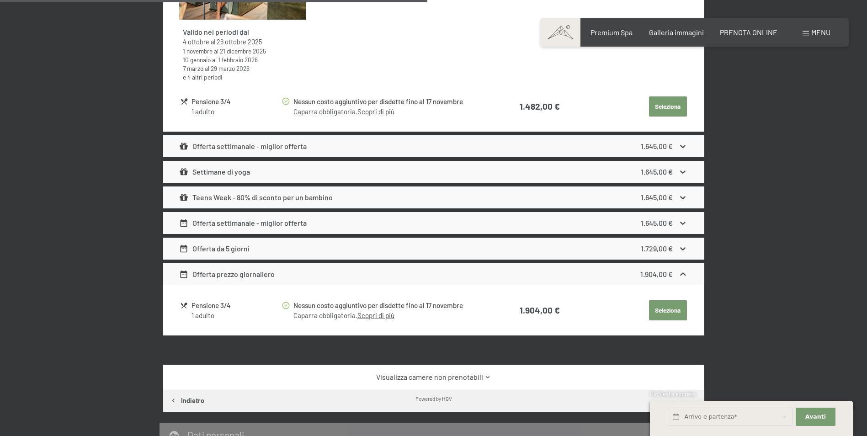
click at [669, 307] on button "Seleziona" at bounding box center [668, 310] width 38 height 20
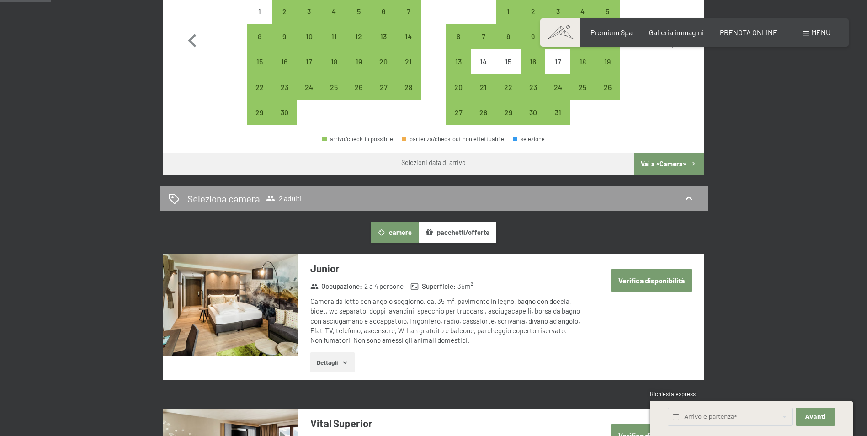
scroll to position [183, 0]
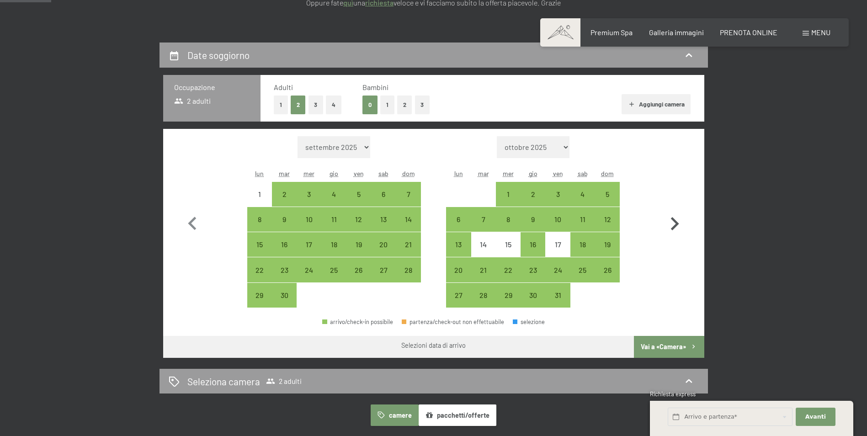
click at [676, 224] on icon "button" at bounding box center [675, 223] width 8 height 13
select select "[DATE]"
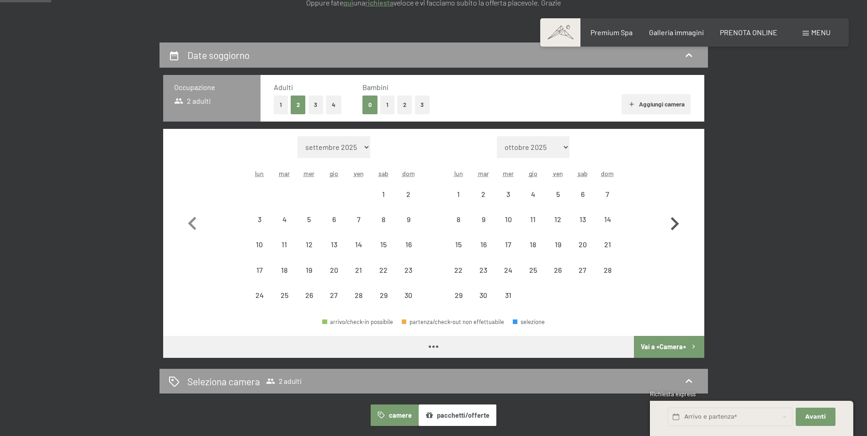
select select "[DATE]"
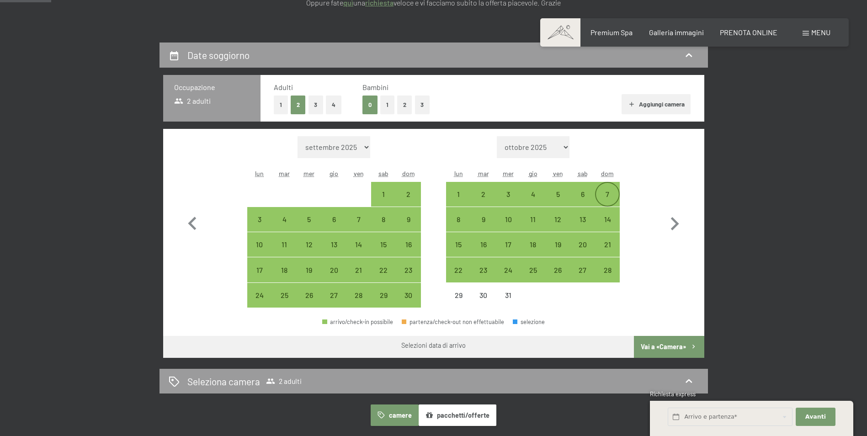
drag, startPoint x: 622, startPoint y: 196, endPoint x: 615, endPoint y: 197, distance: 6.9
click at [622, 197] on div "Mese/anno settembre 2025 ottobre 2025 novembre 2025 dicembre 2025 gennaio 2026 …" at bounding box center [433, 222] width 508 height 172
click at [615, 196] on div "7" at bounding box center [607, 201] width 23 height 23
select select "2025-11-01"
select select "2025-12-01"
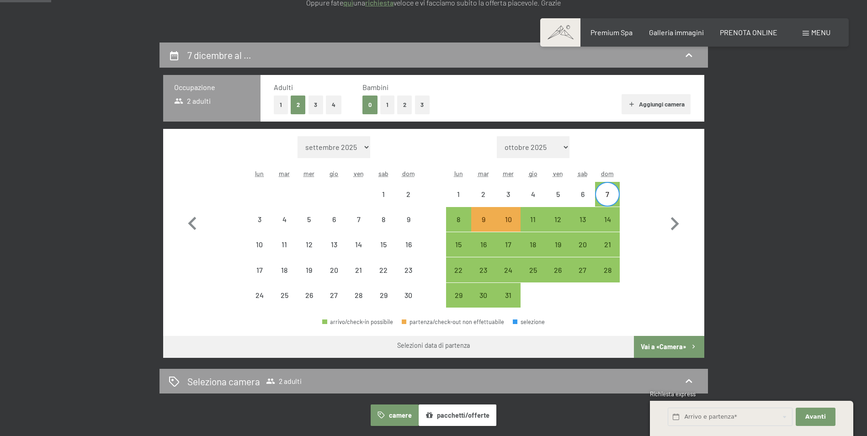
click at [620, 218] on div "Mese/anno settembre 2025 ottobre 2025 novembre 2025 dicembre 2025 gennaio 2026 …" at bounding box center [433, 222] width 508 height 172
click at [612, 217] on div "14" at bounding box center [607, 227] width 23 height 23
select select "2025-11-01"
select select "2025-12-01"
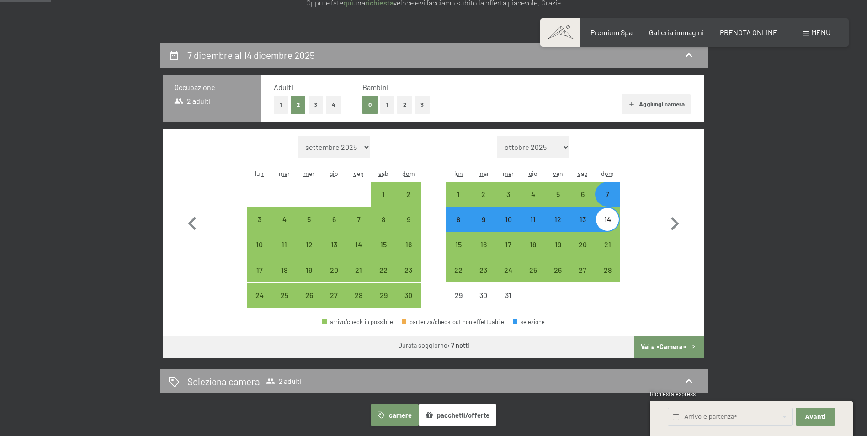
click at [675, 344] on button "Vai a «Camera»" at bounding box center [669, 347] width 70 height 22
select select "2025-11-01"
select select "2025-12-01"
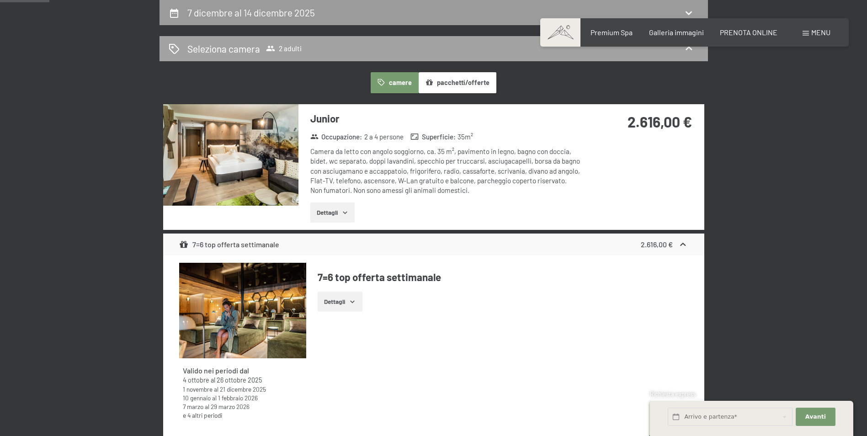
scroll to position [88, 0]
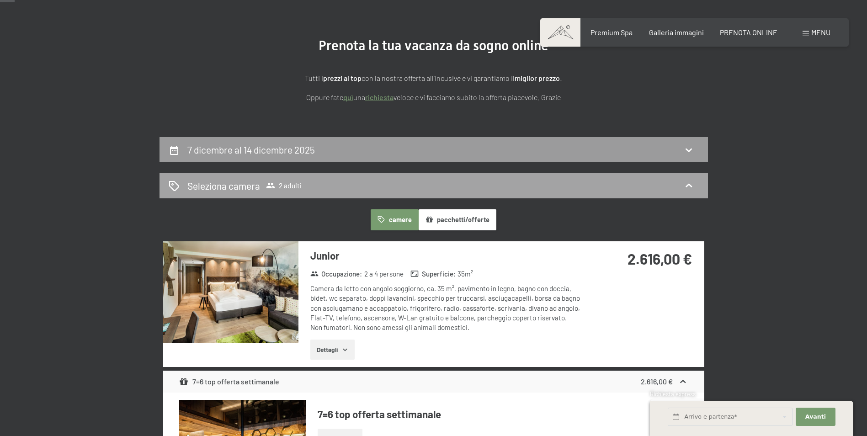
click at [266, 184] on icon at bounding box center [270, 185] width 9 height 9
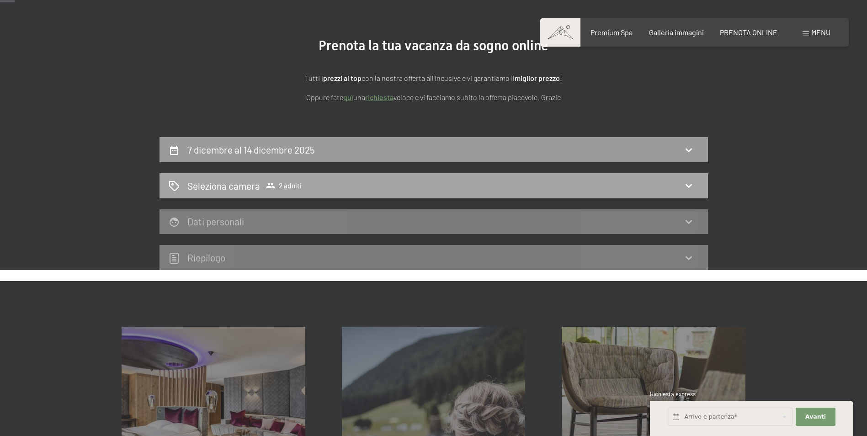
click at [694, 186] on icon at bounding box center [688, 185] width 11 height 11
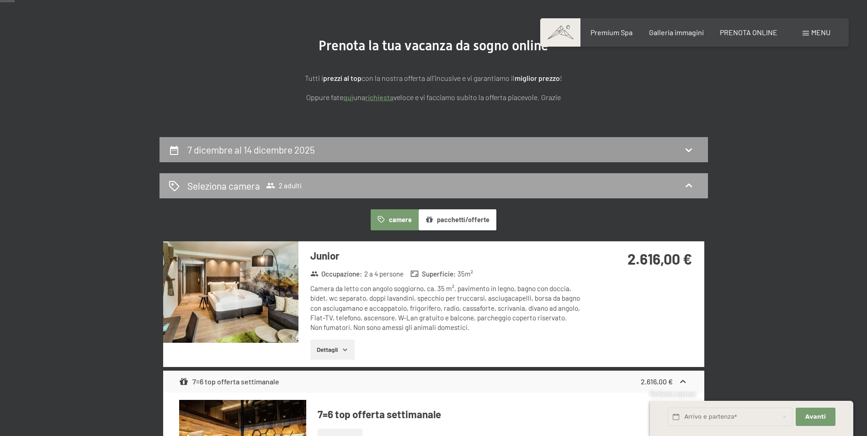
click at [693, 186] on icon at bounding box center [688, 185] width 11 height 11
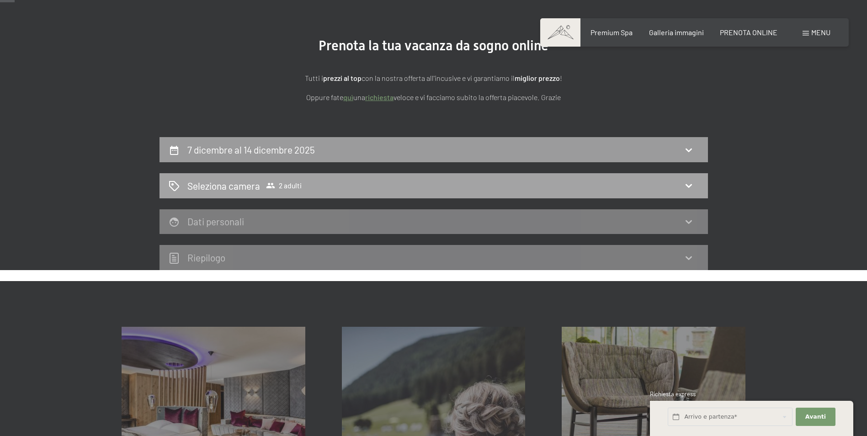
click at [685, 185] on icon at bounding box center [688, 185] width 11 height 11
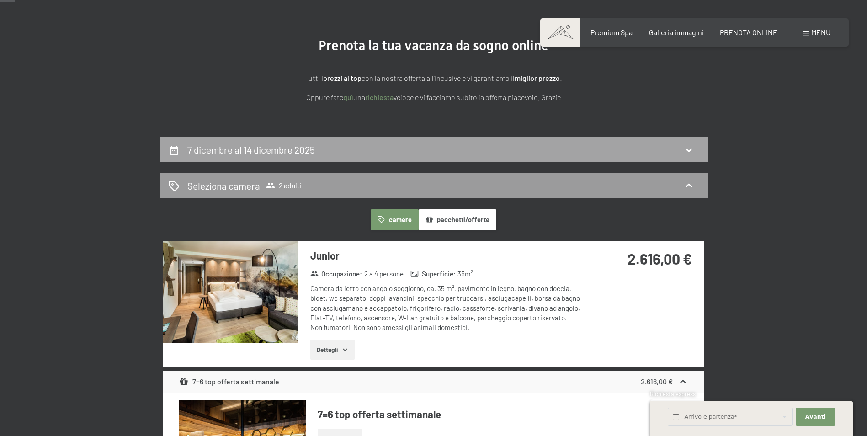
click at [688, 150] on icon at bounding box center [688, 150] width 6 height 4
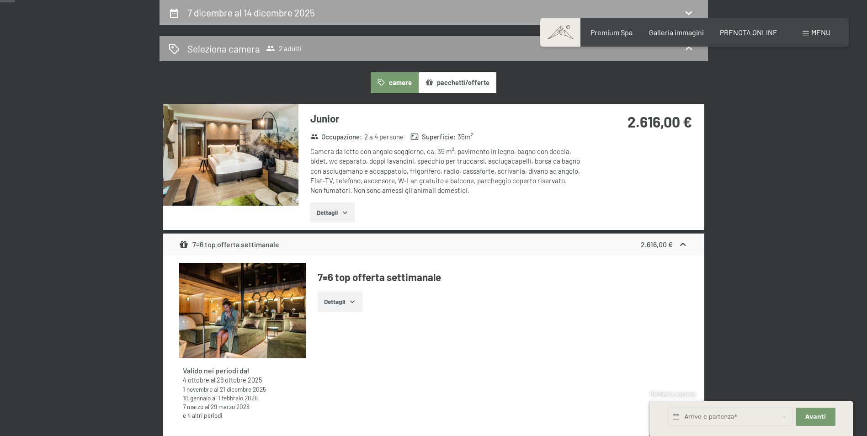
select select "2025-11-01"
select select "2025-12-01"
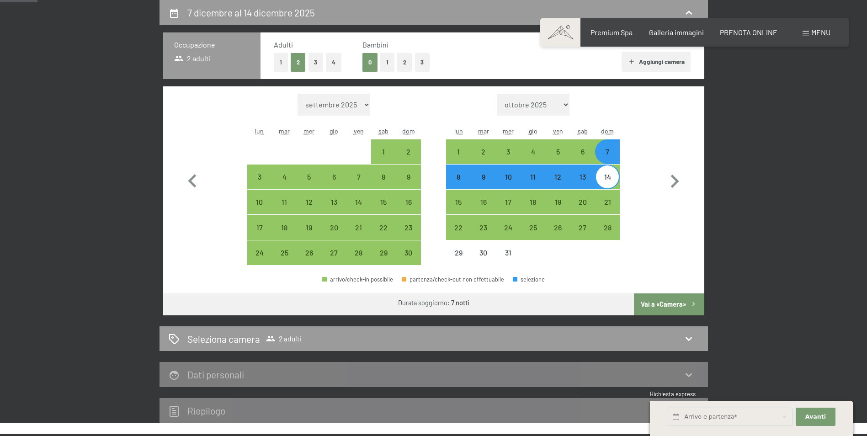
click at [278, 57] on button "1" at bounding box center [281, 62] width 14 height 19
select select "2025-11-01"
select select "2025-12-01"
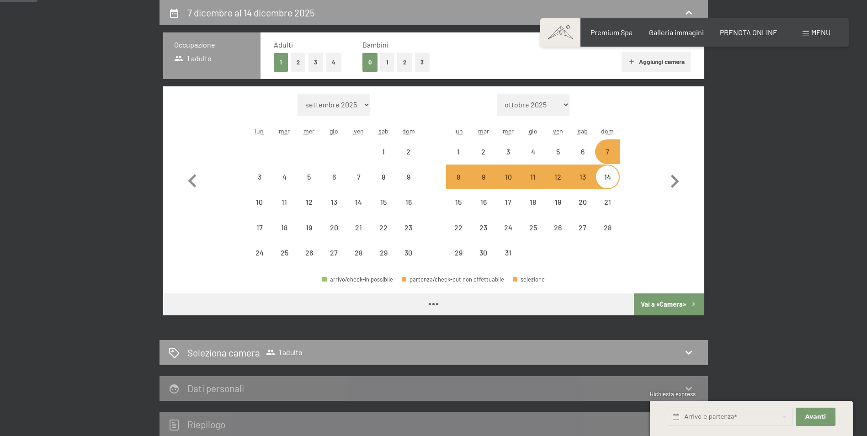
click at [649, 293] on button "Vai a «Camera»" at bounding box center [669, 304] width 70 height 22
select select "2025-11-01"
select select "2025-12-01"
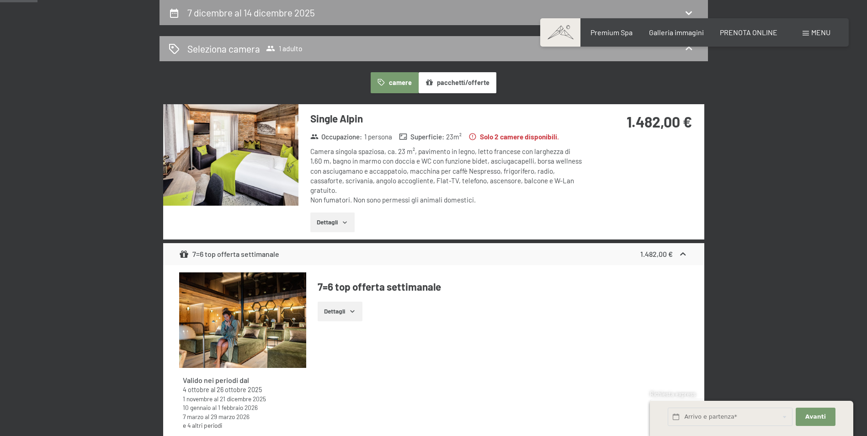
click at [648, 240] on div "Single Alpin Occupazione : 1 persona Superficie : 23 m² Solo 2 camere disponibi…" at bounding box center [433, 172] width 541 height 136
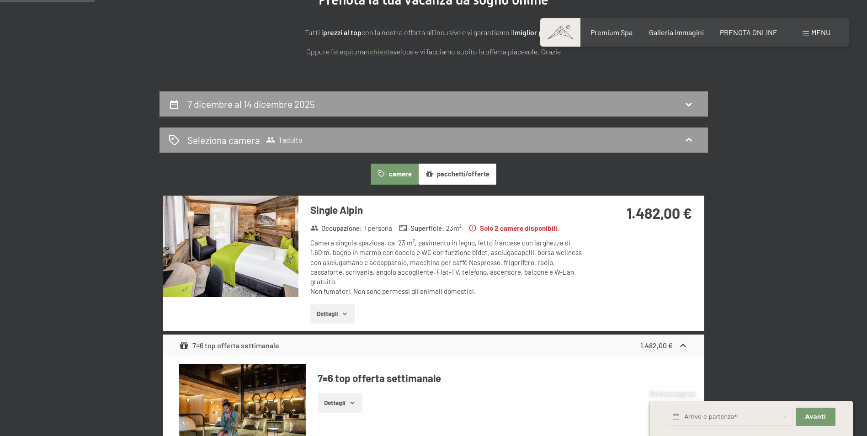
scroll to position [0, 0]
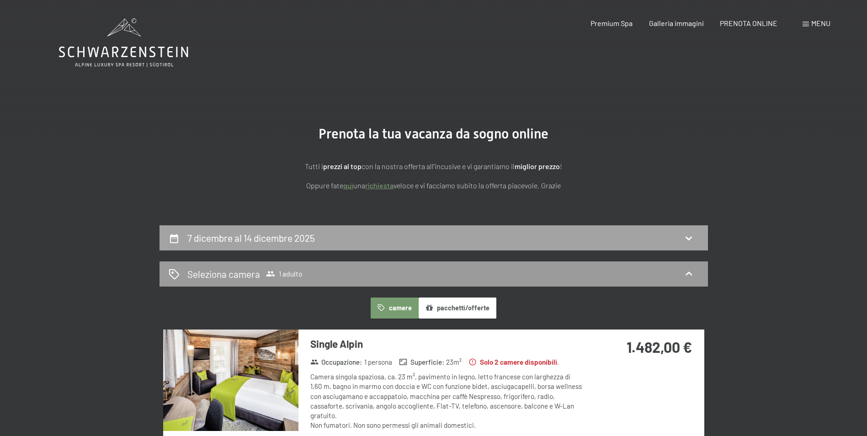
click at [689, 241] on icon at bounding box center [688, 238] width 11 height 11
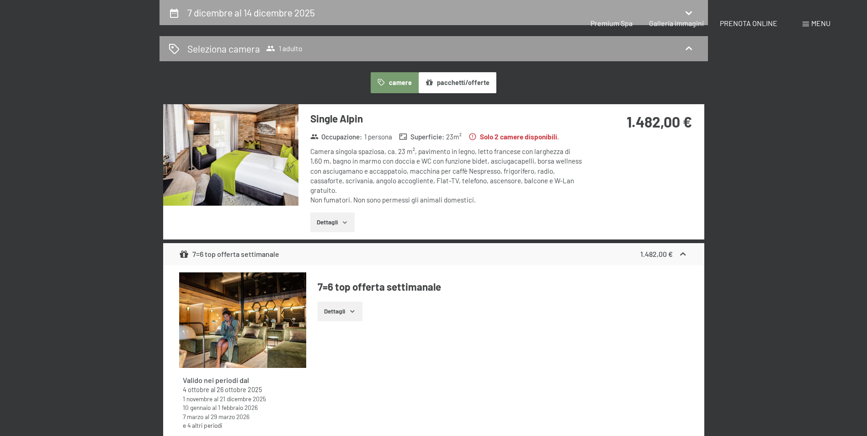
select select "2025-11-01"
select select "2025-12-01"
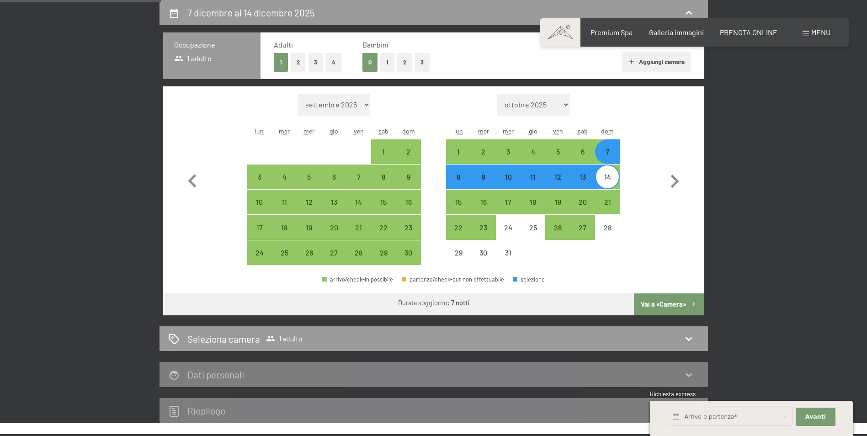
click at [536, 181] on div "11" at bounding box center [532, 184] width 23 height 23
select select "2025-11-01"
select select "2025-12-01"
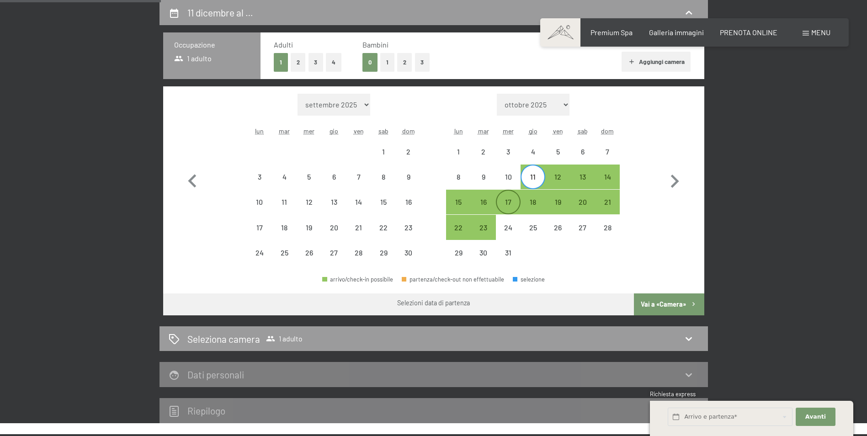
click at [511, 206] on div "17" at bounding box center [508, 209] width 23 height 23
select select "2025-11-01"
select select "2025-12-01"
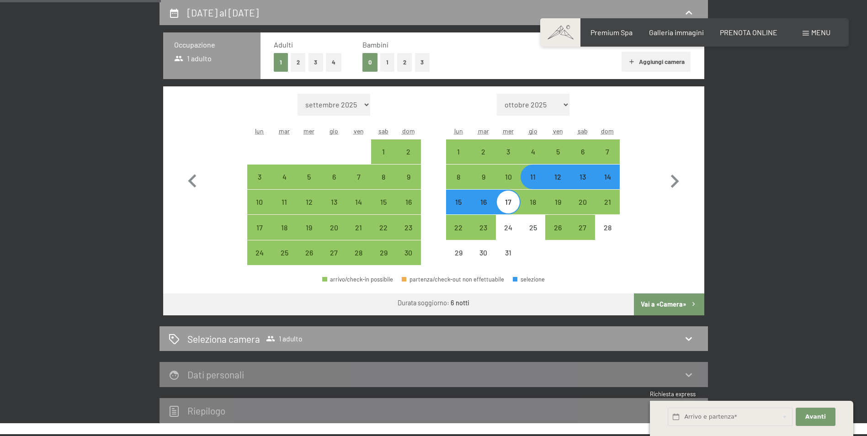
click at [535, 176] on div "11" at bounding box center [532, 184] width 23 height 23
select select "2025-11-01"
select select "2025-12-01"
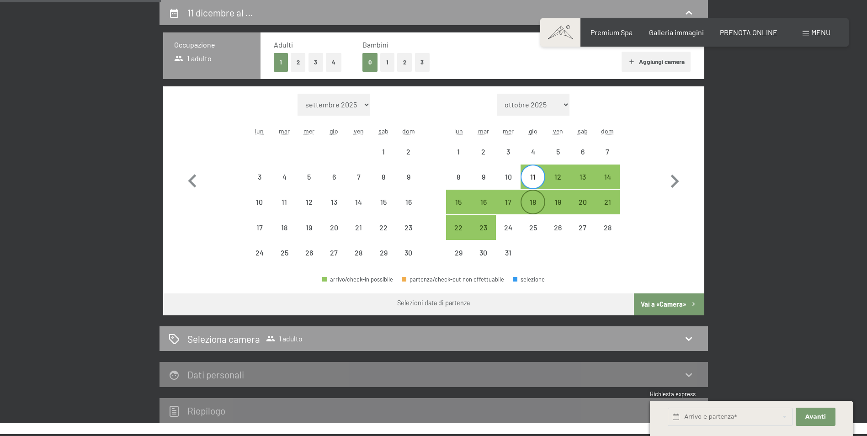
click at [532, 208] on div "18" at bounding box center [532, 209] width 23 height 23
select select "2025-11-01"
select select "2025-12-01"
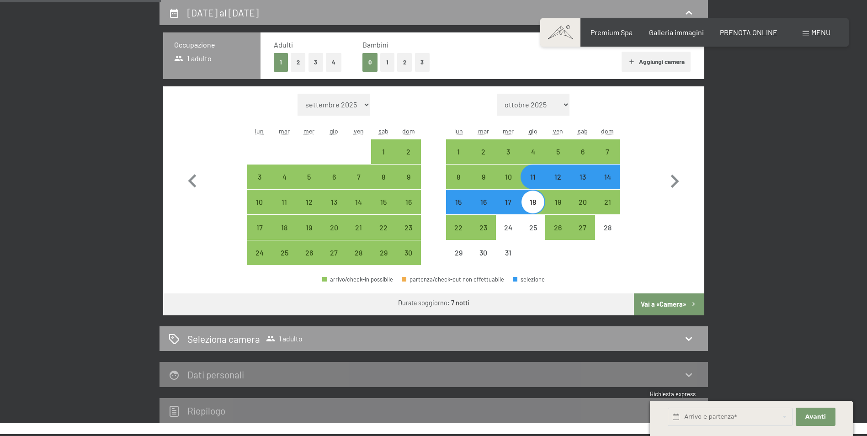
click at [673, 303] on button "Vai a «Camera»" at bounding box center [669, 304] width 70 height 22
select select "2025-11-01"
select select "2025-12-01"
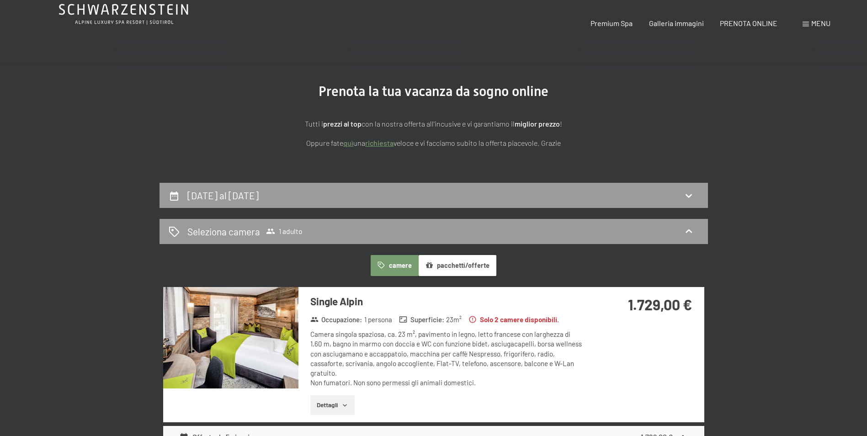
scroll to position [0, 0]
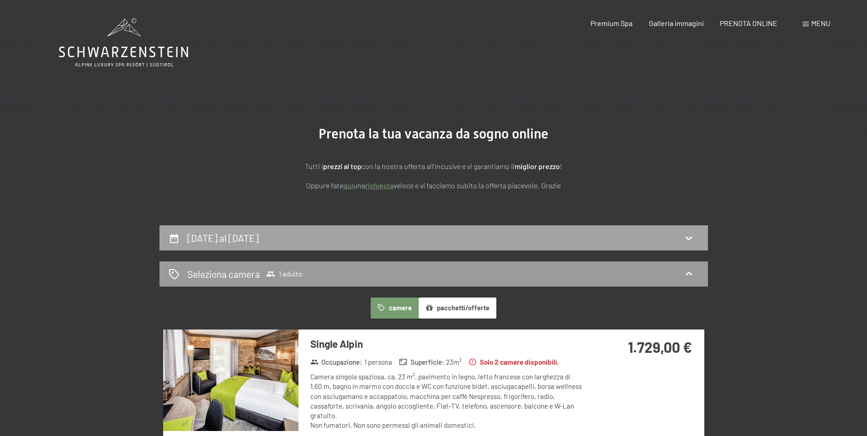
click at [697, 241] on div "11 dicembre al 18 dicembre 2025" at bounding box center [434, 237] width 530 height 13
select select "2025-11-01"
select select "2025-12-01"
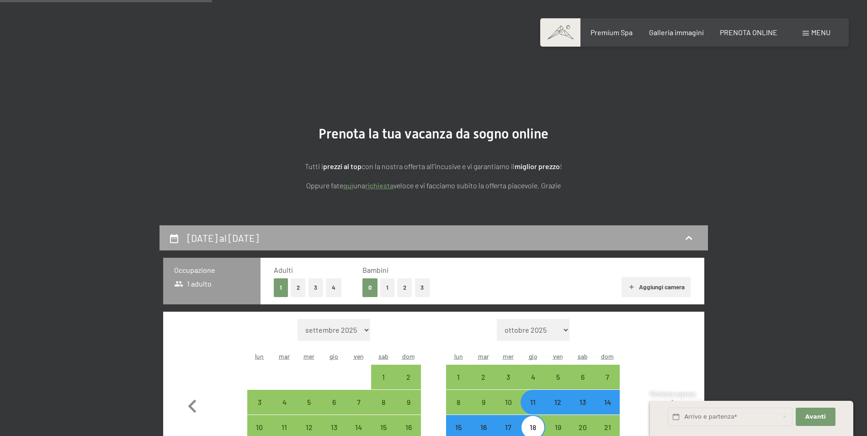
scroll to position [225, 0]
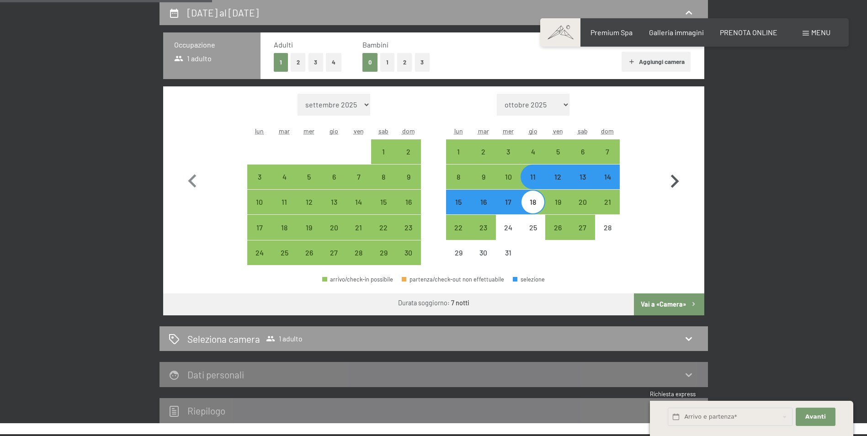
click at [678, 180] on icon "button" at bounding box center [674, 181] width 26 height 26
select select "2025-12-01"
select select "2026-01-01"
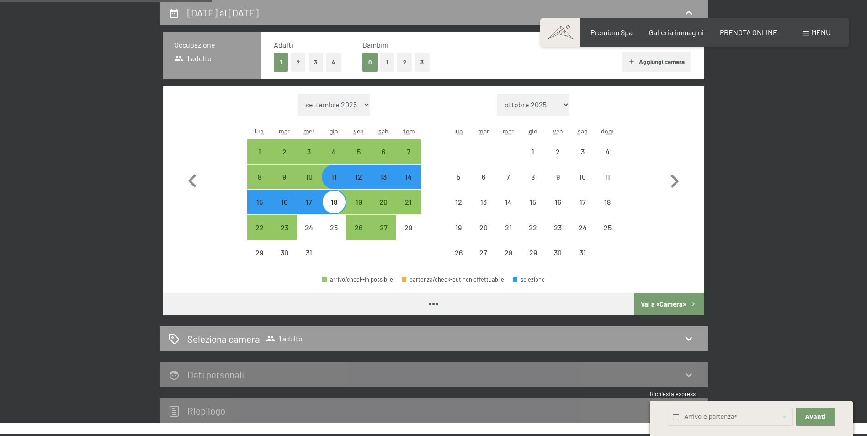
select select "2025-12-01"
select select "2026-01-01"
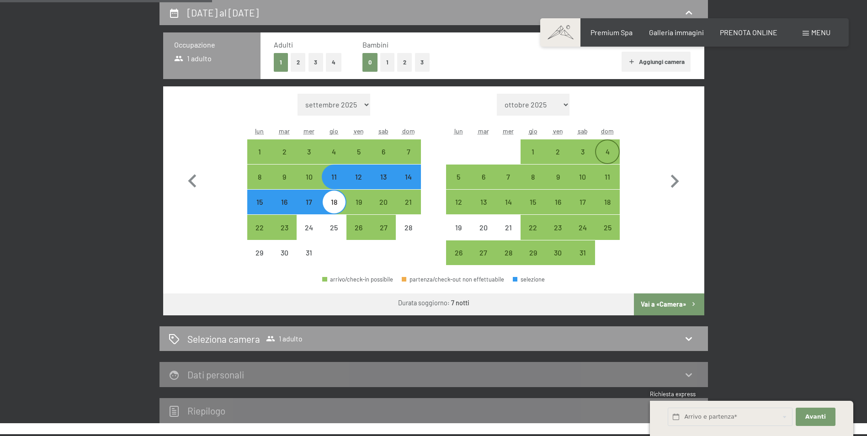
click at [612, 152] on div "4" at bounding box center [607, 159] width 23 height 23
select select "2025-12-01"
select select "2026-01-01"
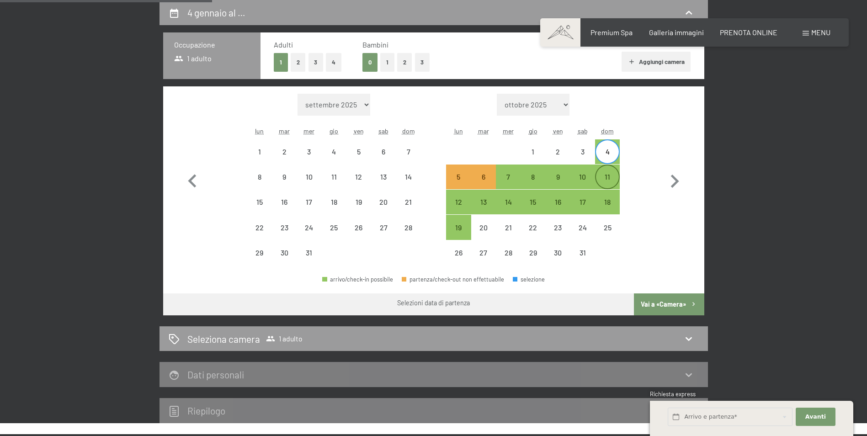
click at [608, 175] on div "11" at bounding box center [607, 184] width 23 height 23
select select "2025-12-01"
select select "2026-01-01"
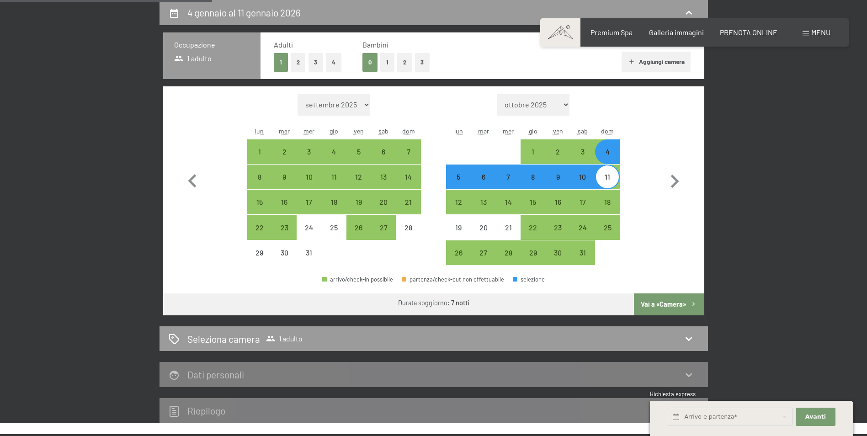
click at [667, 304] on button "Vai a «Camera»" at bounding box center [669, 304] width 70 height 22
select select "2025-12-01"
select select "2026-01-01"
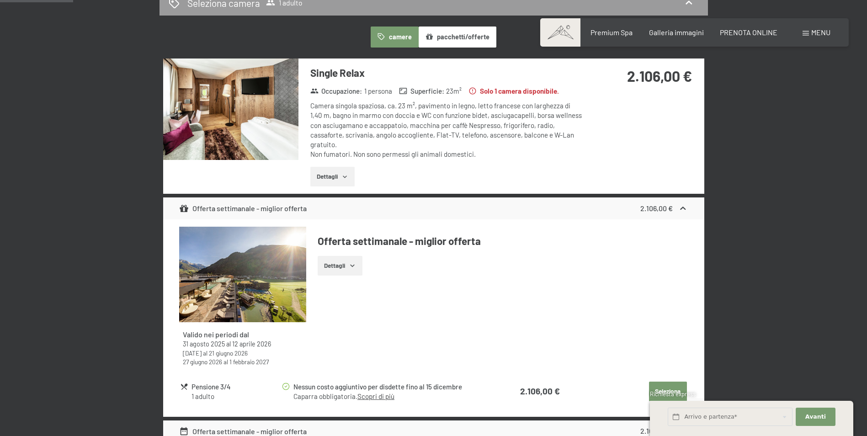
scroll to position [0, 0]
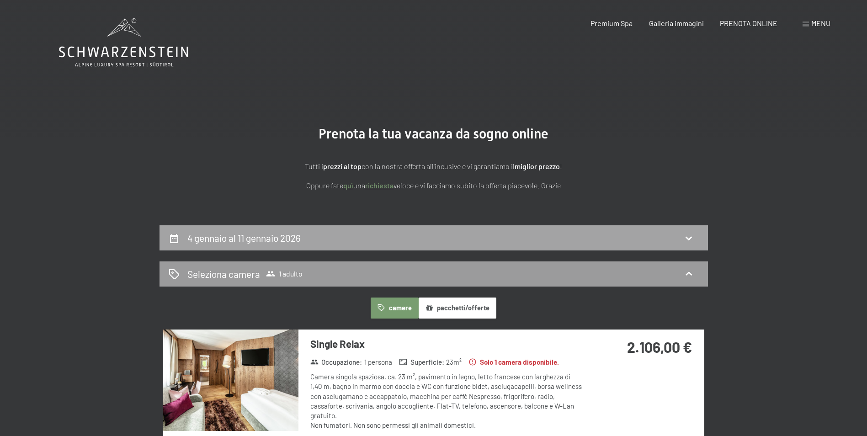
click at [682, 232] on div "4 gennaio al 11 gennaio 2026" at bounding box center [434, 237] width 530 height 13
select select "2025-12-01"
select select "2026-01-01"
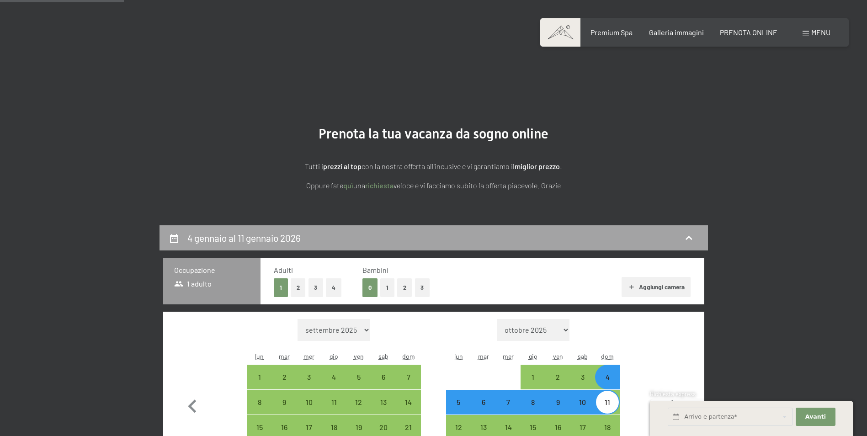
scroll to position [225, 0]
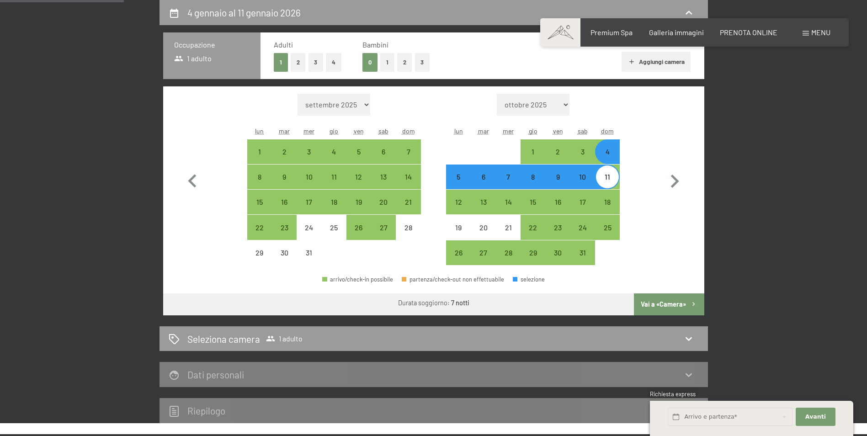
click at [607, 177] on div "11" at bounding box center [607, 184] width 23 height 23
select select "2025-12-01"
select select "2026-01-01"
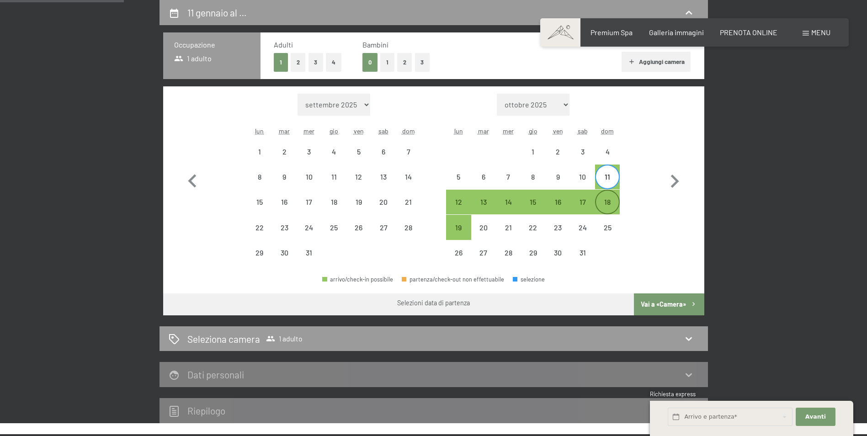
click at [608, 203] on div "18" at bounding box center [607, 209] width 23 height 23
select select "2025-12-01"
select select "2026-01-01"
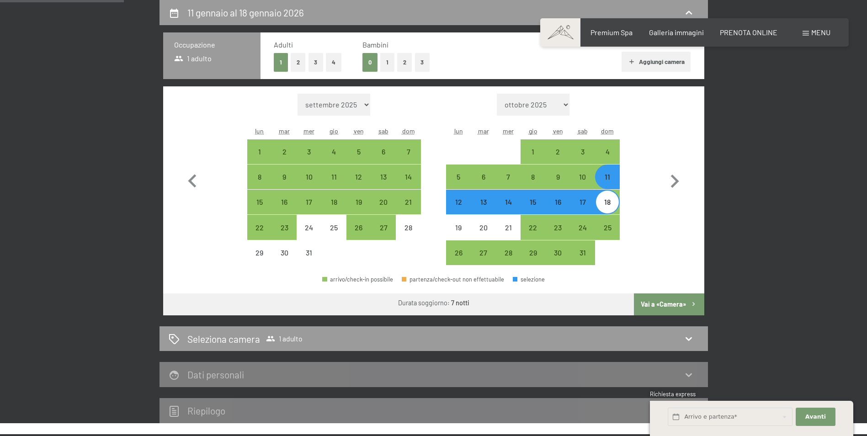
click at [669, 304] on button "Vai a «Camera»" at bounding box center [669, 304] width 70 height 22
select select "2025-12-01"
select select "2026-01-01"
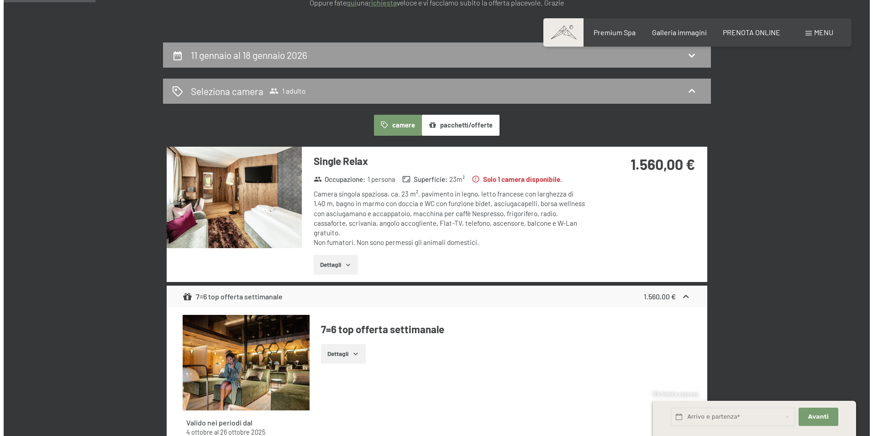
scroll to position [0, 0]
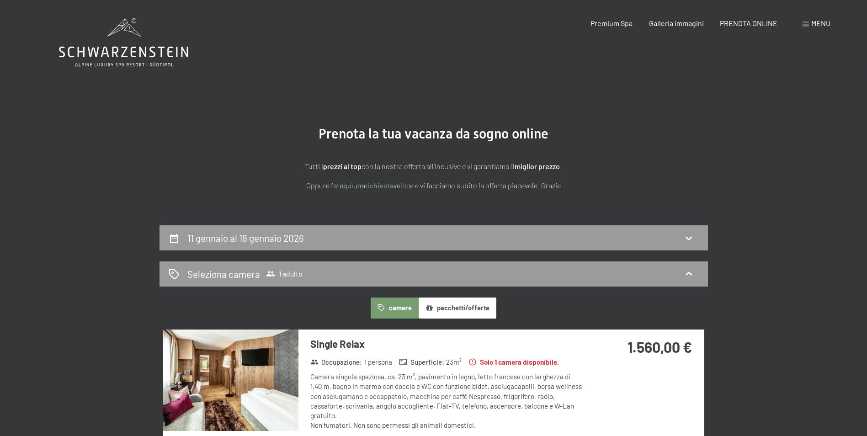
click at [827, 28] on div "Menu" at bounding box center [816, 23] width 28 height 10
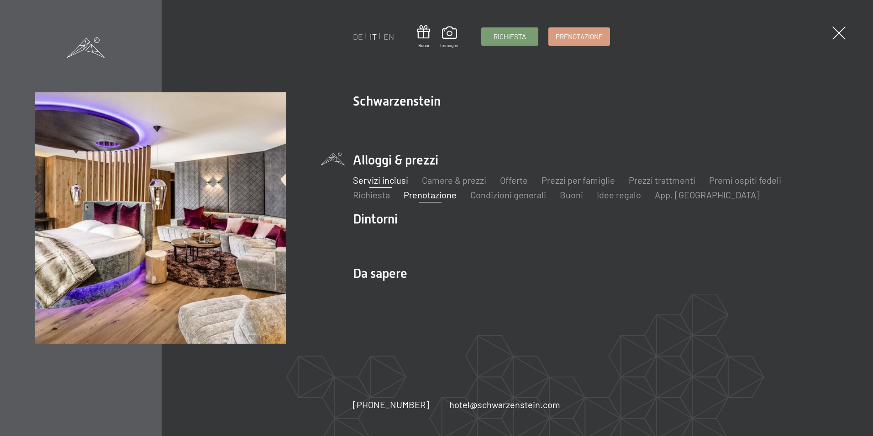
click at [387, 176] on link "Servizi inclusi" at bounding box center [380, 180] width 55 height 11
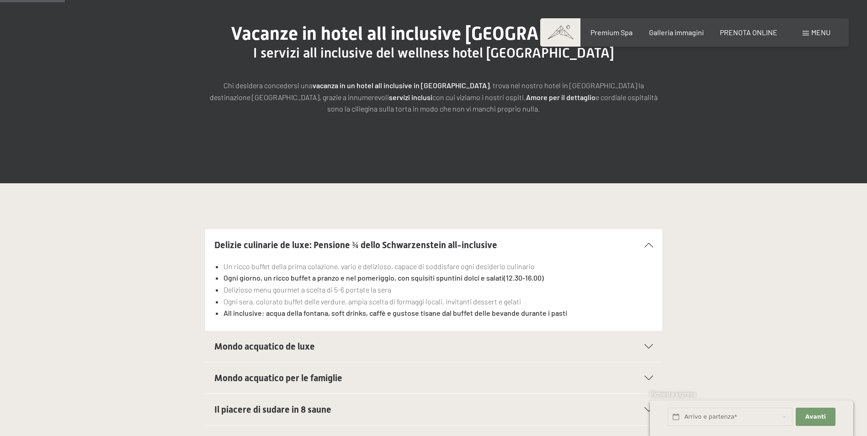
scroll to position [183, 0]
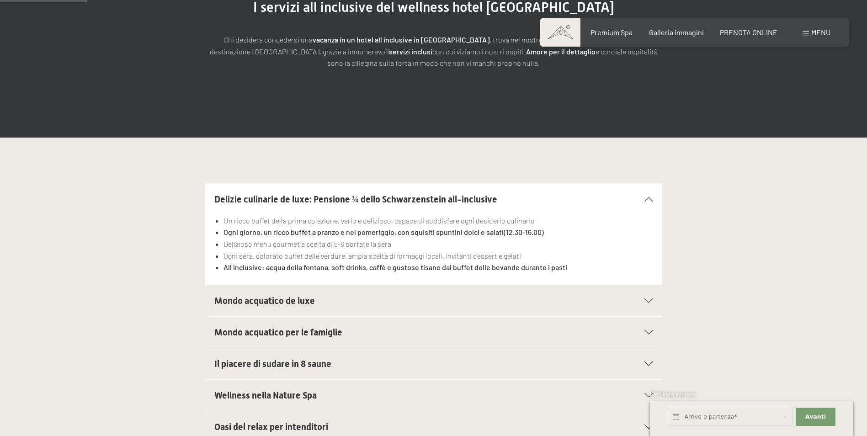
click at [643, 301] on div at bounding box center [643, 300] width 20 height 5
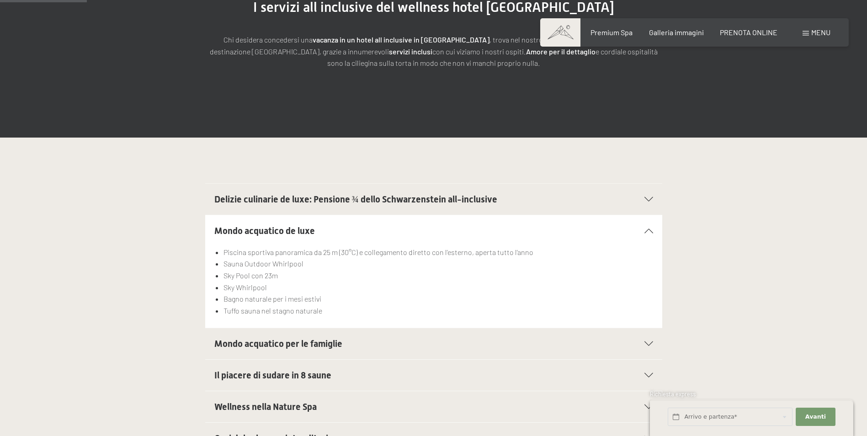
click at [649, 337] on div "Mondo acquatico per le famiglie" at bounding box center [433, 343] width 439 height 31
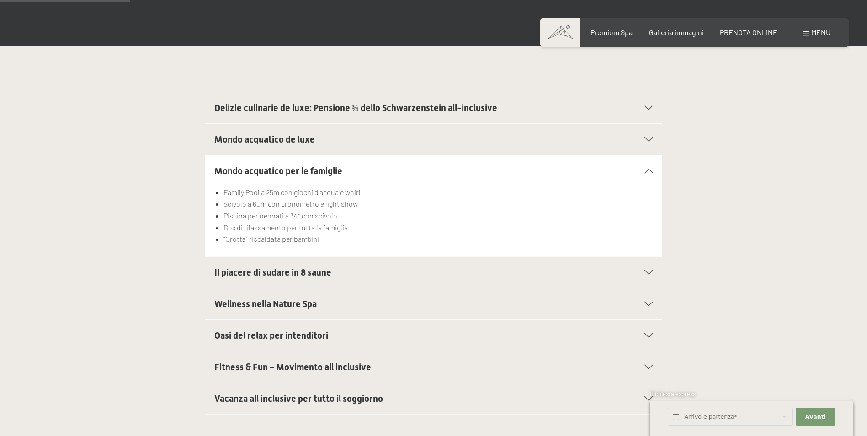
scroll to position [320, 0]
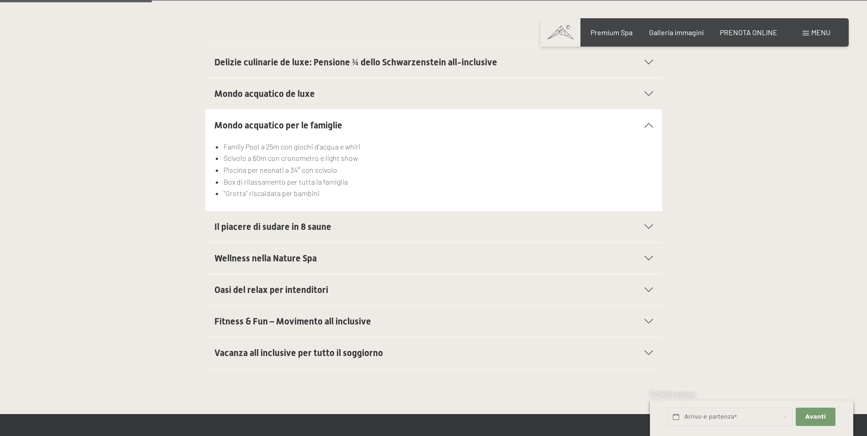
click at [649, 344] on div "Vacanza all inclusive per tutto il soggiorno" at bounding box center [433, 352] width 439 height 31
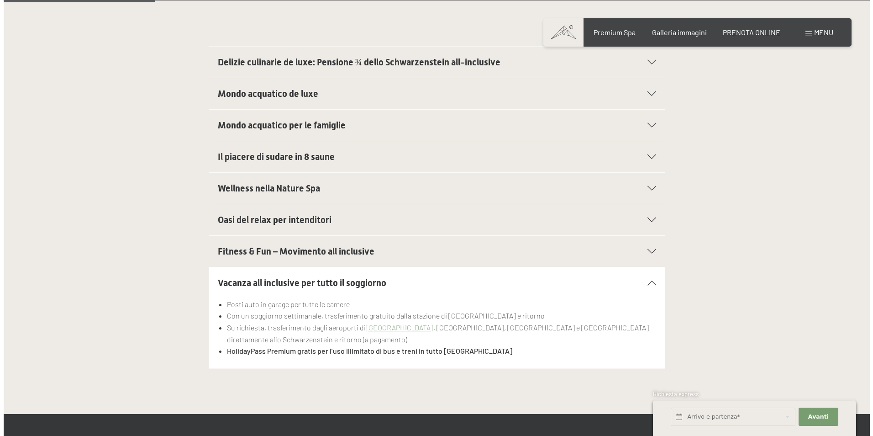
scroll to position [0, 0]
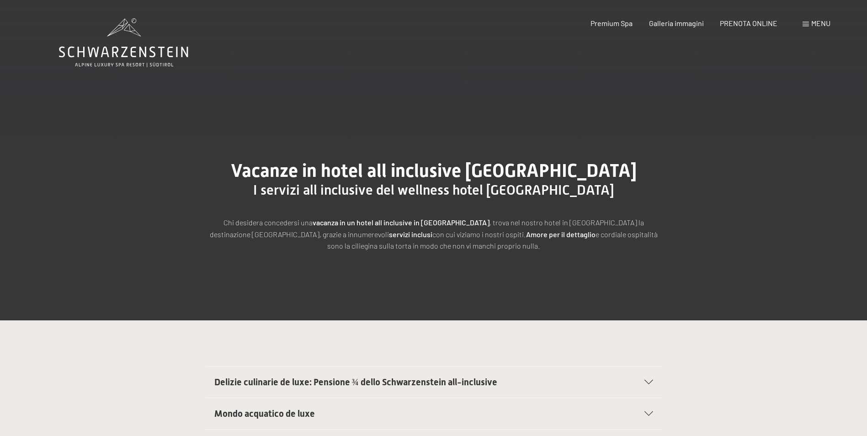
click at [823, 18] on div "Prenotazione Richiesta Premium Spa Galleria immagini PRENOTA ONLINE Menu DE IT …" at bounding box center [694, 23] width 272 height 10
click at [809, 27] on div "Menu" at bounding box center [816, 23] width 28 height 10
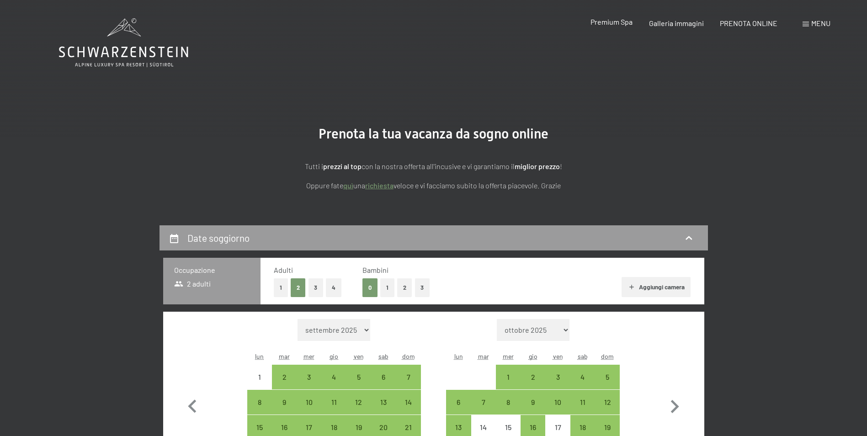
click at [620, 23] on span "Premium Spa" at bounding box center [611, 21] width 42 height 9
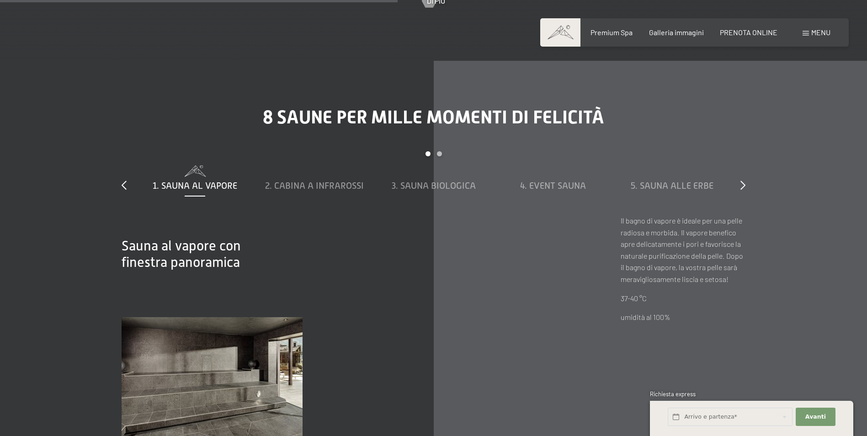
scroll to position [3152, 0]
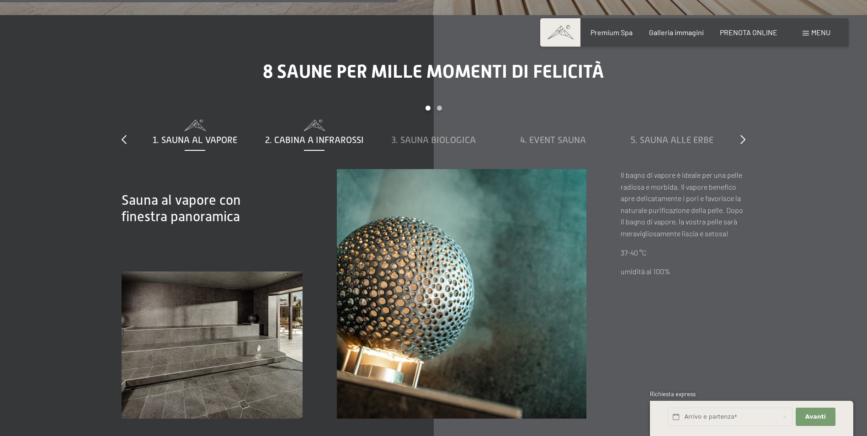
click at [338, 135] on span "2. Cabina a infrarossi" at bounding box center [314, 140] width 99 height 10
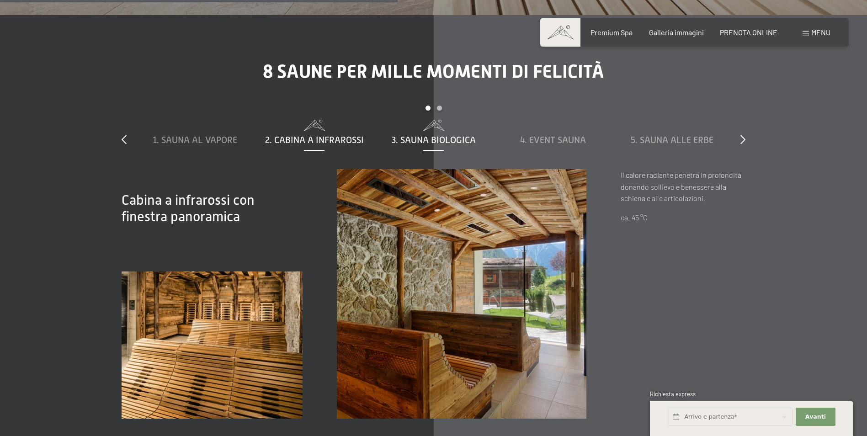
click at [409, 135] on span "3. Sauna biologica" at bounding box center [434, 140] width 84 height 10
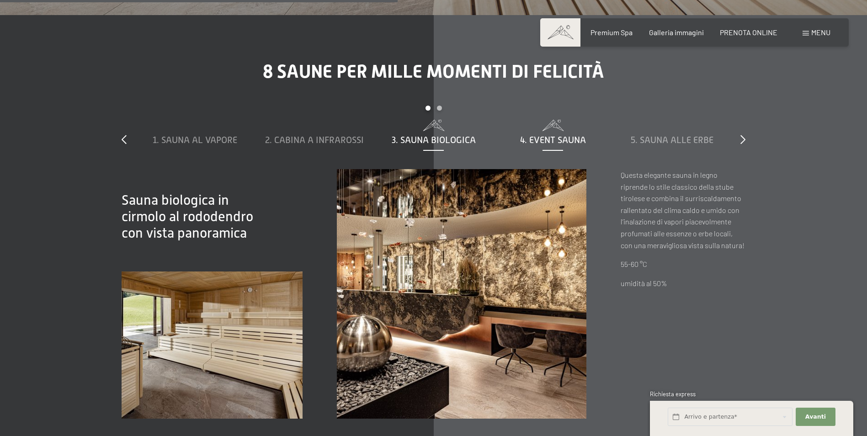
click at [549, 135] on span "4. Event Sauna" at bounding box center [553, 140] width 66 height 10
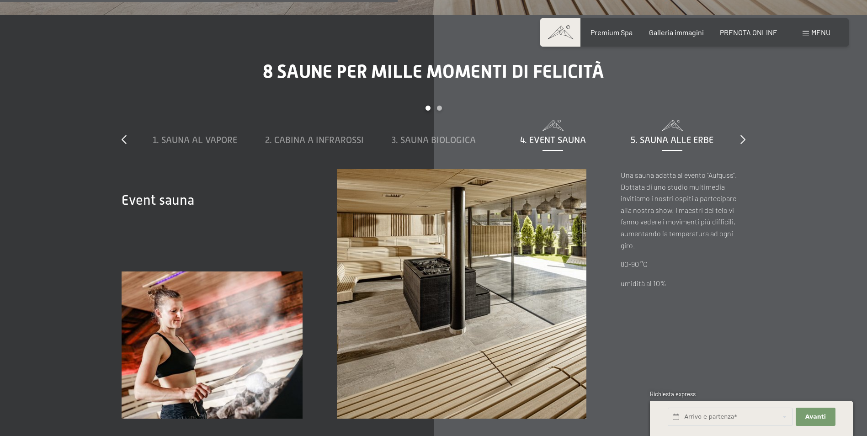
scroll to position [3152, 0]
click at [643, 135] on div "5. Sauna alle erbe" at bounding box center [672, 140] width 110 height 13
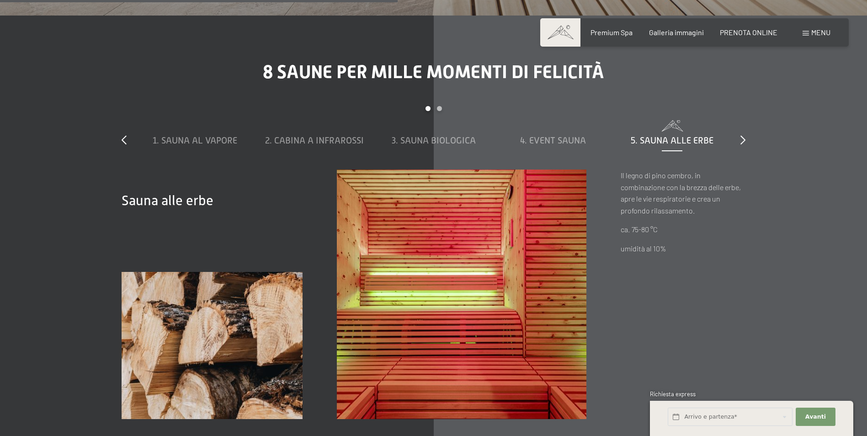
click at [736, 128] on div "slide 1 to 5 of 8 1. Sauna al vapore 2. Cabina a infrarossi 3. Sauna biologica …" at bounding box center [434, 137] width 624 height 63
drag, startPoint x: 735, startPoint y: 128, endPoint x: 741, endPoint y: 131, distance: 7.2
click at [741, 131] on div "slide 1 to 5 of 8 1. Sauna al vapore 2. Cabina a infrarossi 3. Sauna biologica …" at bounding box center [434, 137] width 624 height 63
click at [744, 135] on icon at bounding box center [742, 139] width 5 height 9
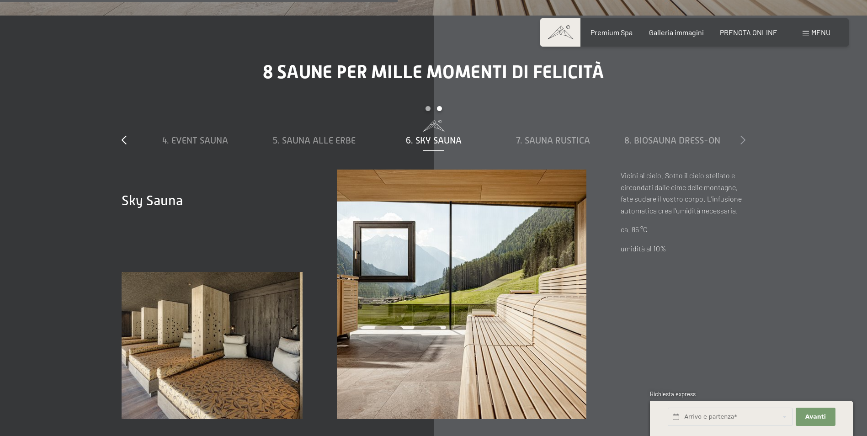
click at [742, 135] on icon at bounding box center [742, 139] width 5 height 9
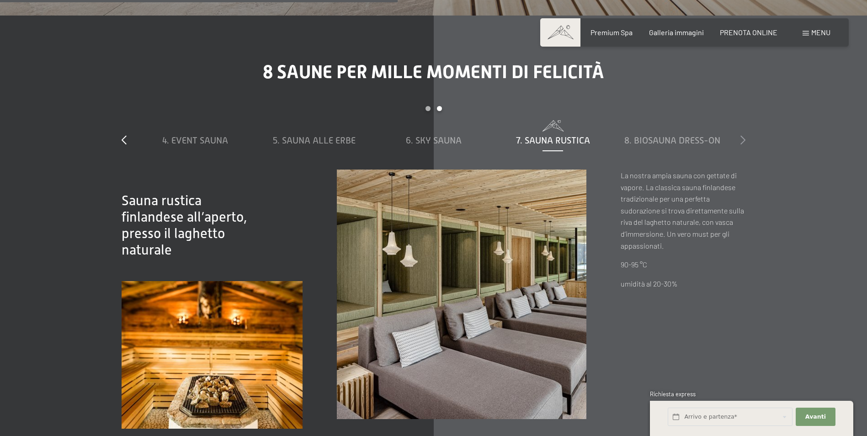
click at [742, 135] on icon at bounding box center [742, 139] width 5 height 9
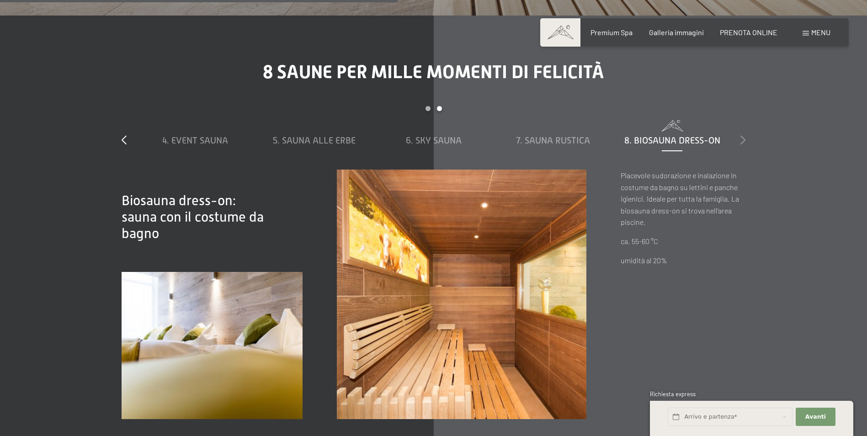
click at [742, 135] on icon at bounding box center [742, 139] width 5 height 9
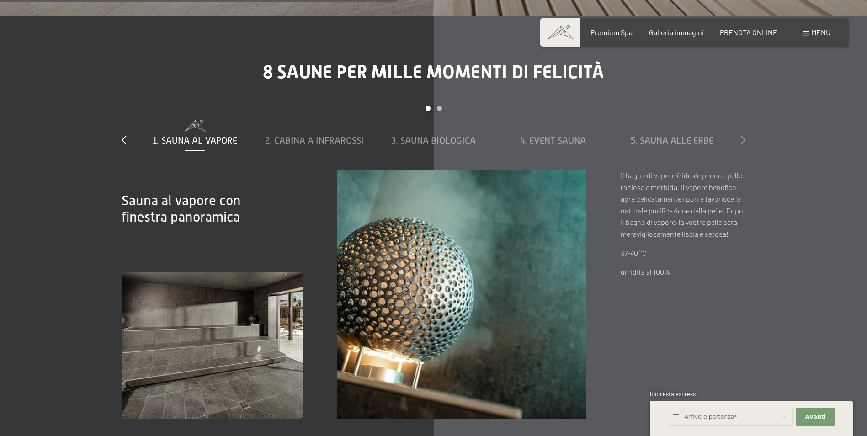
click at [742, 135] on icon at bounding box center [742, 139] width 5 height 9
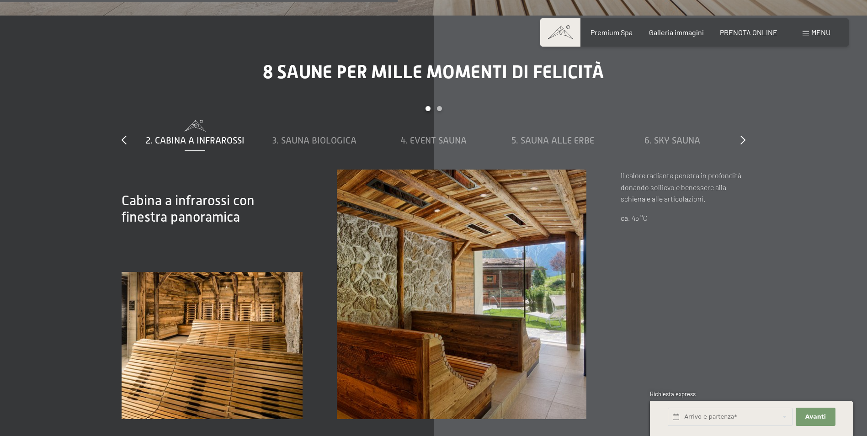
scroll to position [3563, 0]
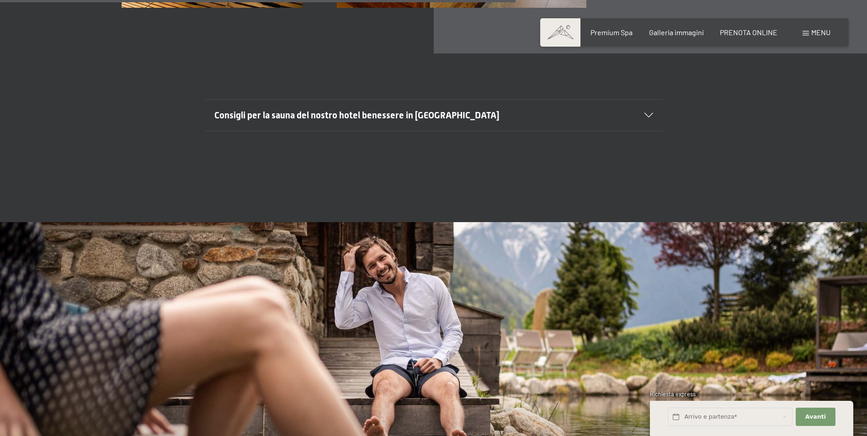
click at [655, 101] on section "Consigli per la sauna del nostro hotel benessere in Trentino Alto Adige I consi…" at bounding box center [433, 115] width 457 height 32
click at [651, 113] on icon at bounding box center [648, 115] width 9 height 5
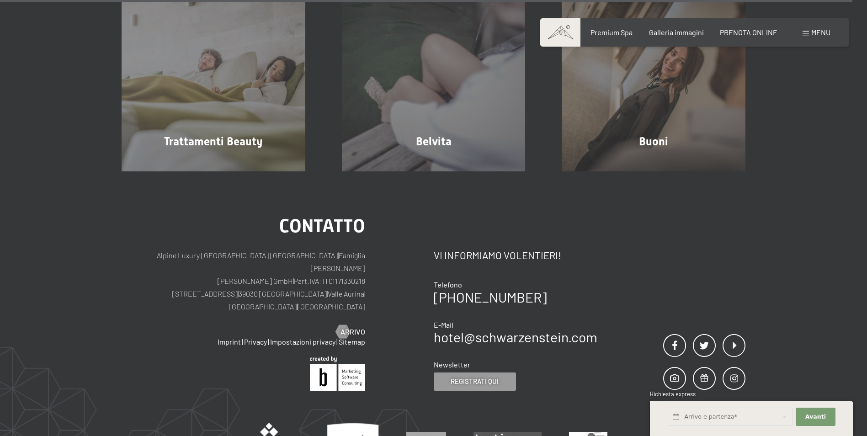
scroll to position [5984, 0]
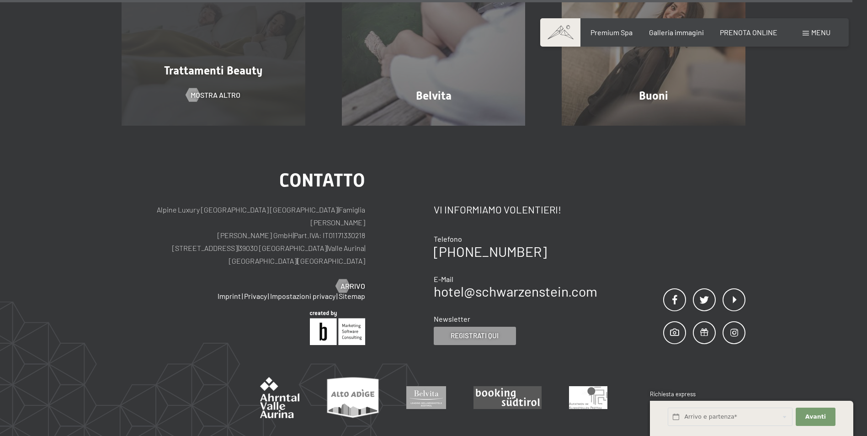
click at [223, 72] on div "Trattamenti Beauty mostra altro" at bounding box center [213, 34] width 220 height 184
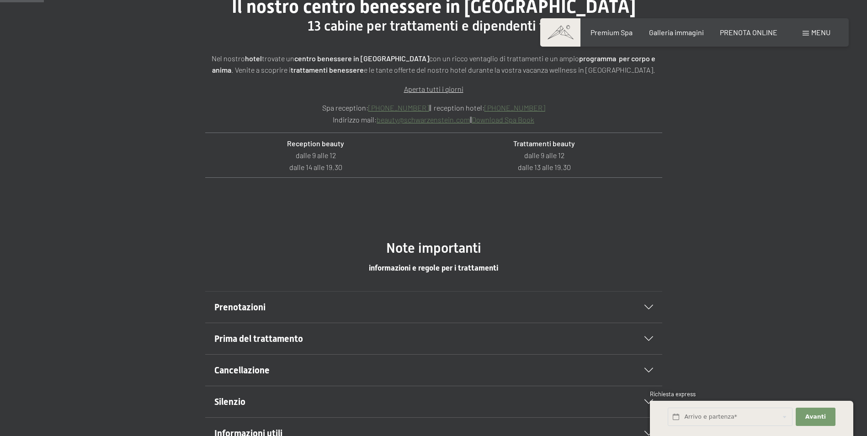
scroll to position [457, 0]
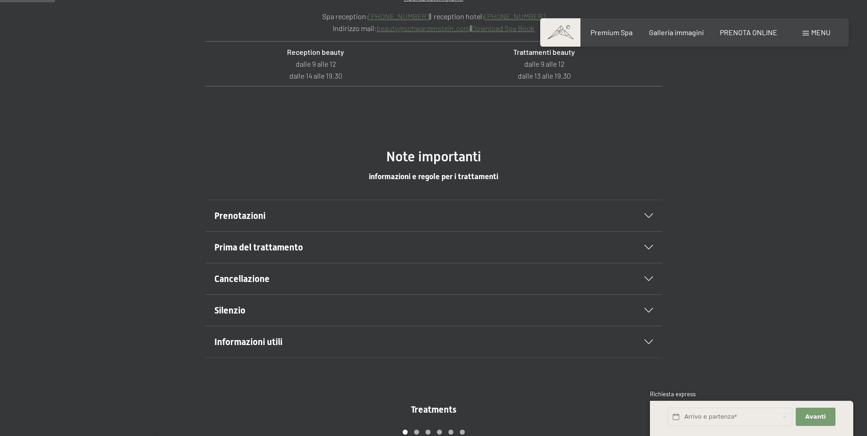
click at [649, 243] on div "Prima del trattamento" at bounding box center [433, 247] width 439 height 31
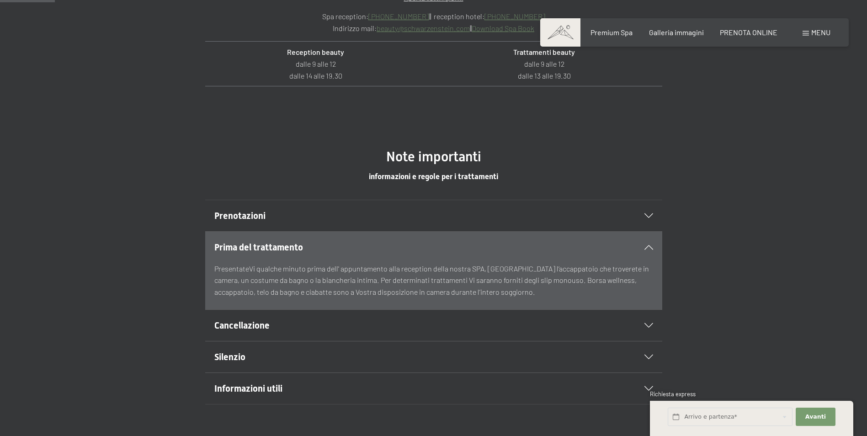
click at [649, 243] on div "Prima del trattamento" at bounding box center [433, 247] width 439 height 31
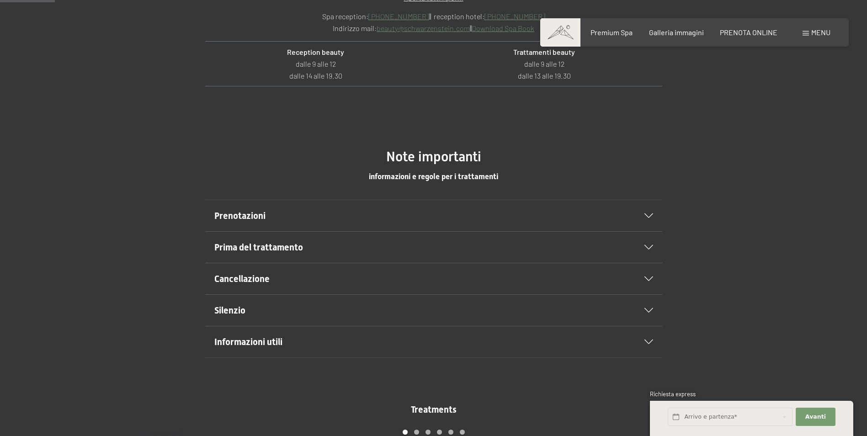
click at [652, 212] on div "Prenotazioni" at bounding box center [433, 215] width 439 height 31
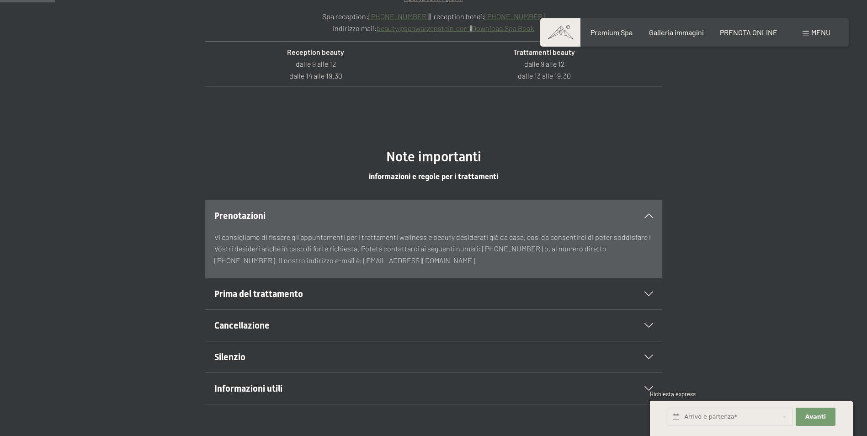
click at [652, 212] on div "Prenotazioni" at bounding box center [433, 215] width 439 height 31
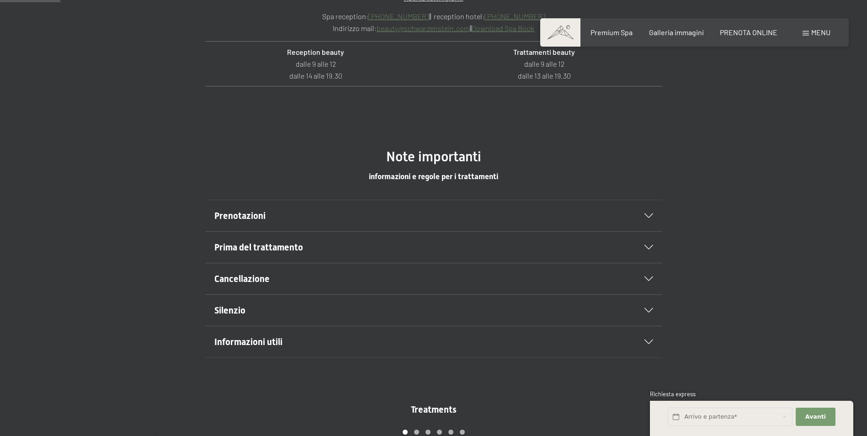
scroll to position [594, 0]
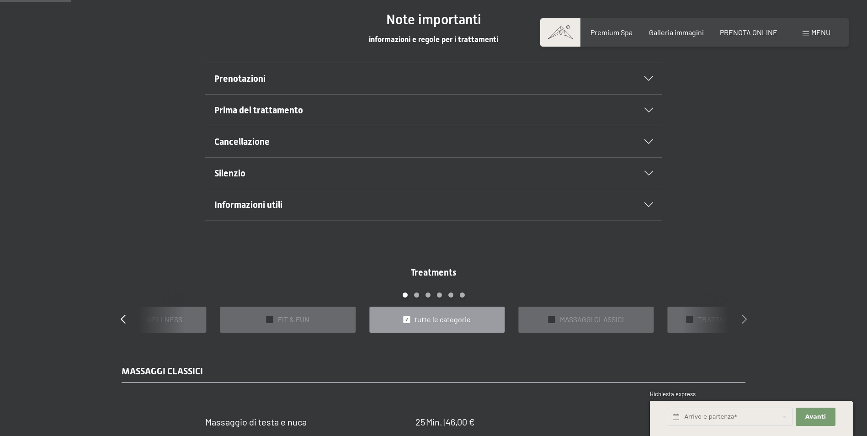
click at [746, 321] on icon at bounding box center [743, 318] width 5 height 9
click at [744, 321] on icon at bounding box center [743, 318] width 5 height 9
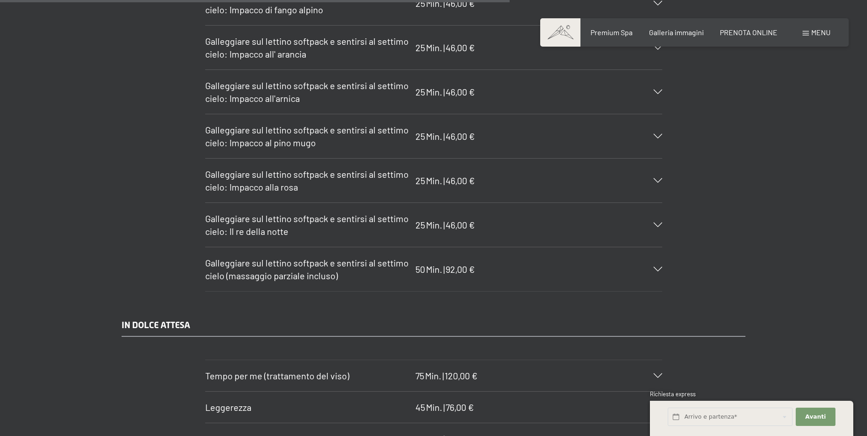
scroll to position [7229, 0]
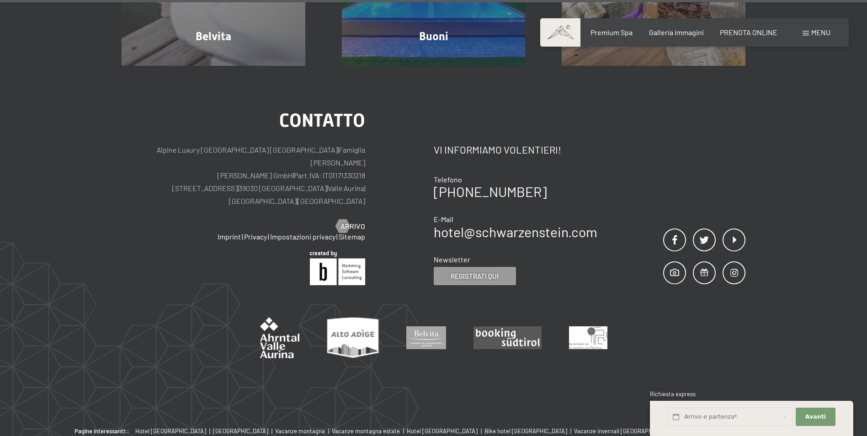
drag, startPoint x: 174, startPoint y: 164, endPoint x: 224, endPoint y: 165, distance: 49.8
click at [224, 165] on p "Alpine Luxury [GEOGRAPHIC_DATA] SCHWARZENSTEIN | Famiglia Zimmerhofer [PERSON_N…" at bounding box center [243, 175] width 243 height 64
copy p "[STREET_ADDRESS]"
